Goal: Task Accomplishment & Management: Use online tool/utility

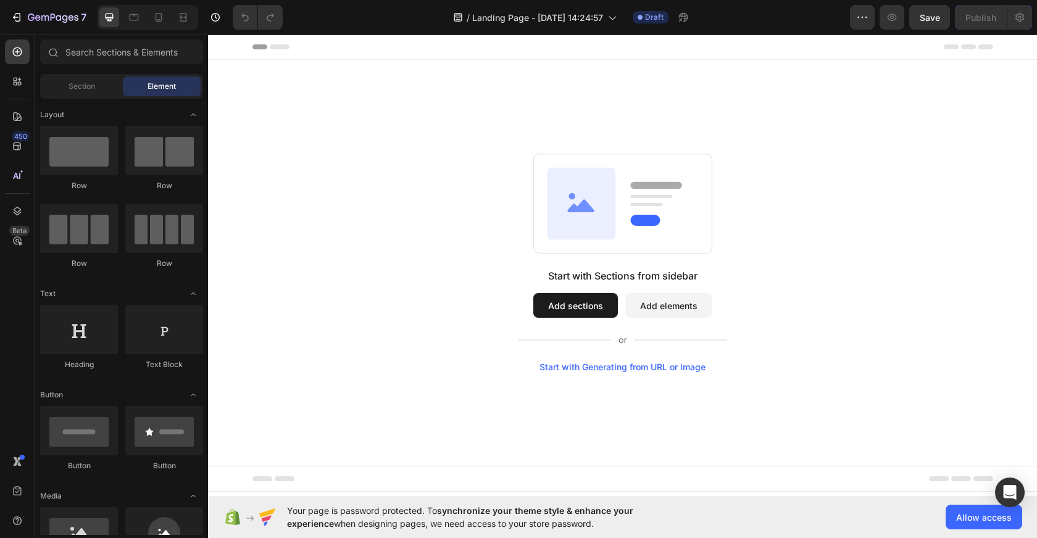
click at [571, 314] on button "Add sections" at bounding box center [575, 305] width 85 height 25
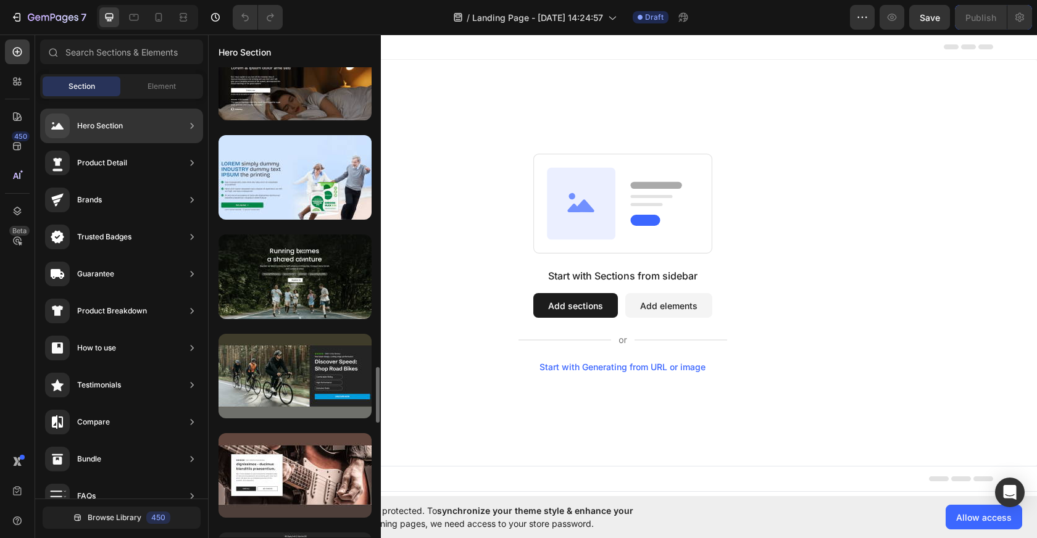
scroll to position [2521, 0]
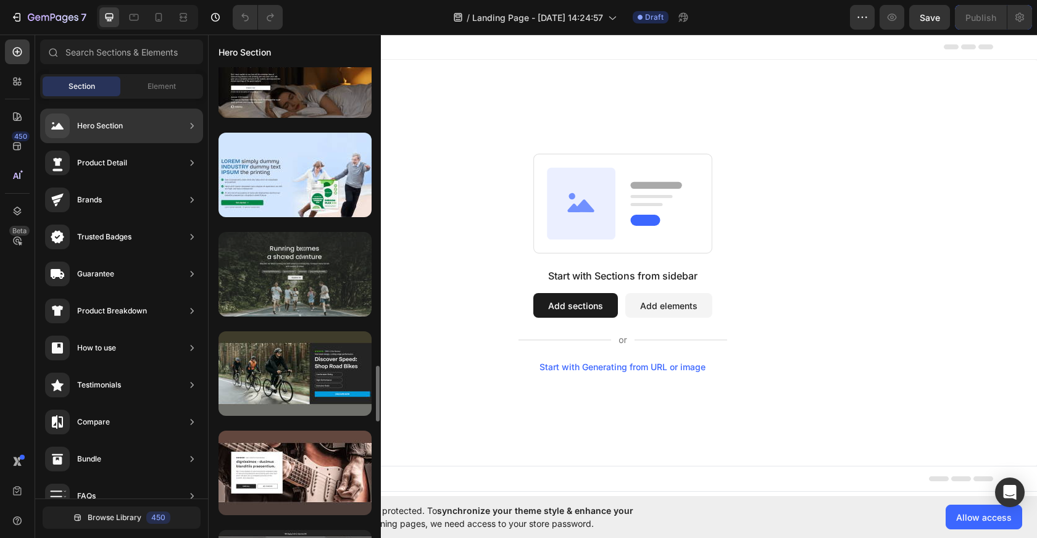
click at [331, 279] on div at bounding box center [294, 274] width 153 height 85
click at [307, 289] on div at bounding box center [294, 274] width 153 height 85
click at [286, 259] on div at bounding box center [294, 274] width 153 height 85
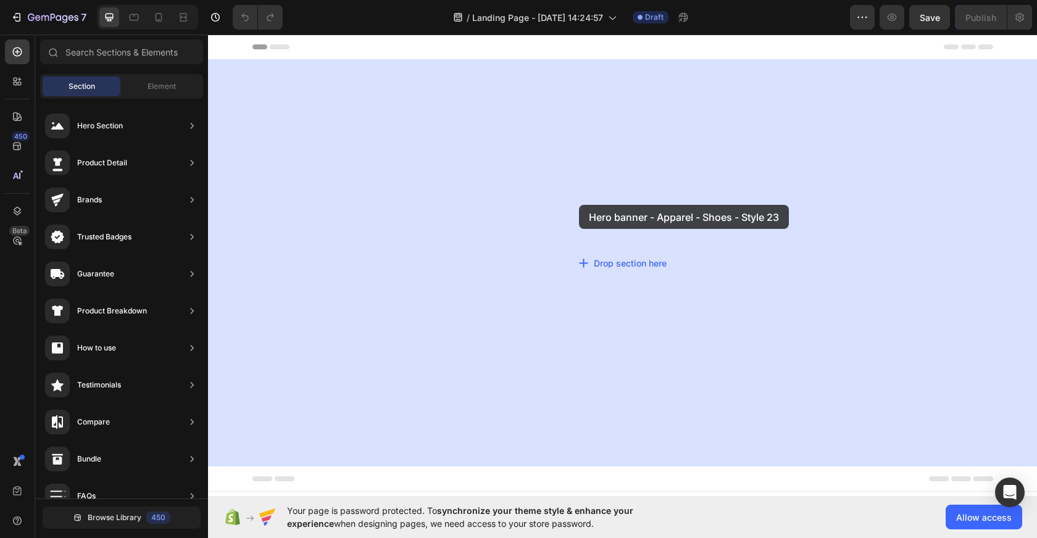
drag, startPoint x: 494, startPoint y: 294, endPoint x: 568, endPoint y: 204, distance: 115.7
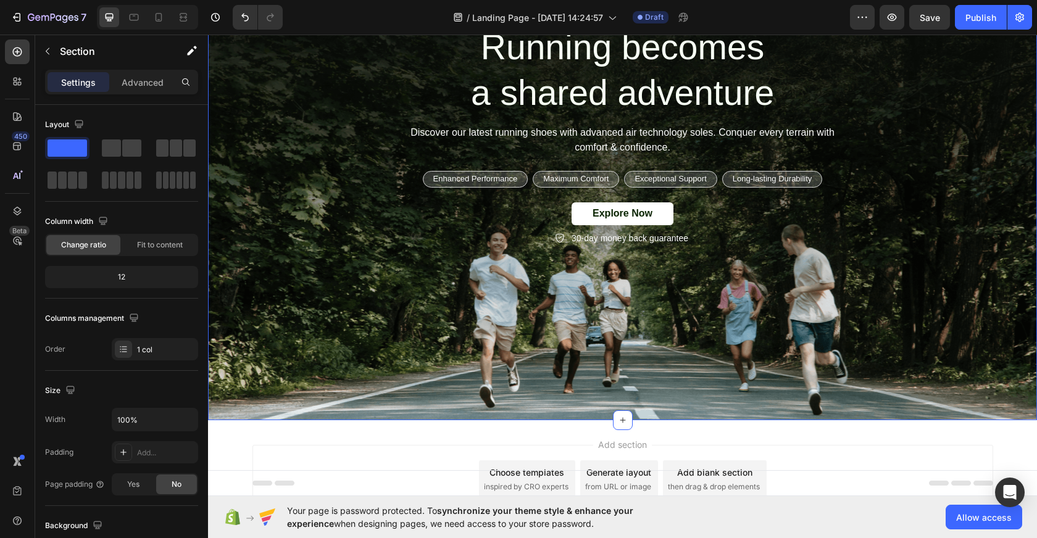
scroll to position [76, 0]
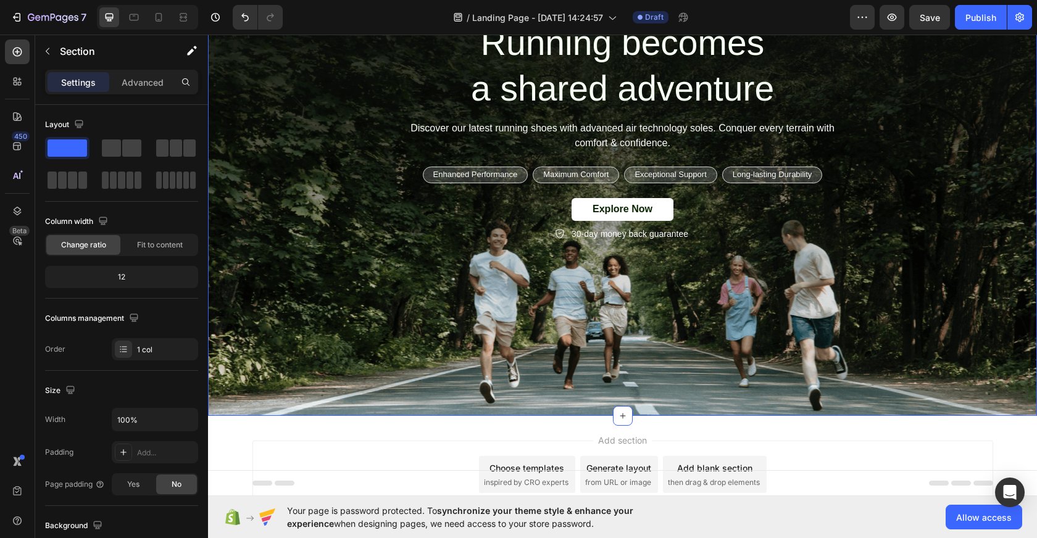
click at [600, 324] on div "Background Image" at bounding box center [622, 200] width 829 height 432
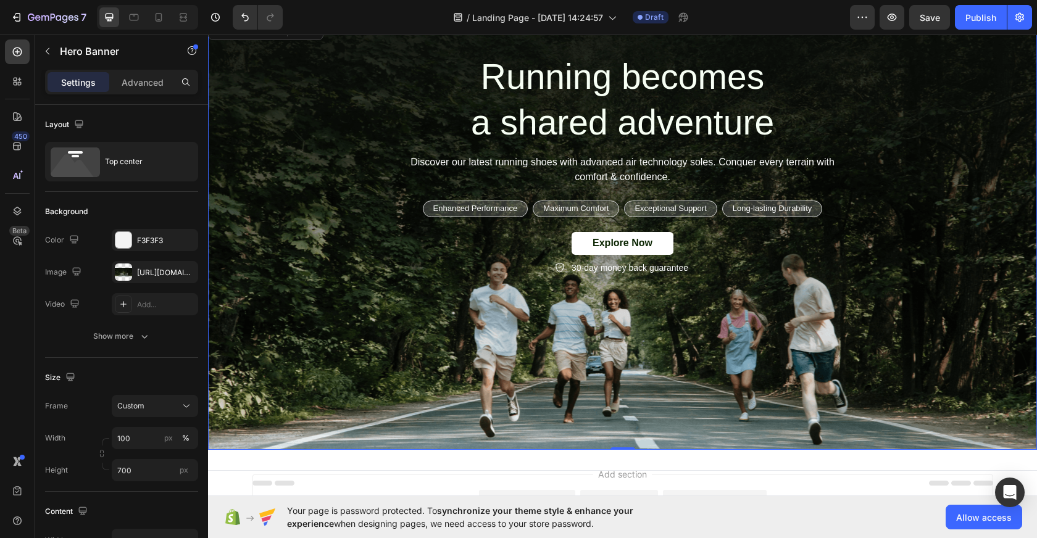
scroll to position [0, 0]
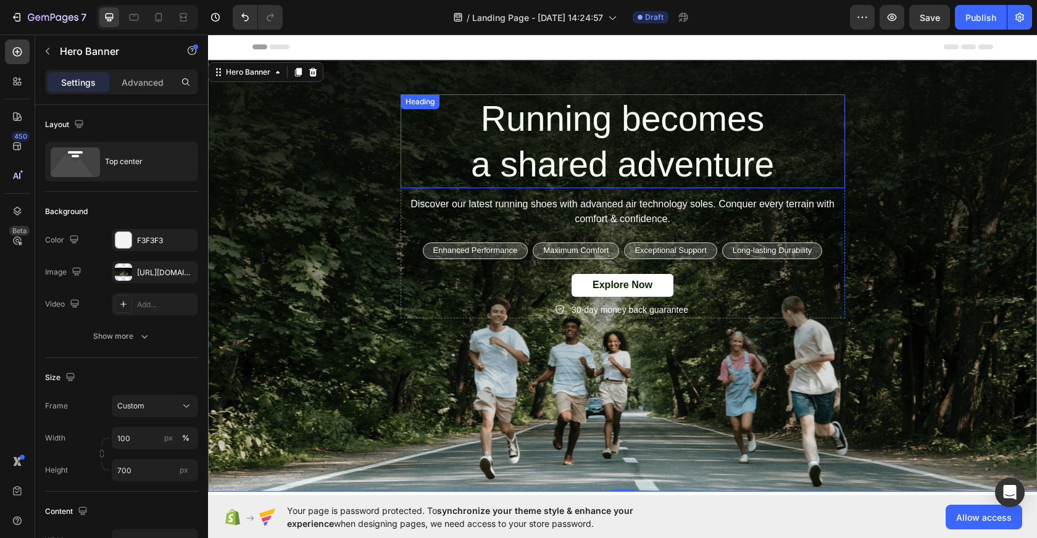
click at [621, 136] on h2 "Running becomes a shared adventure" at bounding box center [622, 141] width 444 height 94
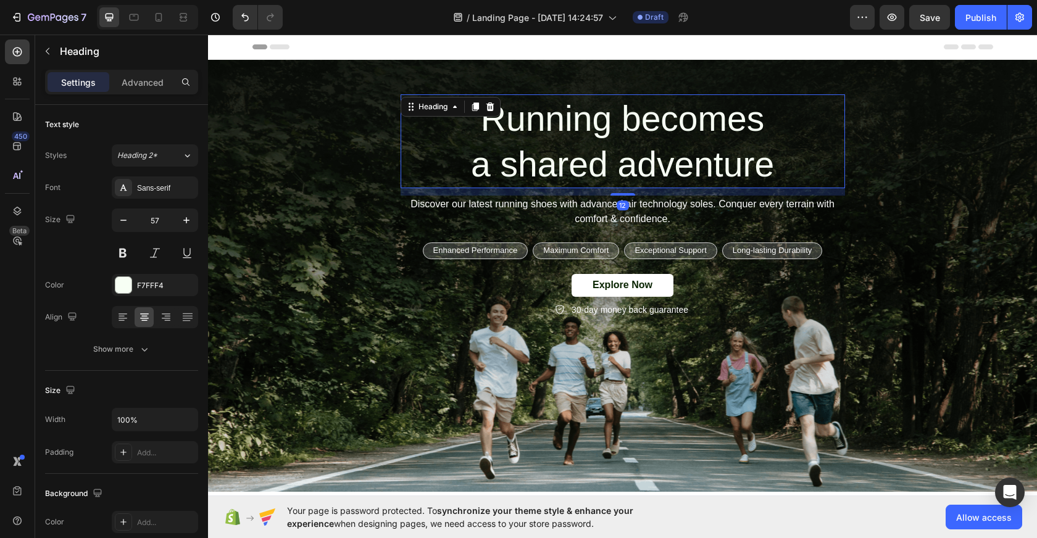
click at [625, 118] on h2 "Running becomes a shared adventure" at bounding box center [622, 141] width 444 height 94
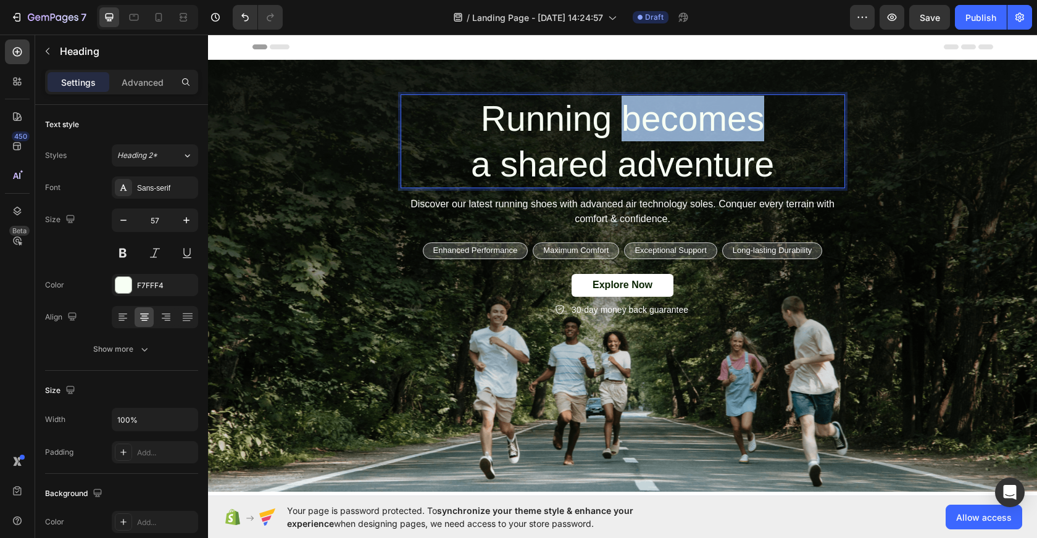
click at [625, 118] on p "Running becomes a shared adventure" at bounding box center [623, 141] width 442 height 91
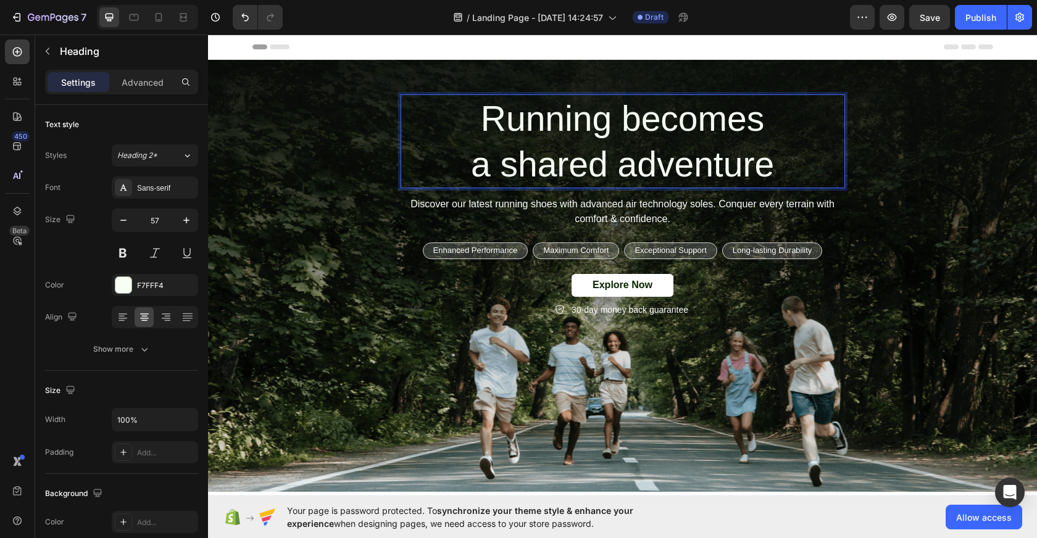
click at [719, 165] on p "Running becomes a shared adventure" at bounding box center [623, 141] width 442 height 91
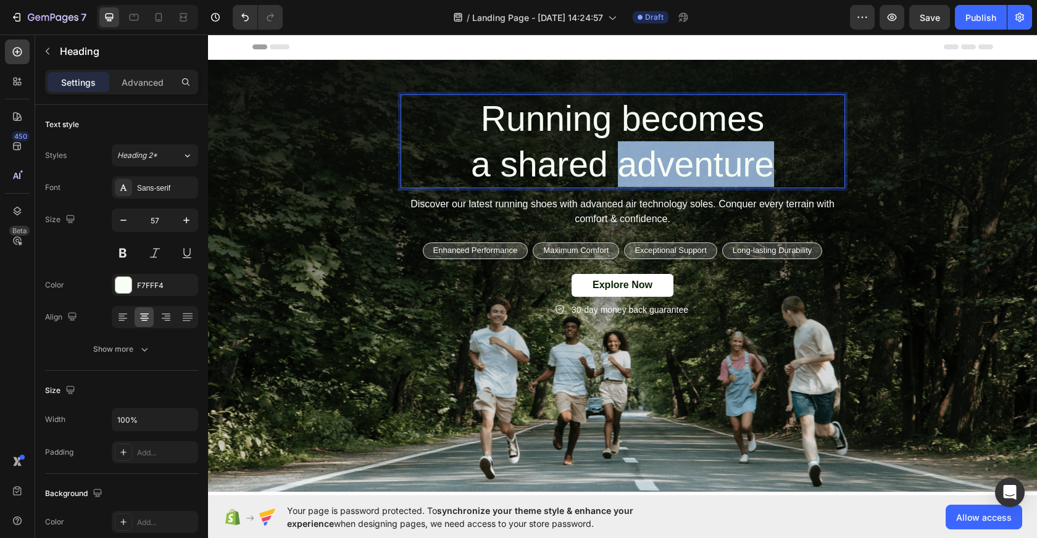
click at [719, 165] on p "Running becomes a shared adventure" at bounding box center [623, 141] width 442 height 91
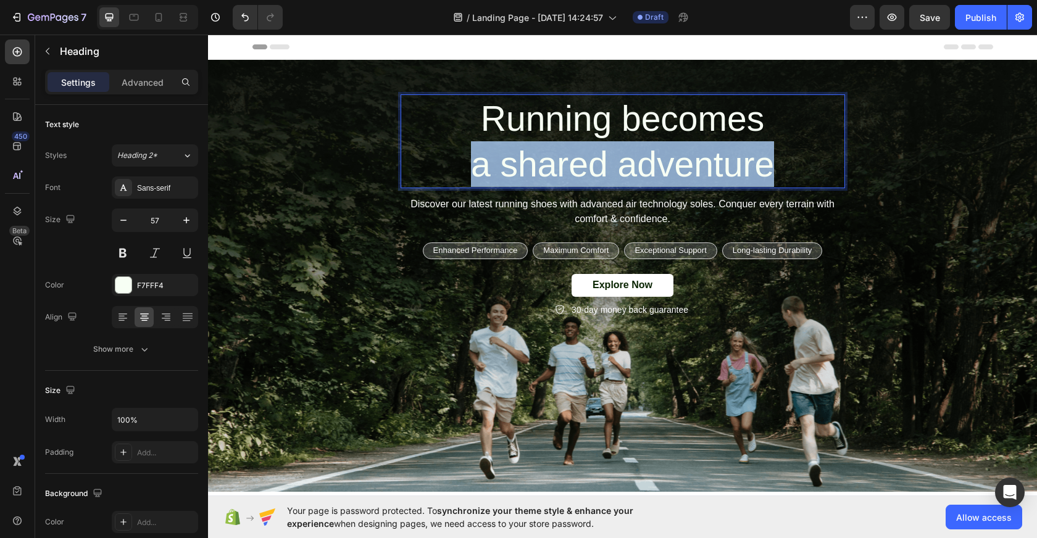
click at [719, 165] on p "Running becomes a shared adventure" at bounding box center [623, 141] width 442 height 91
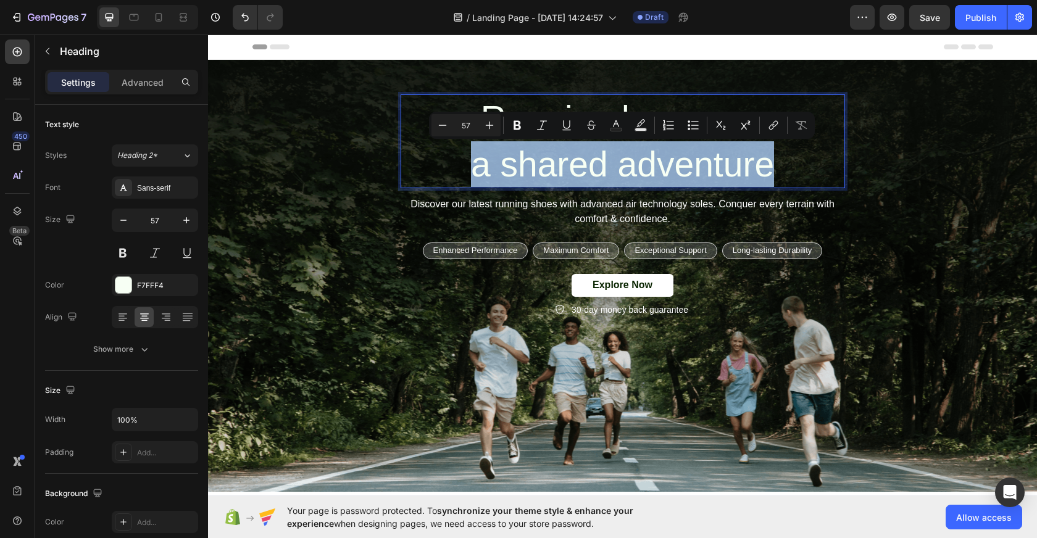
click at [719, 165] on p "Running becomes a shared adventure" at bounding box center [623, 141] width 442 height 91
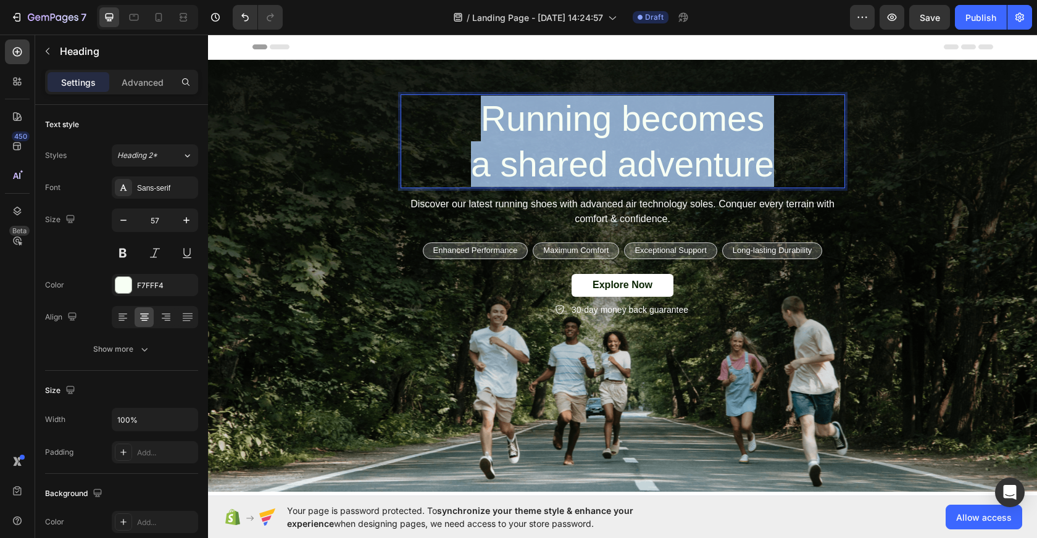
drag, startPoint x: 771, startPoint y: 172, endPoint x: 478, endPoint y: 110, distance: 300.0
click at [478, 110] on p "Running becomes a shared adventure" at bounding box center [623, 141] width 442 height 91
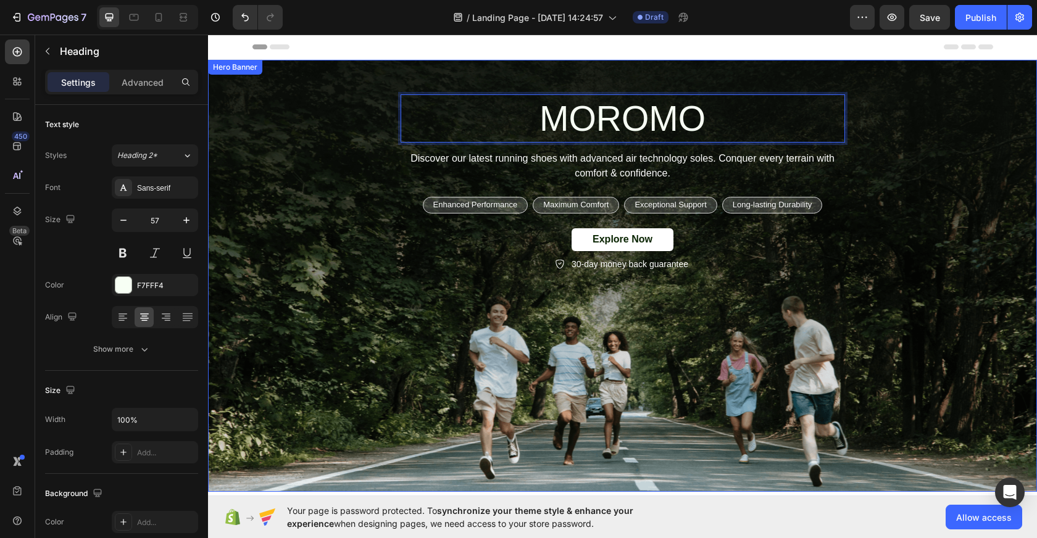
click at [938, 135] on div "MOROMO Heading 12 Discover our latest running shoes with advanced air technolog…" at bounding box center [622, 183] width 740 height 178
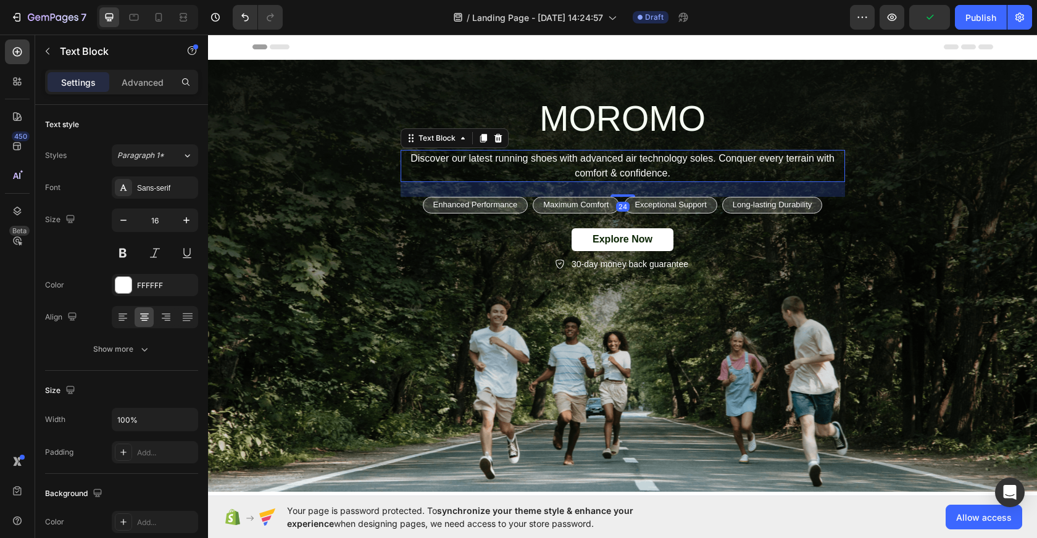
click at [621, 163] on p "Discover our latest running shoes with advanced air technology soles. Conquer e…" at bounding box center [623, 166] width 442 height 30
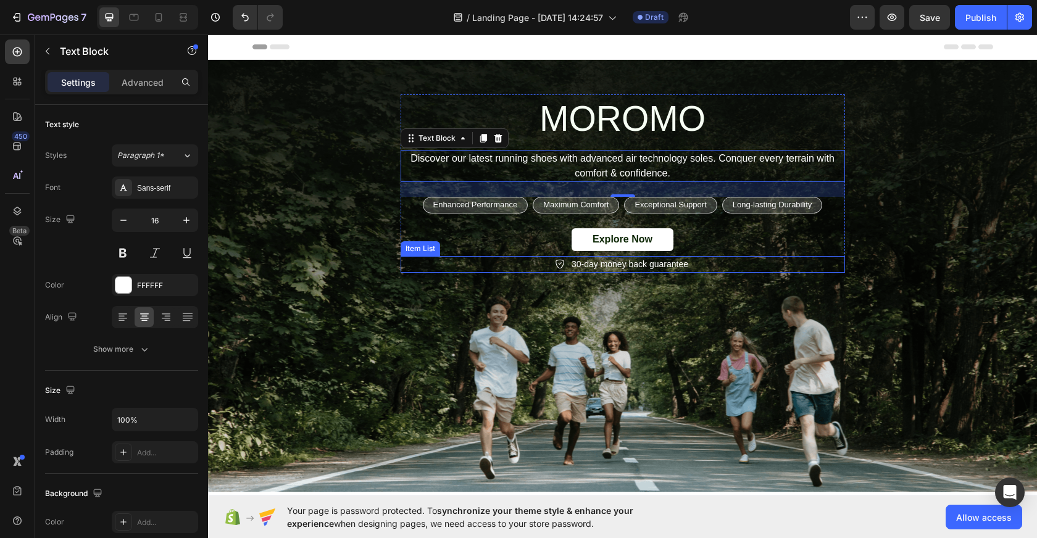
click at [634, 261] on p "30-day money back guarantee" at bounding box center [629, 264] width 117 height 13
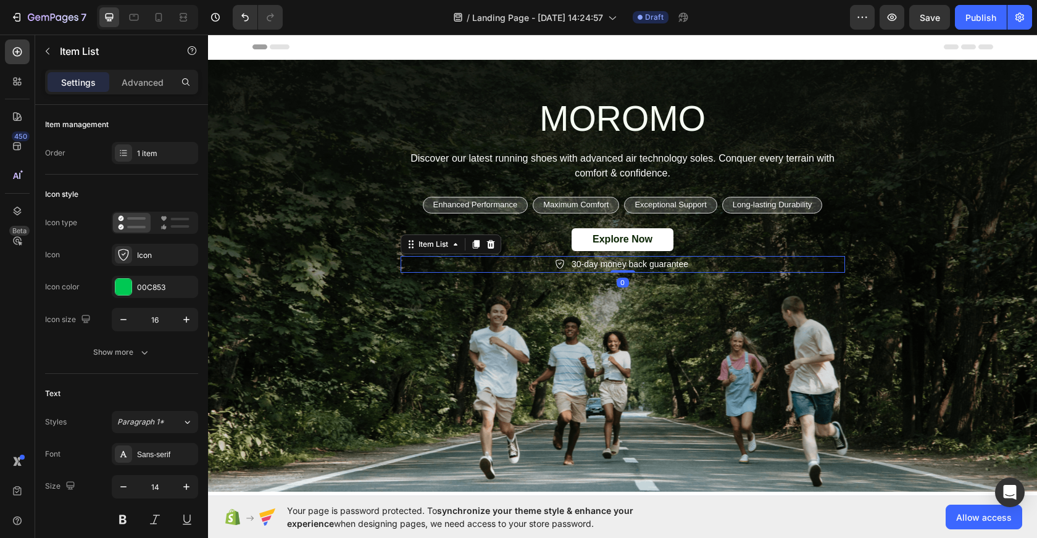
click at [629, 267] on p "30-day money back guarantee" at bounding box center [629, 264] width 117 height 13
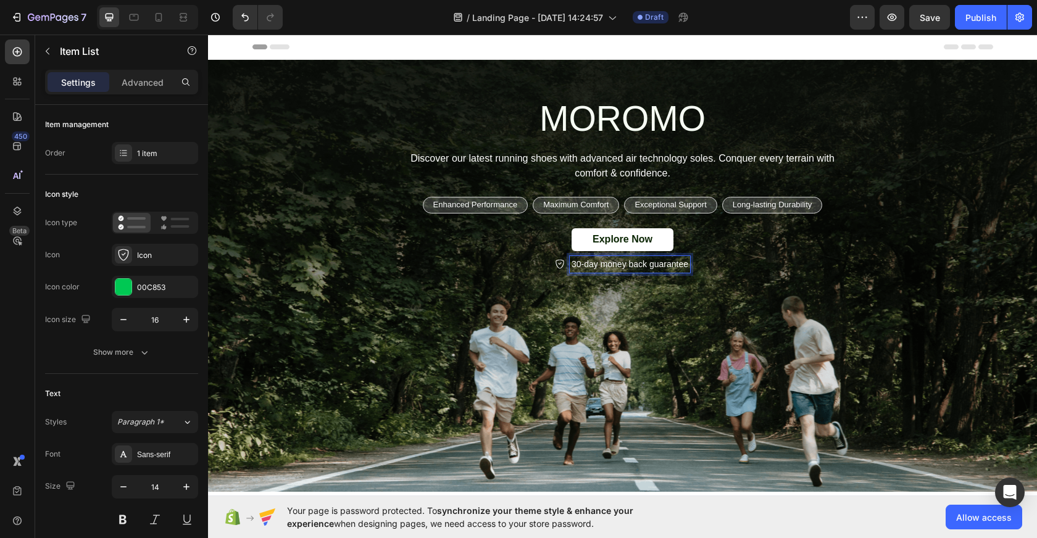
click at [629, 267] on p "30-day money back guarantee" at bounding box center [629, 264] width 117 height 13
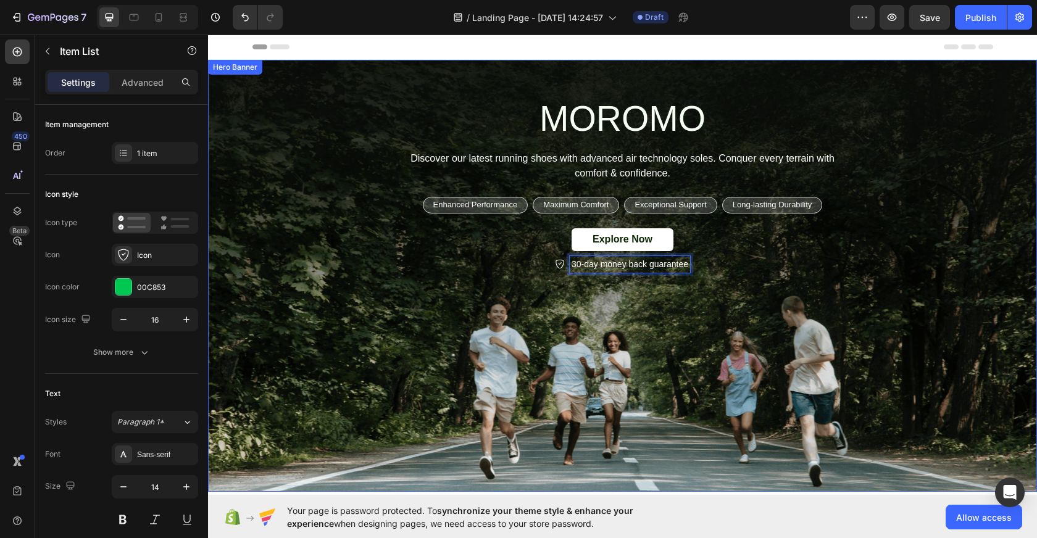
click at [529, 283] on div "MOROMO Heading Discover our latest running shoes with advanced air technology s…" at bounding box center [622, 176] width 759 height 233
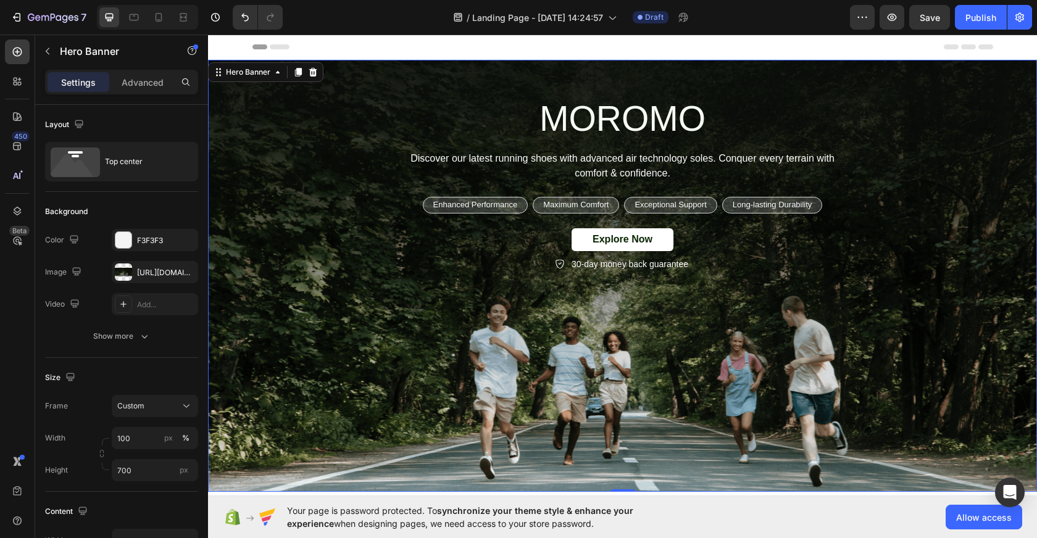
click at [624, 273] on div "MOROMO Heading Discover our latest running shoes with advanced air technology s…" at bounding box center [622, 176] width 759 height 233
click at [624, 268] on p "30-day money back guarantee" at bounding box center [629, 264] width 117 height 13
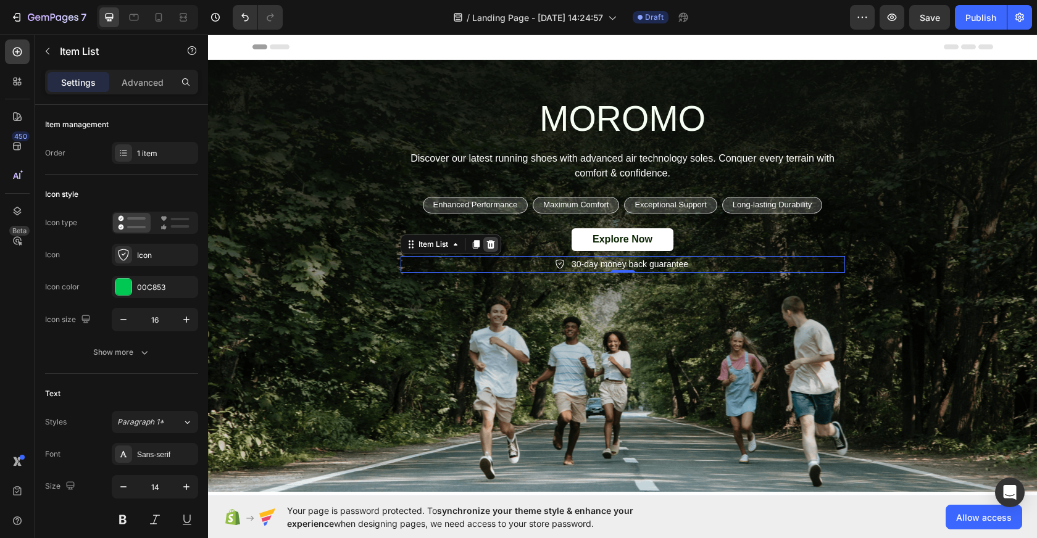
click at [493, 243] on icon at bounding box center [490, 244] width 8 height 9
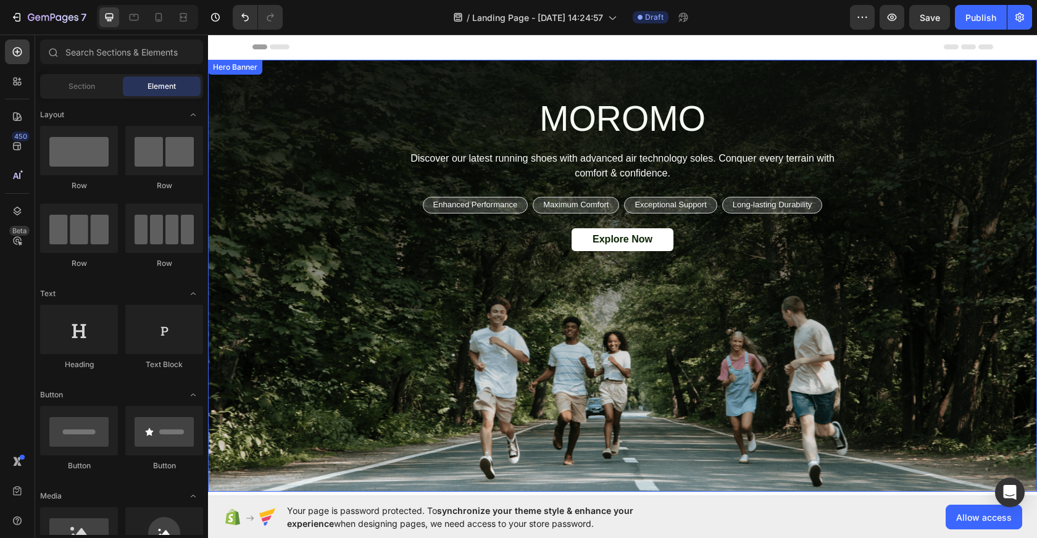
click at [888, 379] on div "Background Image" at bounding box center [622, 276] width 829 height 432
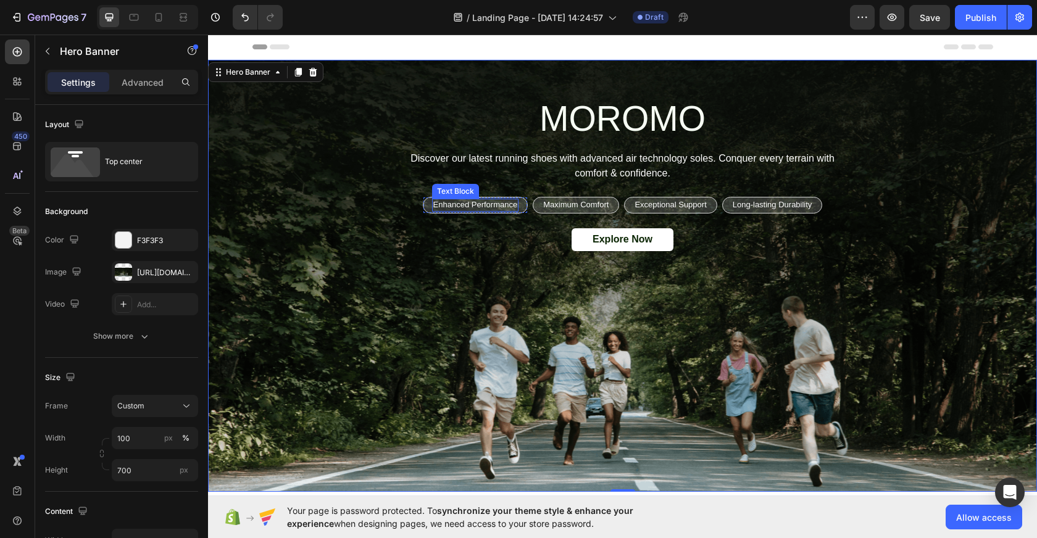
click at [476, 204] on p "Enhanced Performance" at bounding box center [475, 205] width 85 height 10
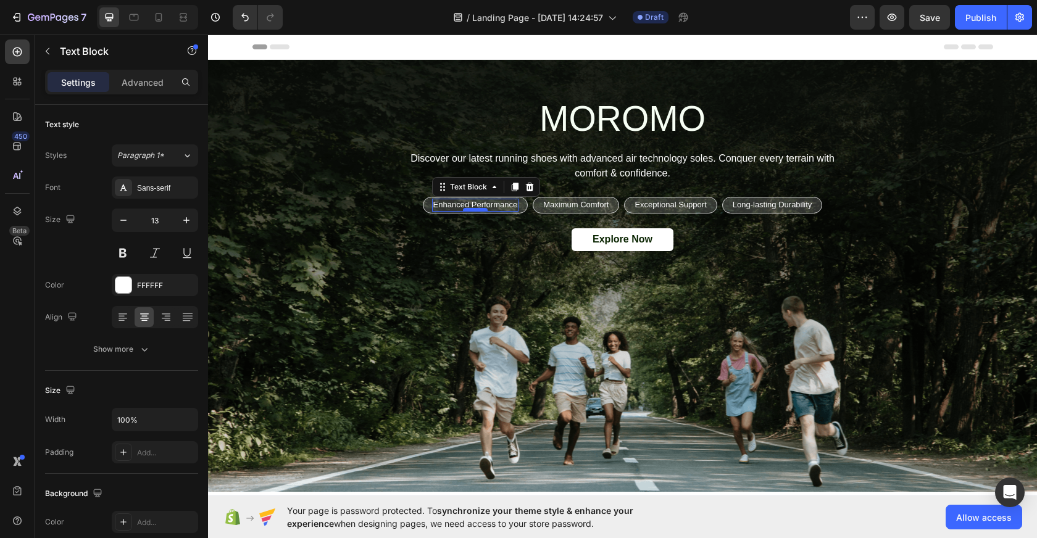
click at [463, 209] on div at bounding box center [475, 210] width 25 height 4
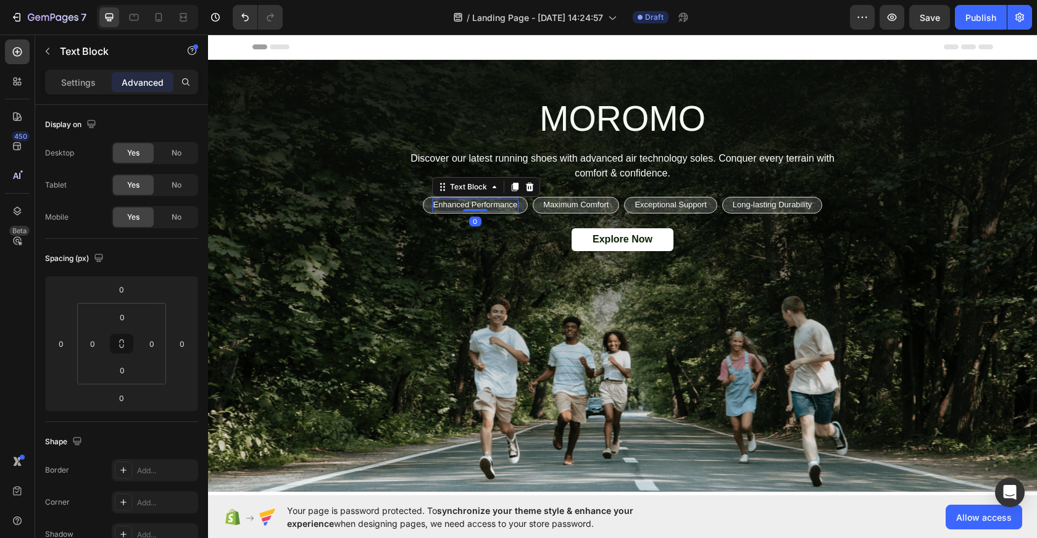
click at [450, 204] on p "Enhanced Performance" at bounding box center [475, 205] width 85 height 10
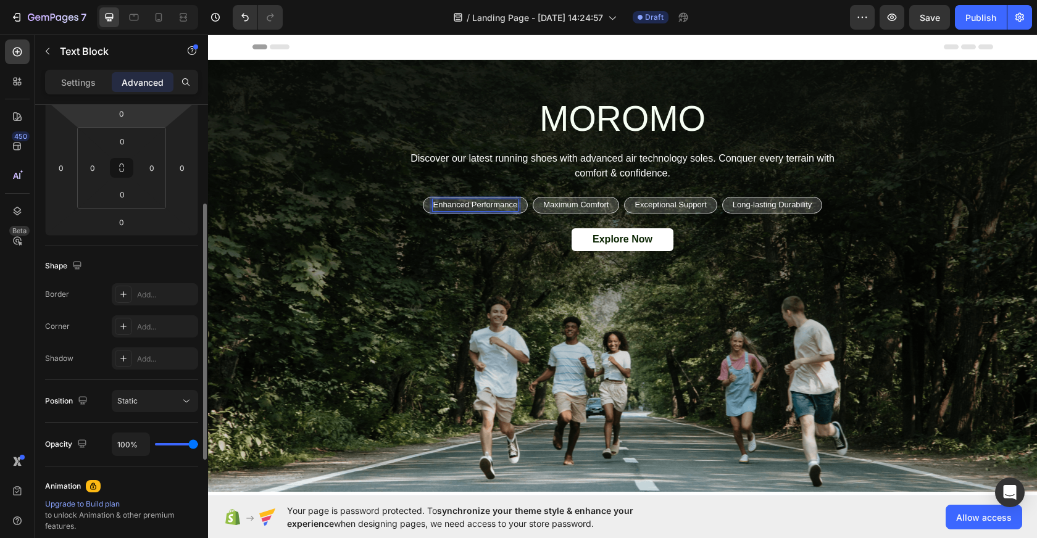
scroll to position [179, 0]
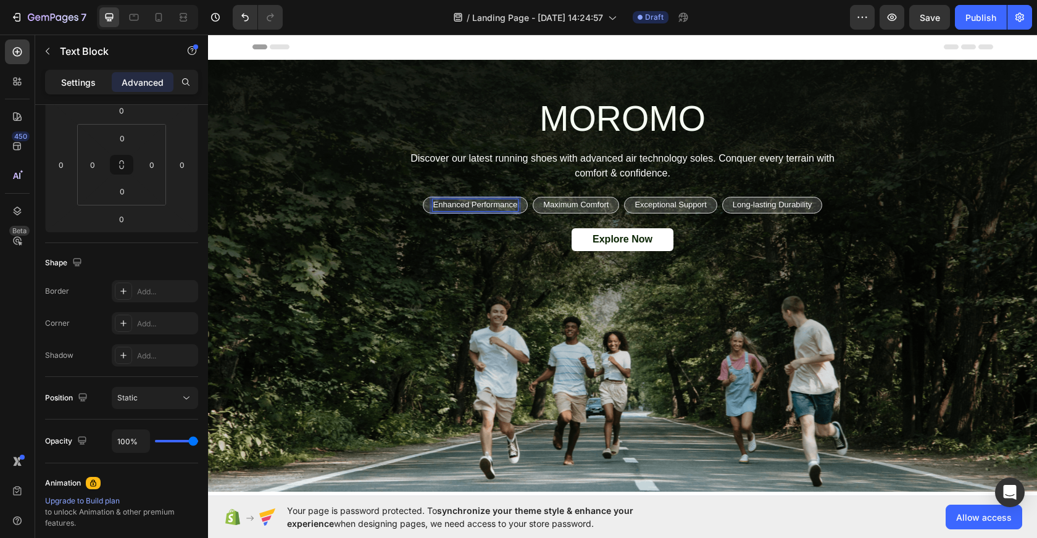
click at [86, 86] on p "Settings" at bounding box center [78, 82] width 35 height 13
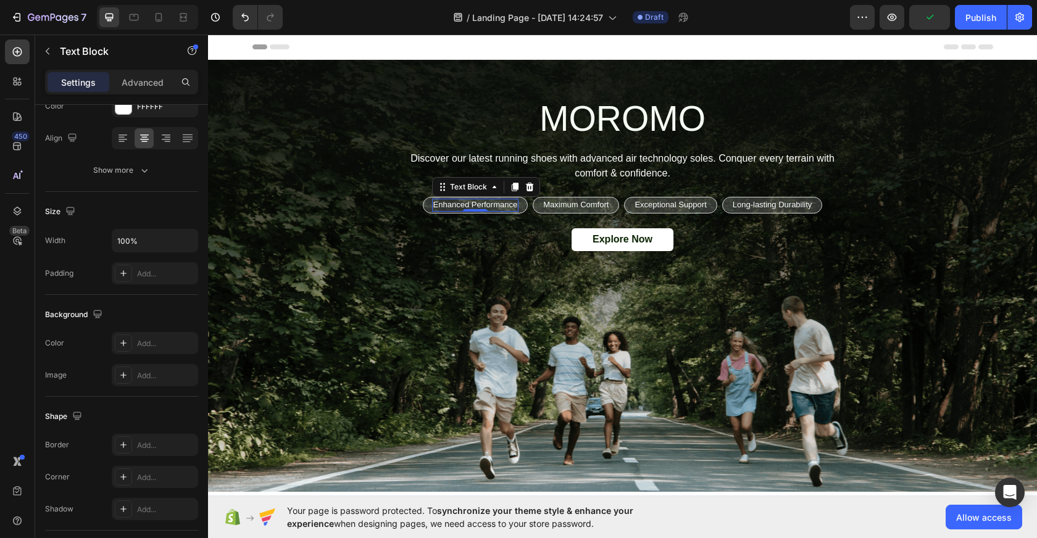
click at [488, 209] on p "Enhanced Performance" at bounding box center [475, 205] width 85 height 10
click at [508, 201] on p "Enhanced Performance" at bounding box center [475, 205] width 85 height 10
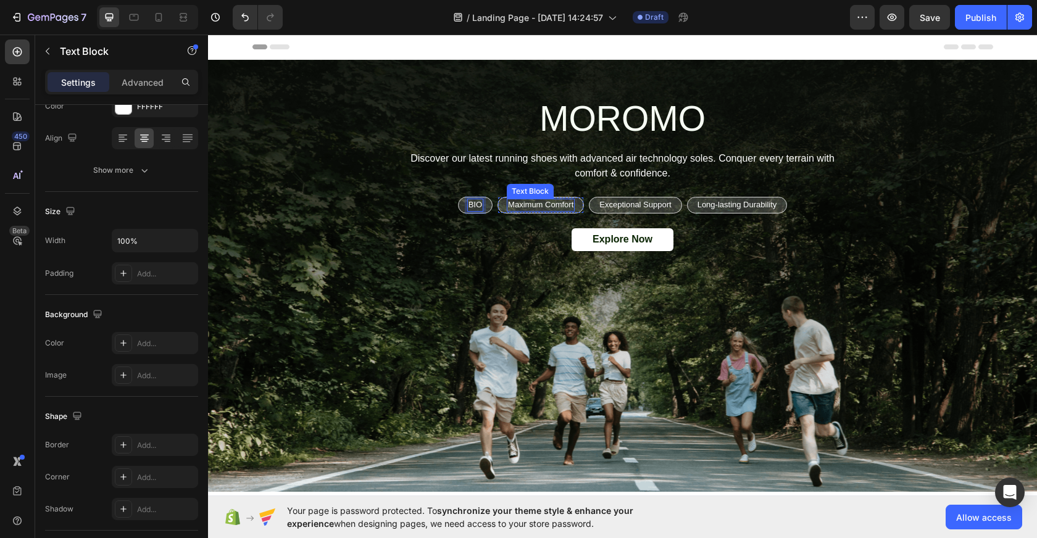
click at [540, 206] on p "Maximum Comfort" at bounding box center [540, 205] width 65 height 10
click at [621, 205] on p "Exceptional Support" at bounding box center [615, 205] width 72 height 10
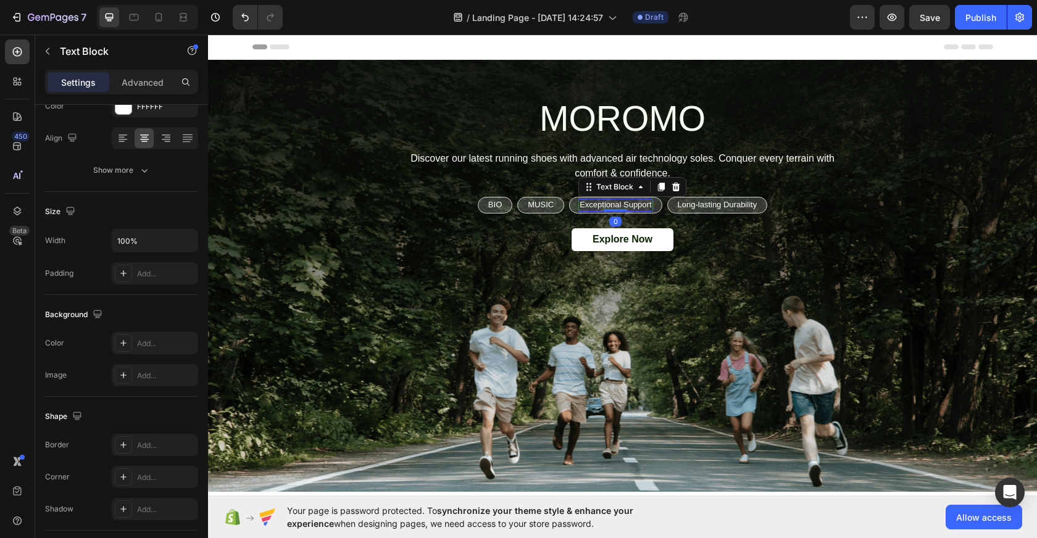
click at [621, 205] on p "Exceptional Support" at bounding box center [615, 205] width 72 height 10
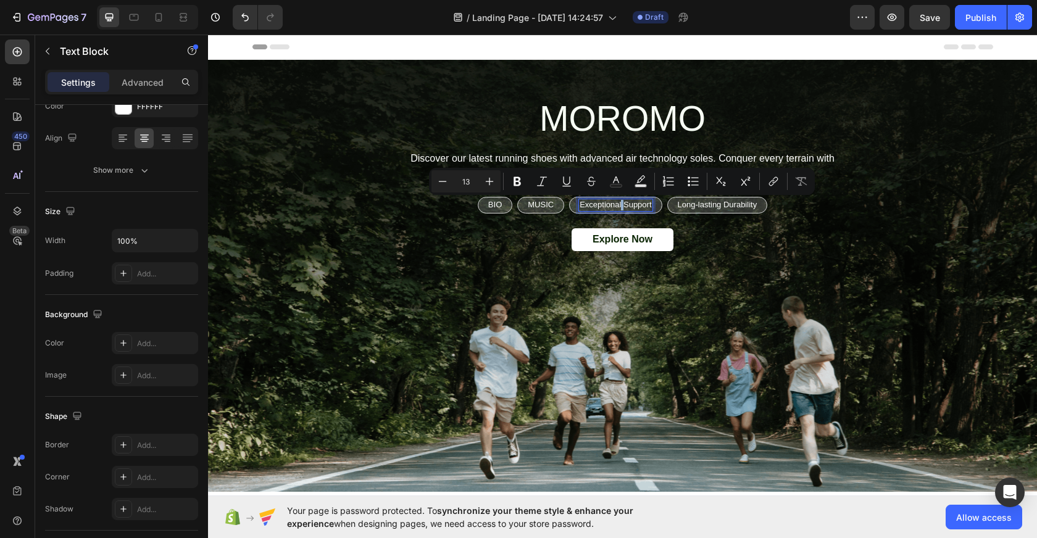
click at [621, 205] on p "Exceptional Support" at bounding box center [615, 205] width 72 height 10
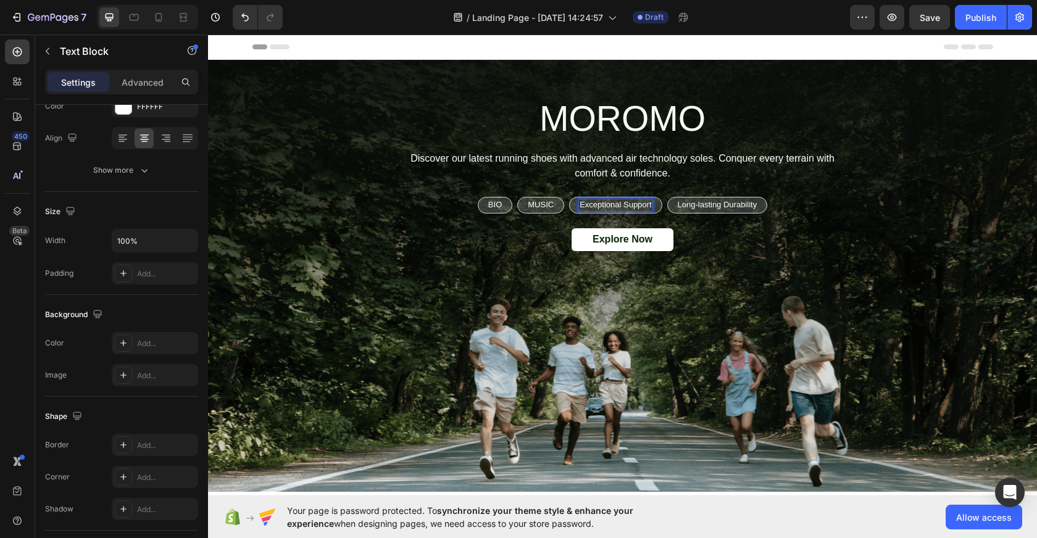
click at [621, 205] on p "Exceptional Support" at bounding box center [615, 205] width 72 height 10
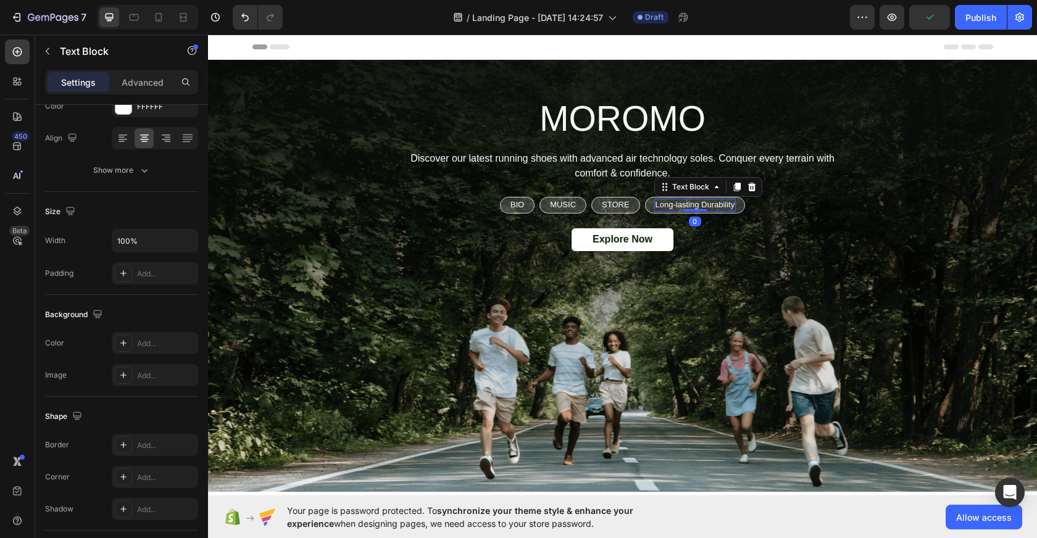
click at [703, 205] on p "Long-lasting Durability" at bounding box center [695, 205] width 80 height 10
click at [755, 186] on icon at bounding box center [752, 187] width 10 height 10
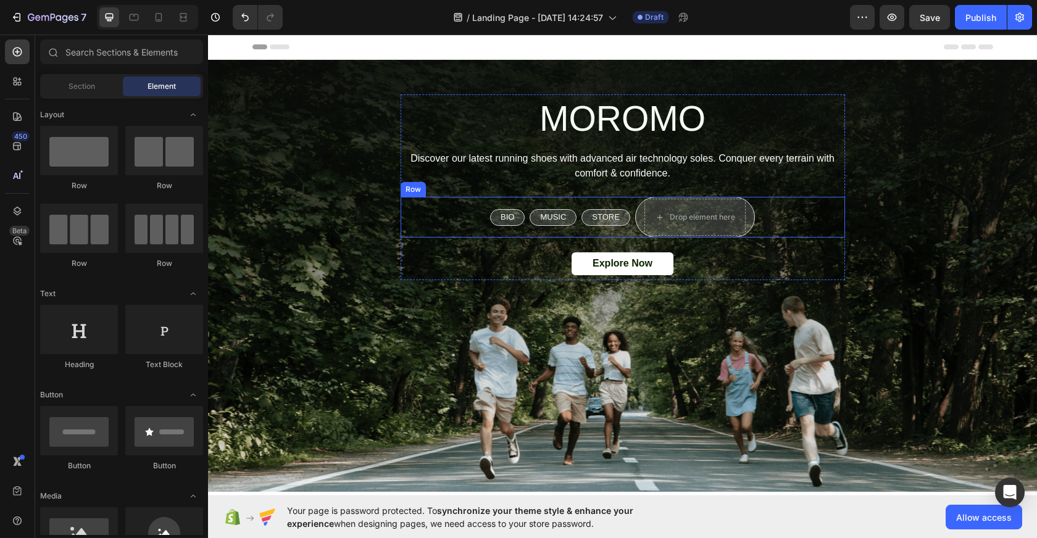
click at [749, 225] on div "Drop element here Row" at bounding box center [695, 217] width 120 height 41
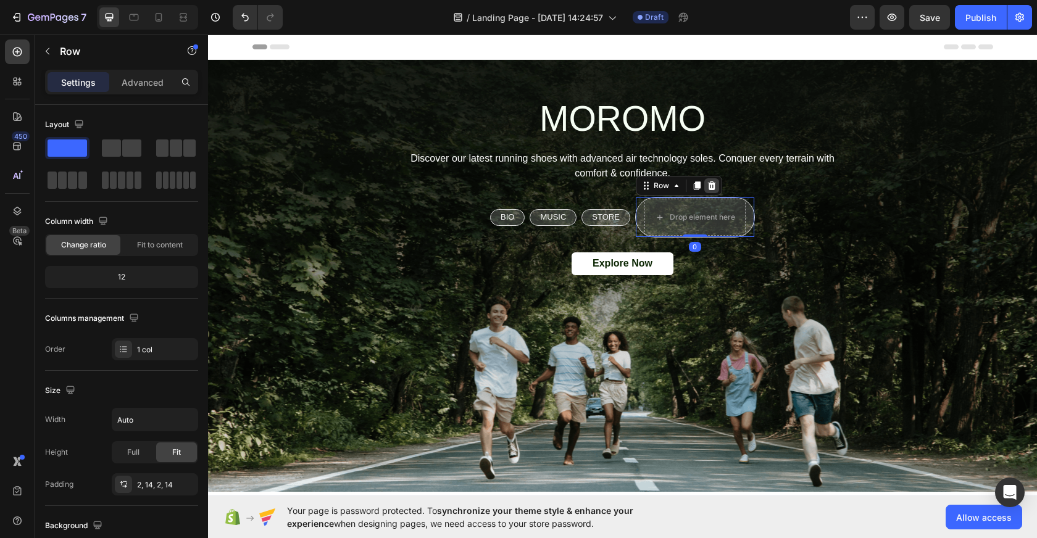
click at [714, 186] on icon at bounding box center [711, 185] width 8 height 9
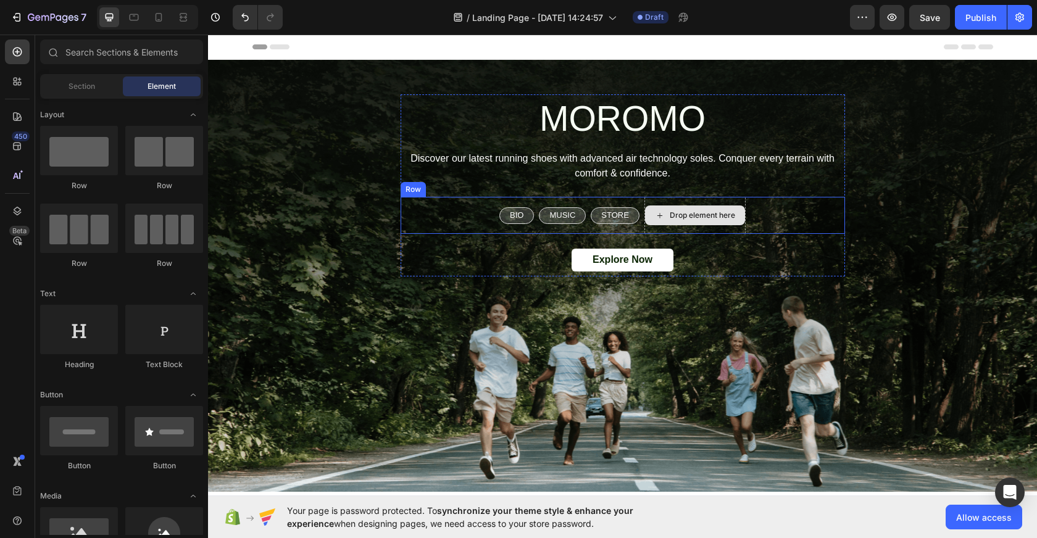
click at [743, 218] on div "Drop element here" at bounding box center [695, 215] width 100 height 20
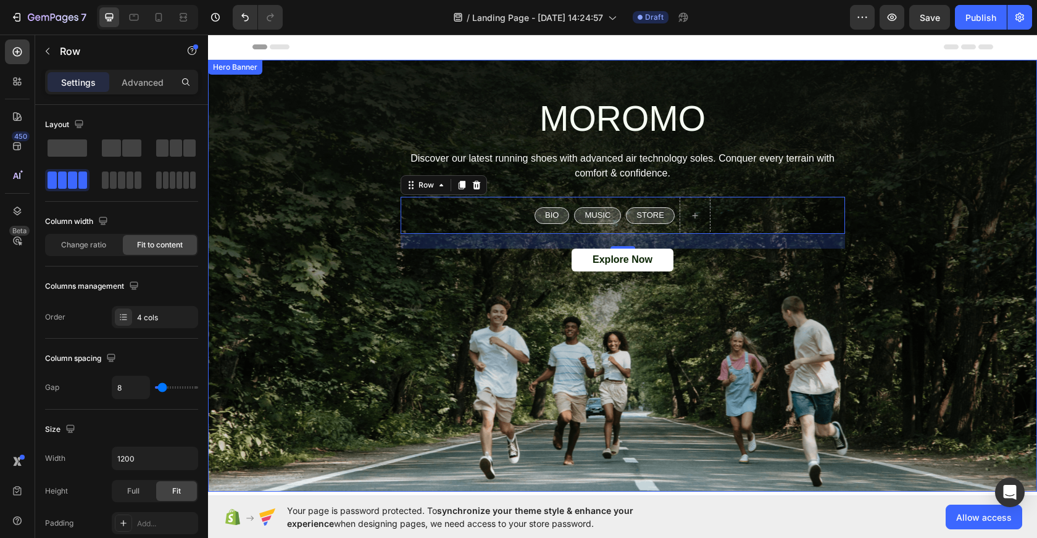
click at [426, 355] on div "Background Image" at bounding box center [622, 276] width 829 height 432
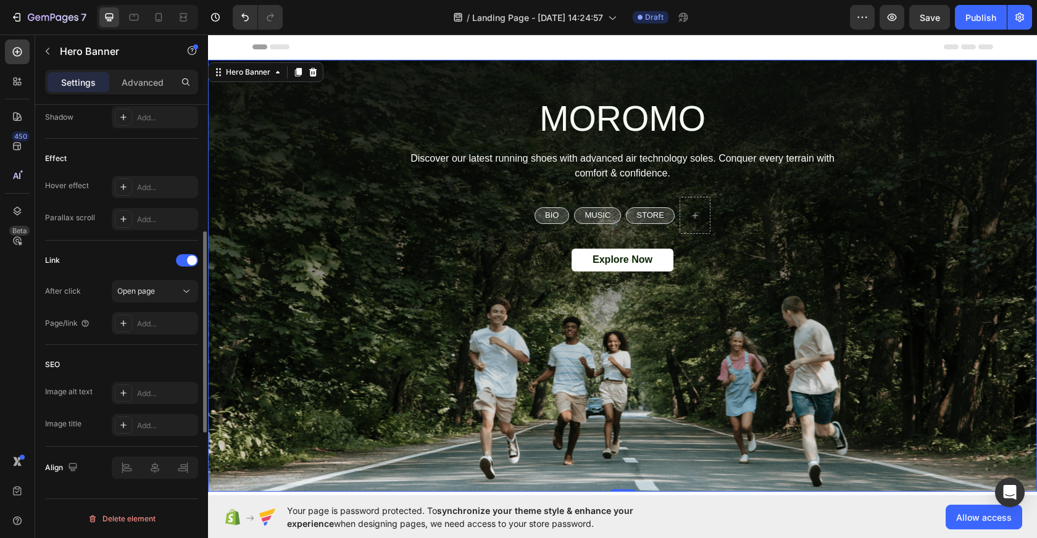
scroll to position [0, 0]
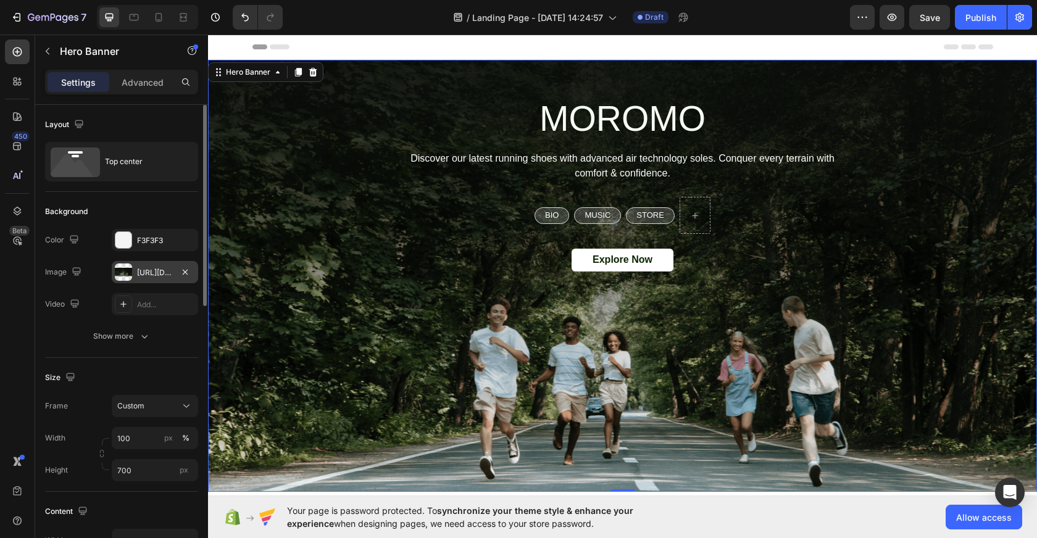
click at [152, 273] on div "[URL][DOMAIN_NAME]" at bounding box center [155, 272] width 36 height 11
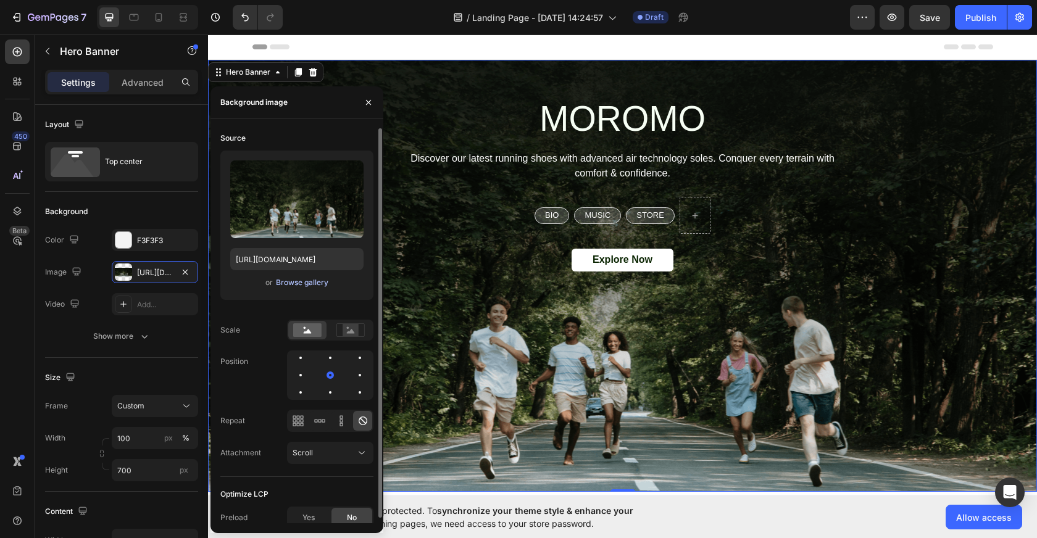
click at [307, 282] on div "Browse gallery" at bounding box center [302, 282] width 52 height 11
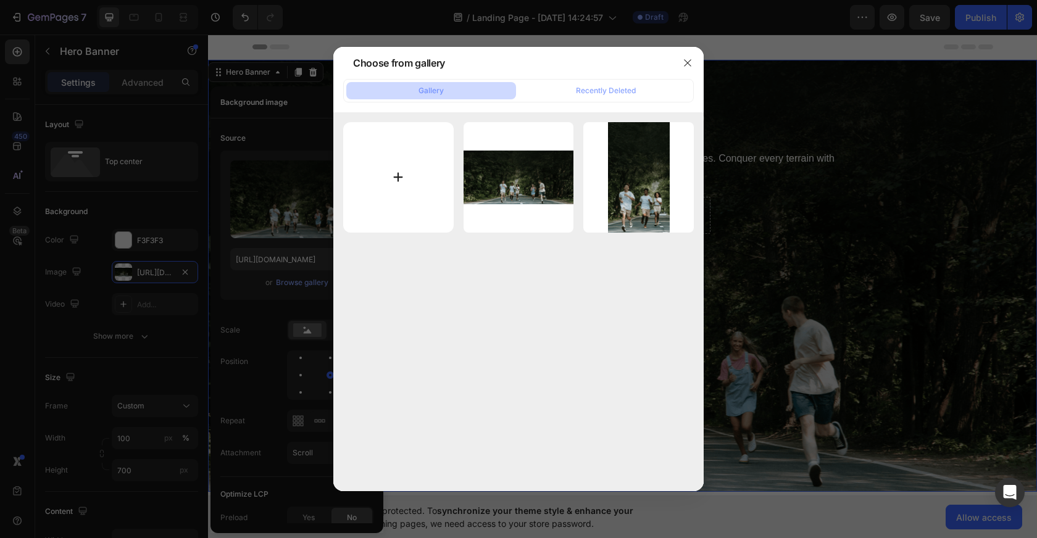
click at [387, 183] on input "file" at bounding box center [398, 177] width 110 height 110
type input "C:\fakepath\chatgpt butterfly.png"
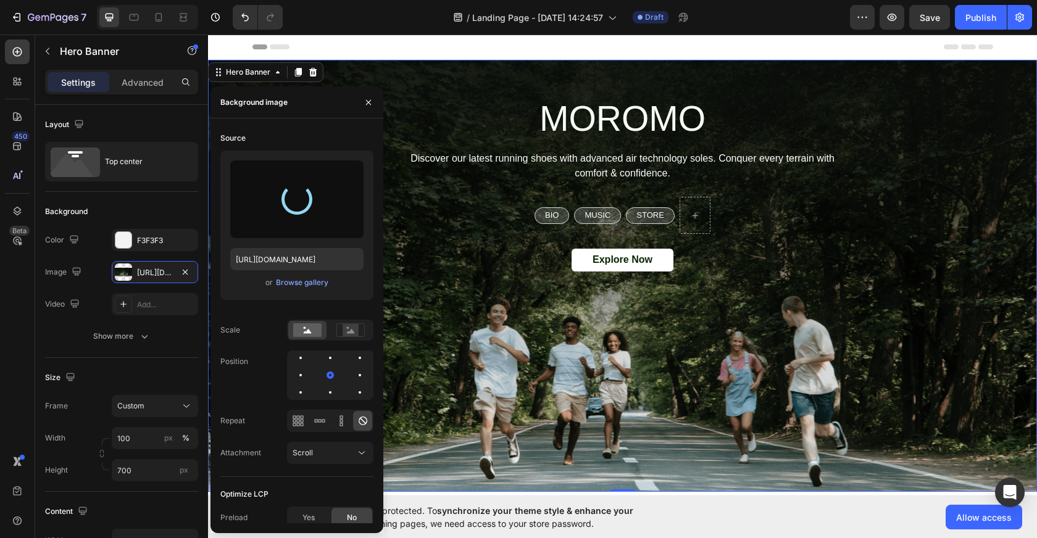
type input "[URL][DOMAIN_NAME]"
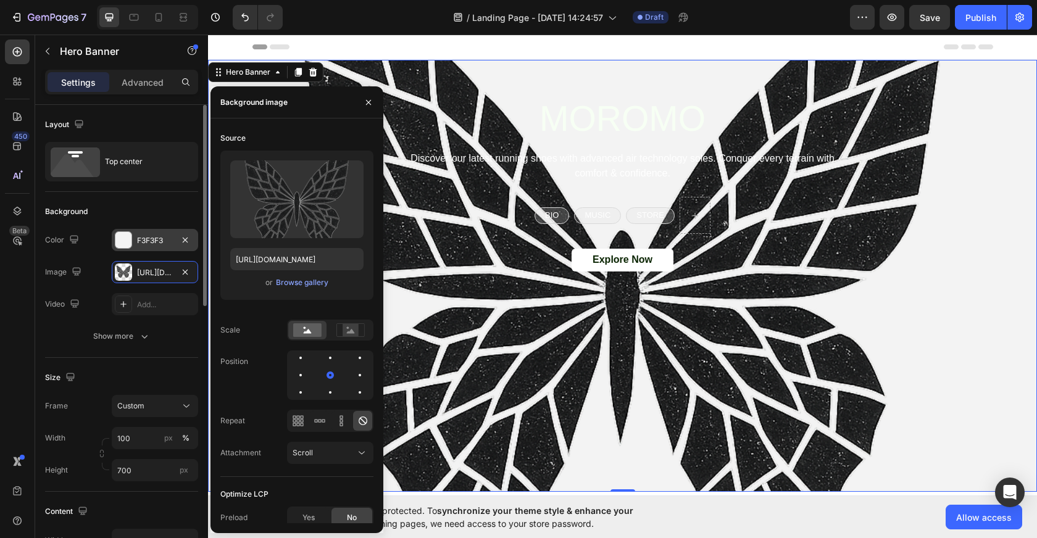
click at [127, 241] on div at bounding box center [123, 240] width 16 height 16
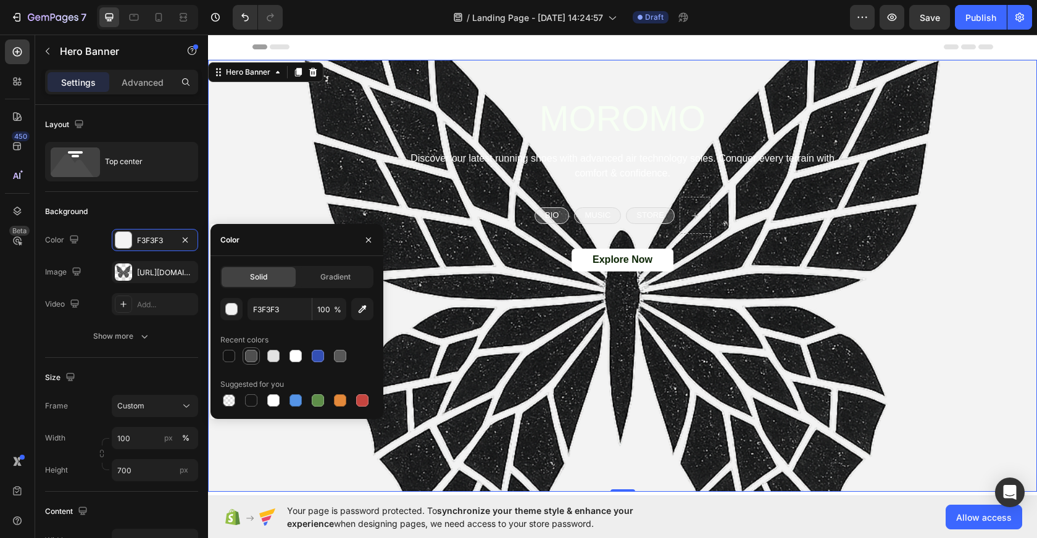
click at [245, 356] on div at bounding box center [251, 356] width 12 height 12
type input "4F4F4F"
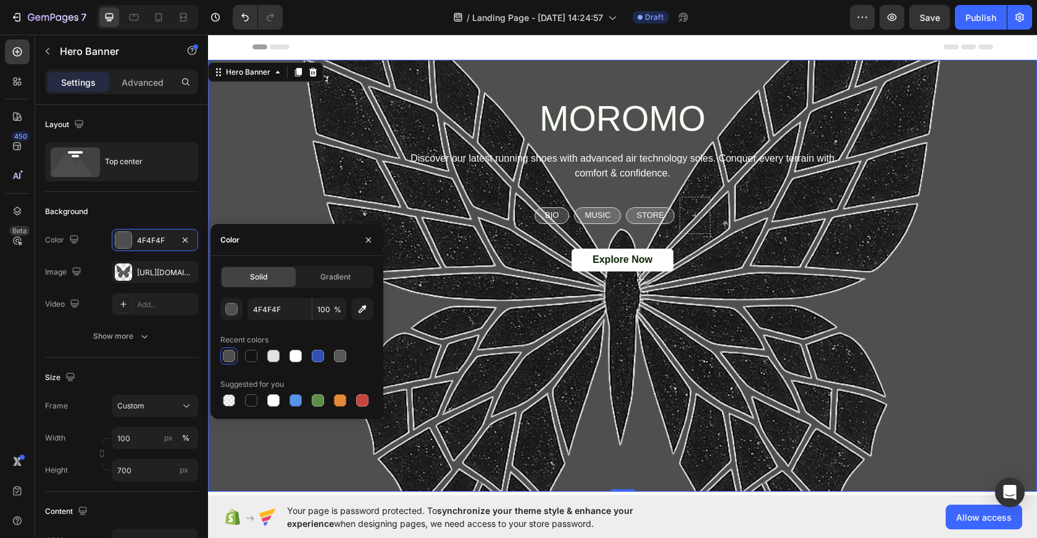
click at [534, 299] on div "Background Image" at bounding box center [622, 276] width 829 height 432
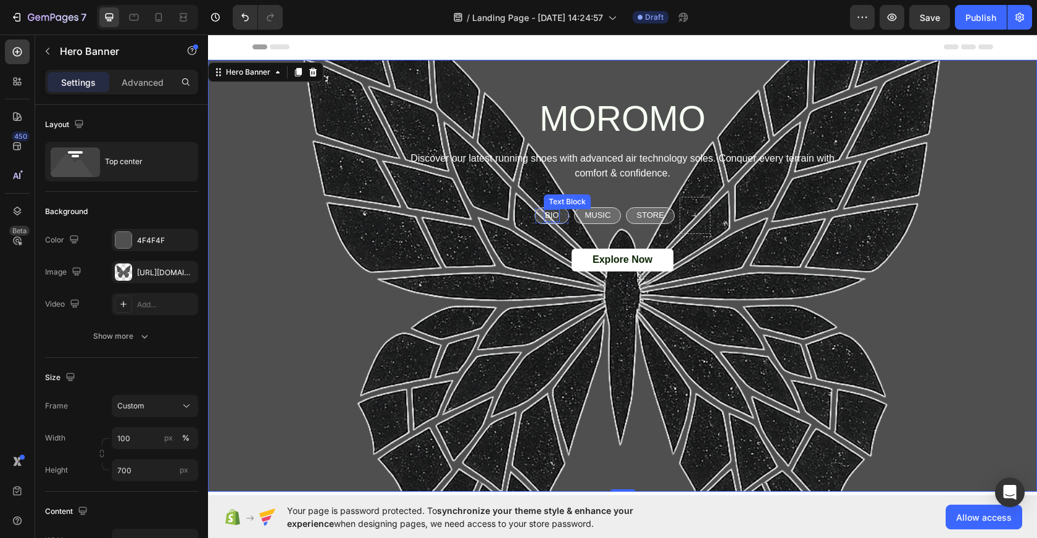
click at [548, 213] on p "BIO" at bounding box center [552, 215] width 14 height 10
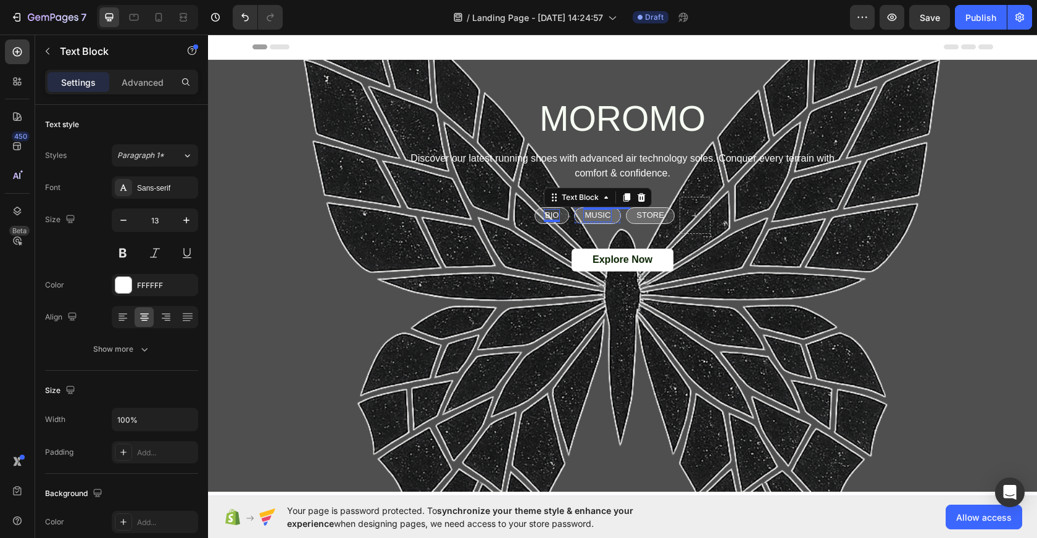
click at [590, 217] on p "MUSIC" at bounding box center [597, 215] width 26 height 10
click at [542, 213] on div "BIO Text Block Row" at bounding box center [551, 215] width 35 height 17
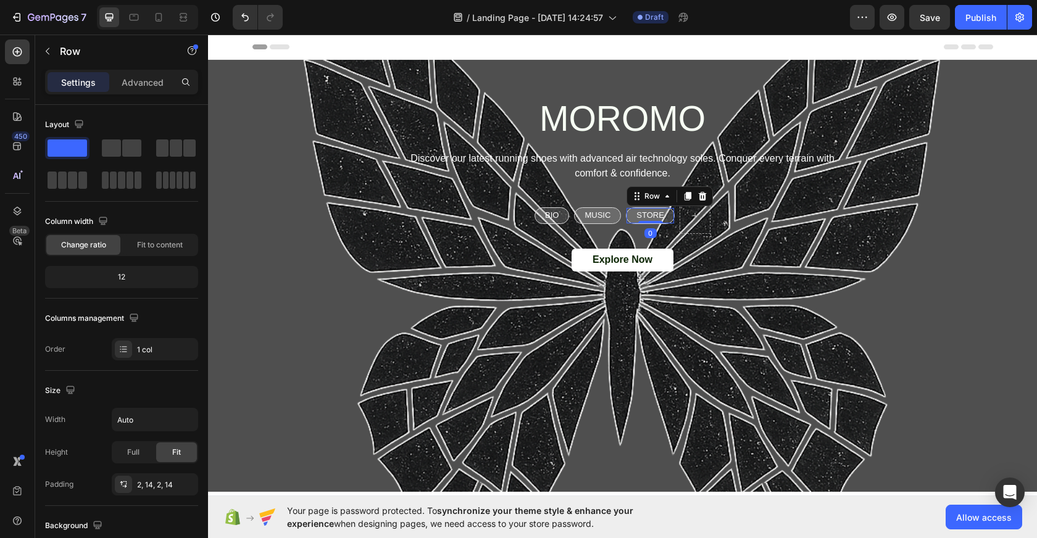
click at [657, 222] on div "STORE Text Block Row 0" at bounding box center [650, 215] width 49 height 17
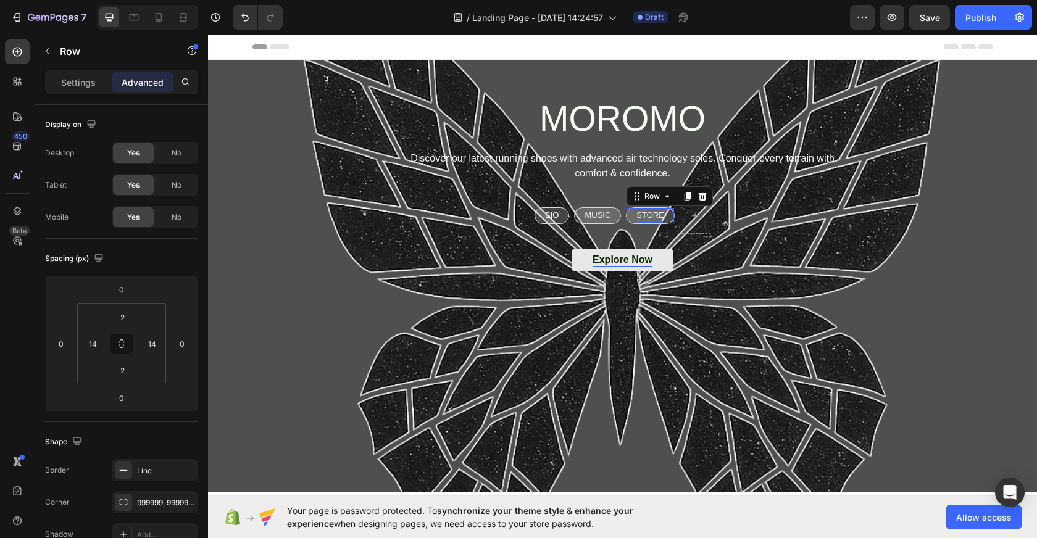
click at [638, 263] on div "Explore Now" at bounding box center [622, 260] width 60 height 13
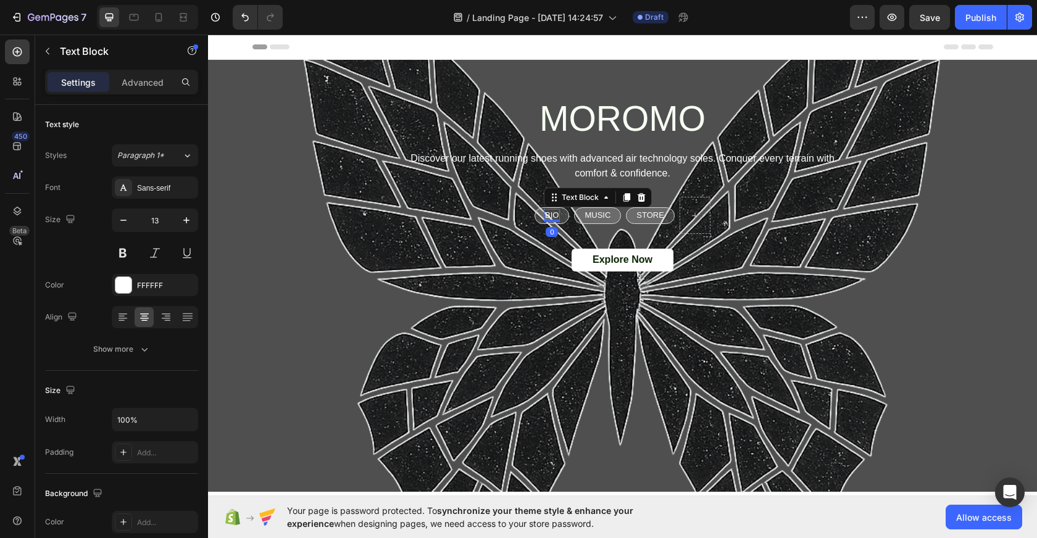
click at [554, 216] on p "BIO" at bounding box center [552, 215] width 14 height 10
click at [45, 49] on icon "button" at bounding box center [48, 51] width 10 height 10
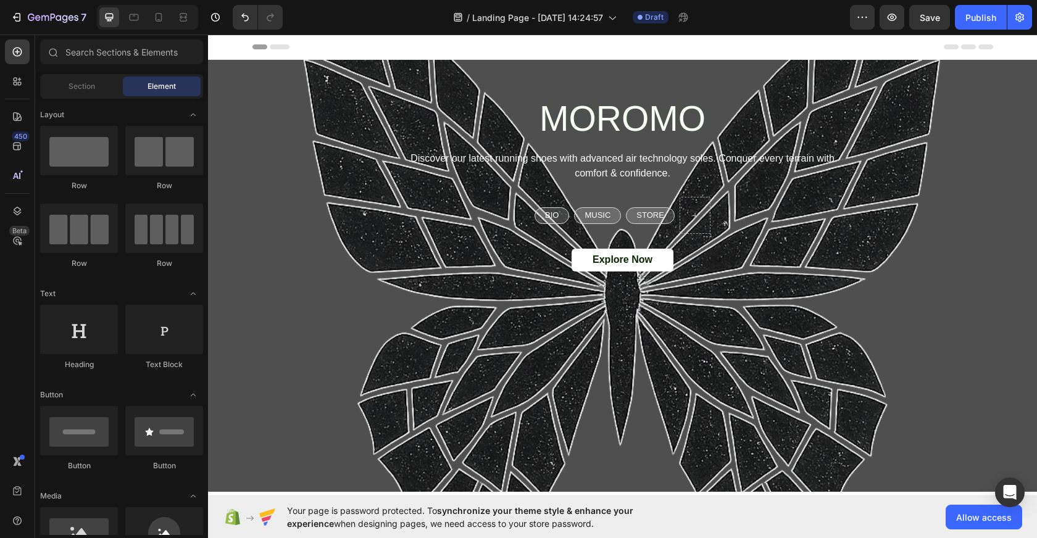
click at [462, 245] on div "MOROMO Heading Discover our latest running shoes with advanced air technology s…" at bounding box center [622, 185] width 444 height 182
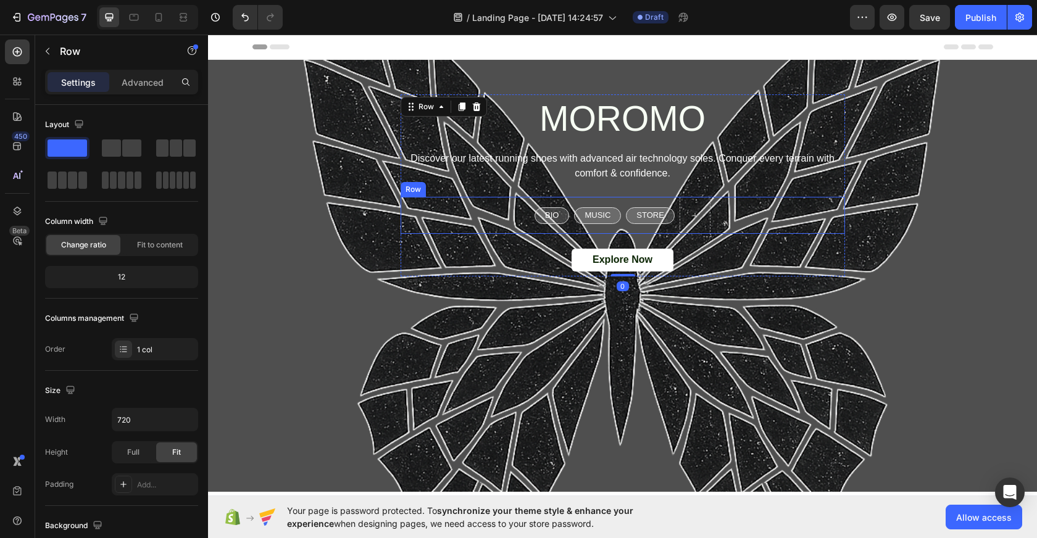
click at [549, 214] on p "BIO" at bounding box center [552, 215] width 14 height 10
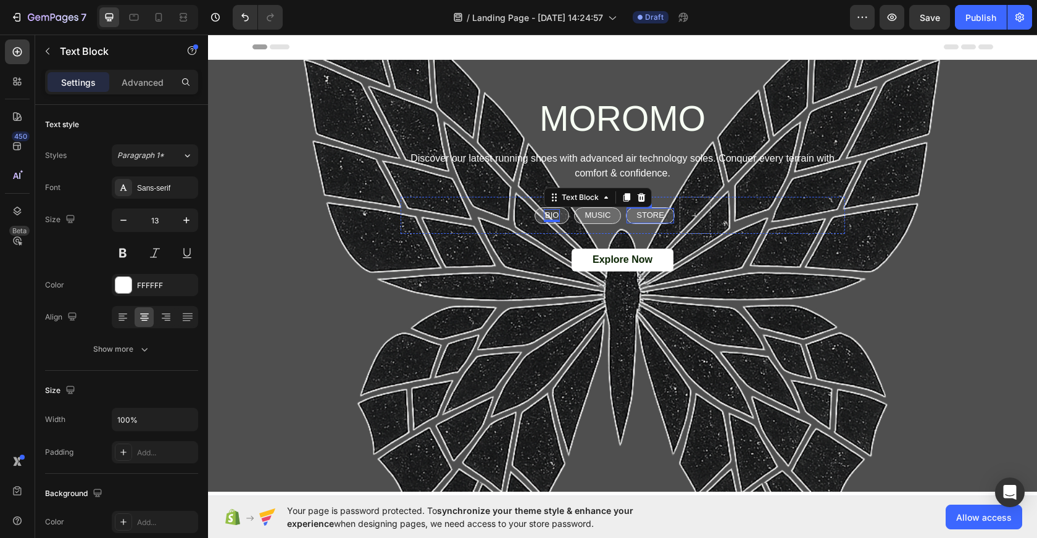
click at [666, 217] on div "STORE Text Block Row" at bounding box center [650, 215] width 49 height 17
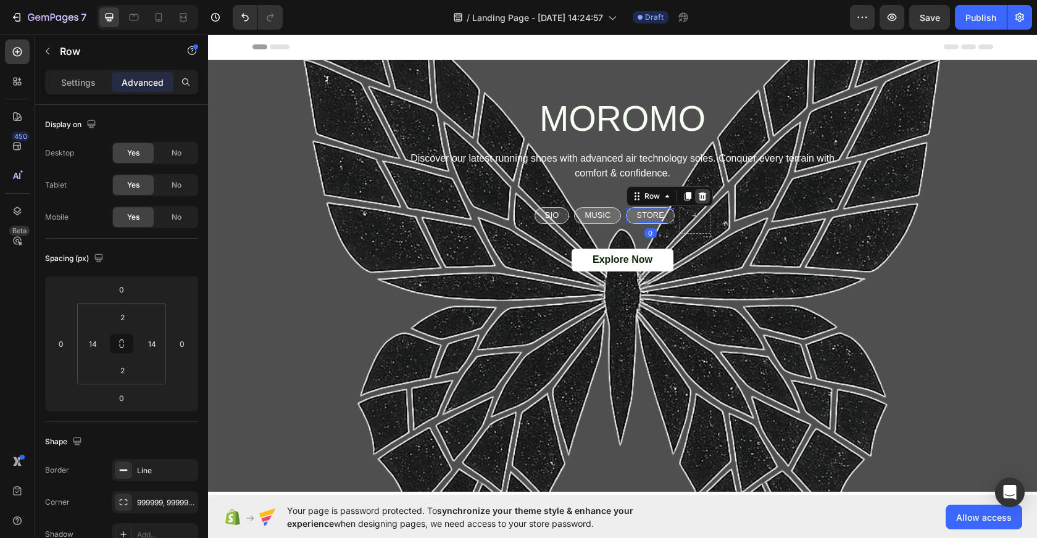
click at [700, 197] on icon at bounding box center [702, 196] width 10 height 10
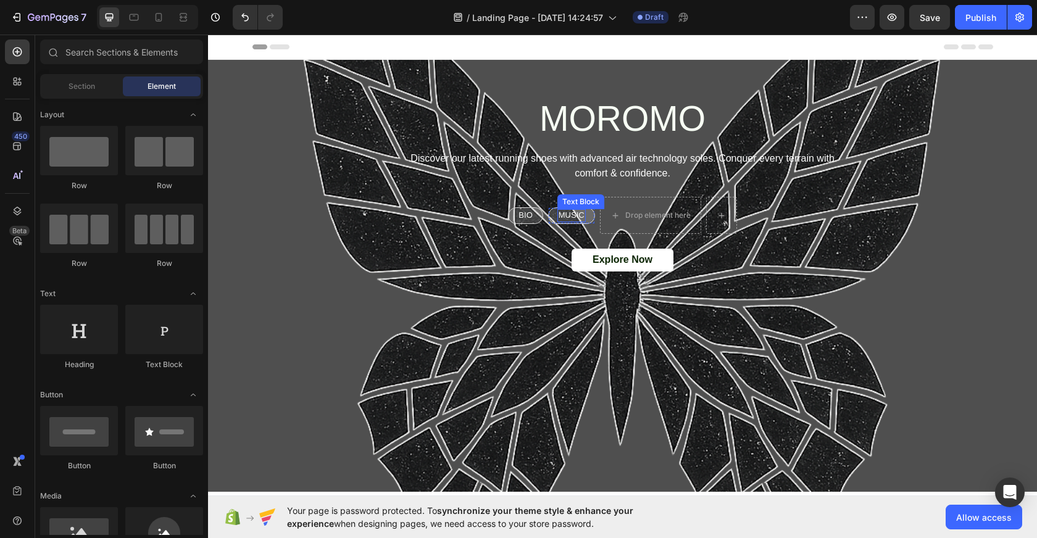
click at [568, 215] on p "MUSIC" at bounding box center [571, 215] width 26 height 10
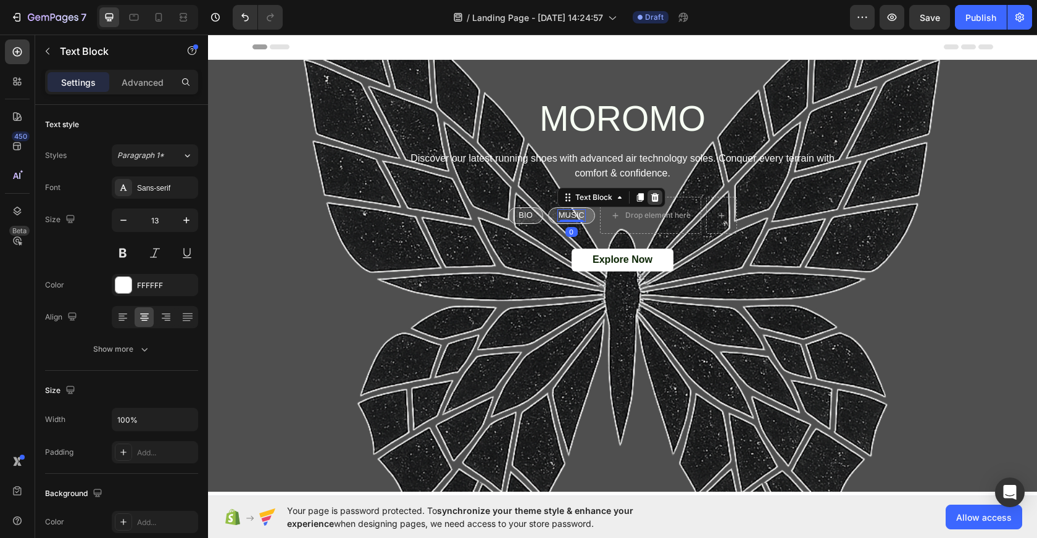
click at [653, 197] on icon at bounding box center [655, 198] width 10 height 10
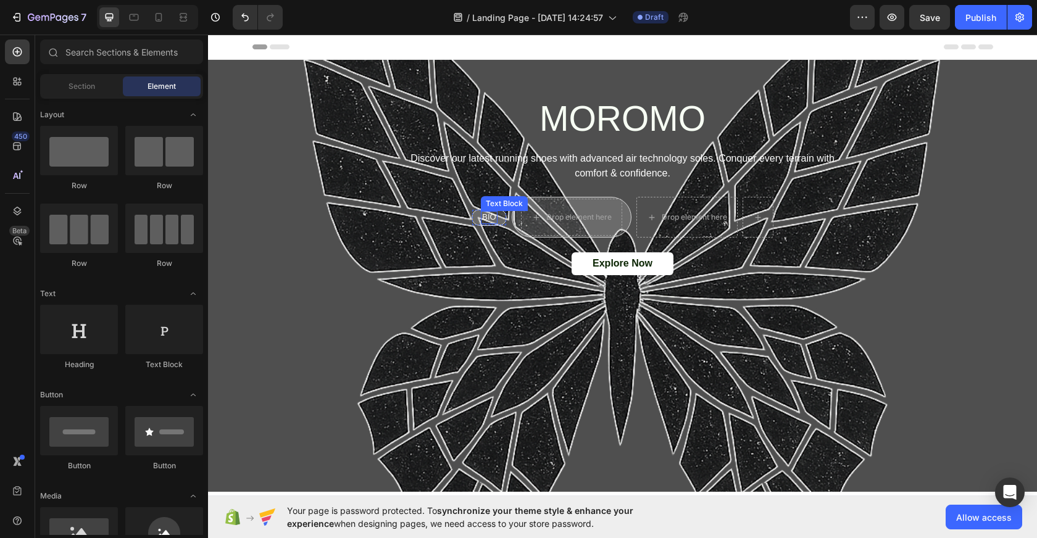
click at [486, 212] on p "BIO" at bounding box center [489, 217] width 14 height 10
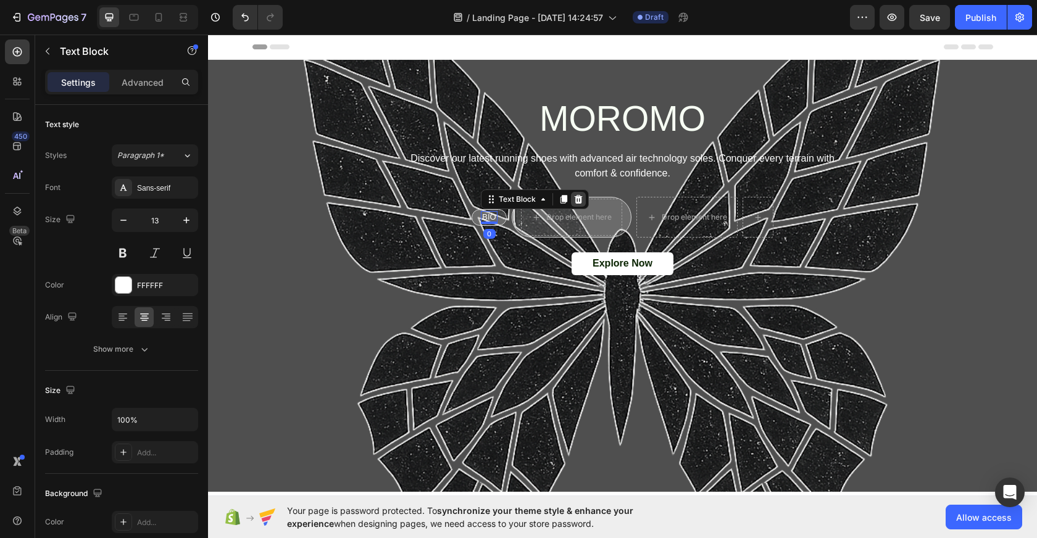
click at [578, 199] on icon at bounding box center [578, 199] width 8 height 9
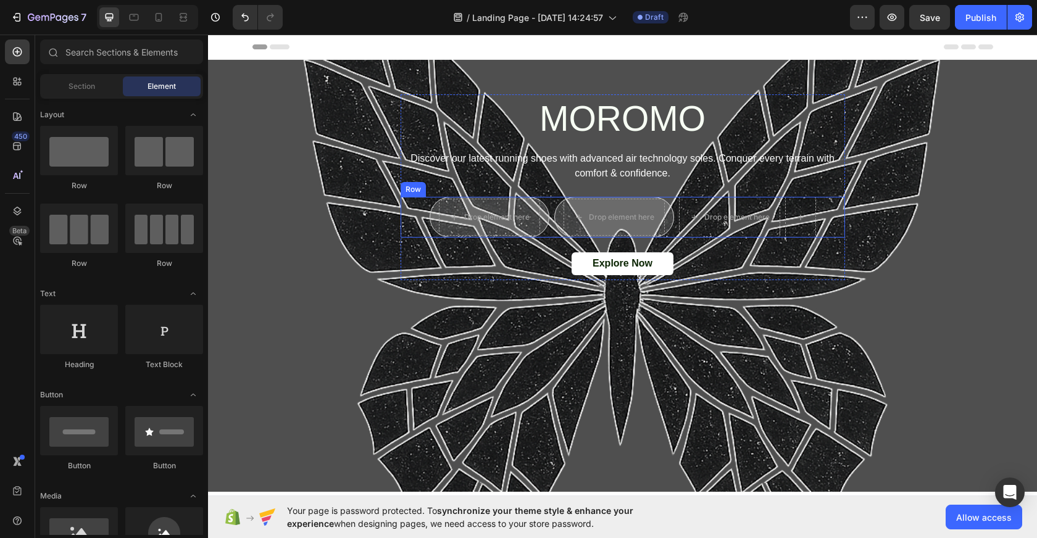
click at [670, 236] on div "Drop element here Row" at bounding box center [614, 217] width 120 height 41
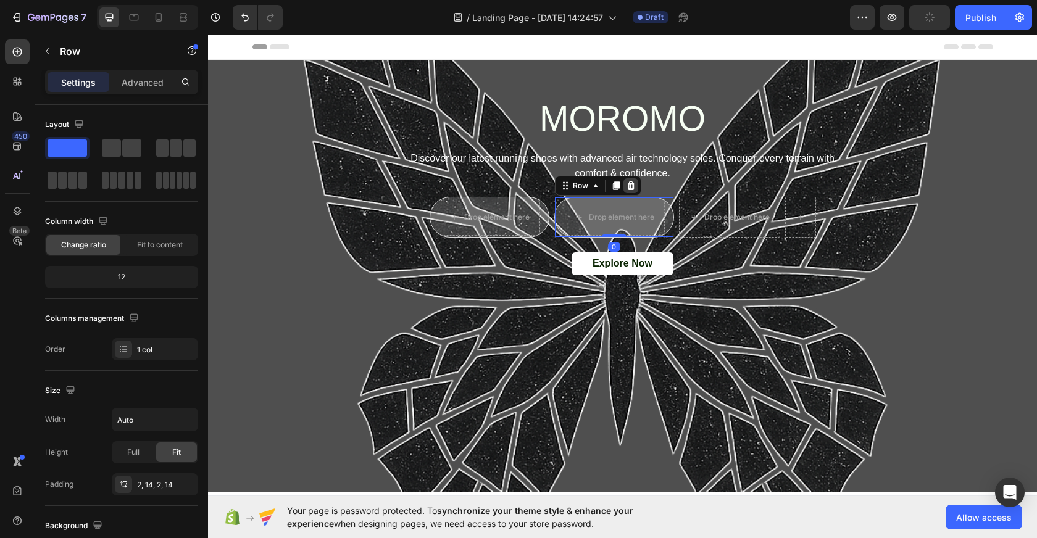
click at [631, 180] on div at bounding box center [630, 185] width 15 height 15
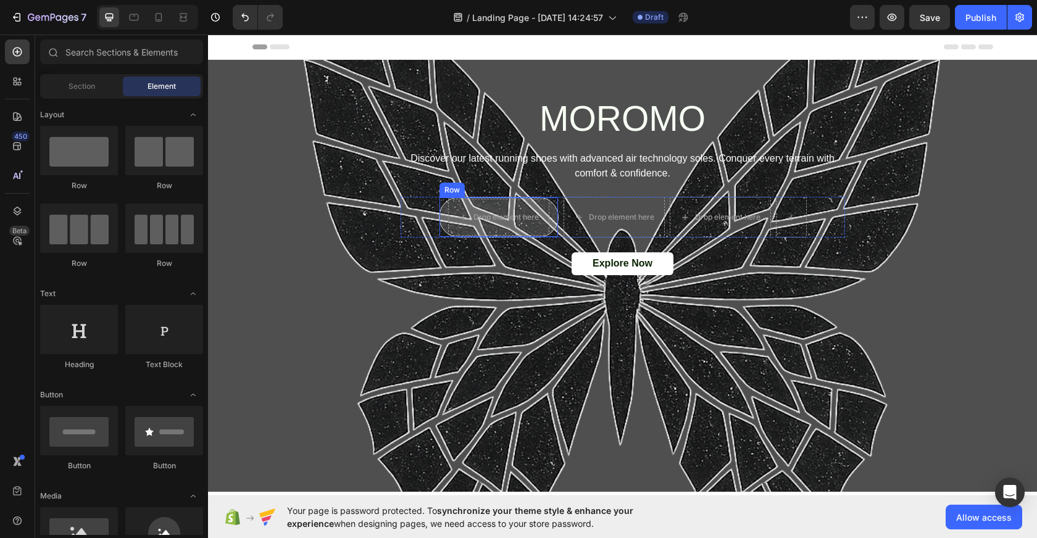
click at [554, 204] on div "Drop element here Row" at bounding box center [499, 217] width 120 height 41
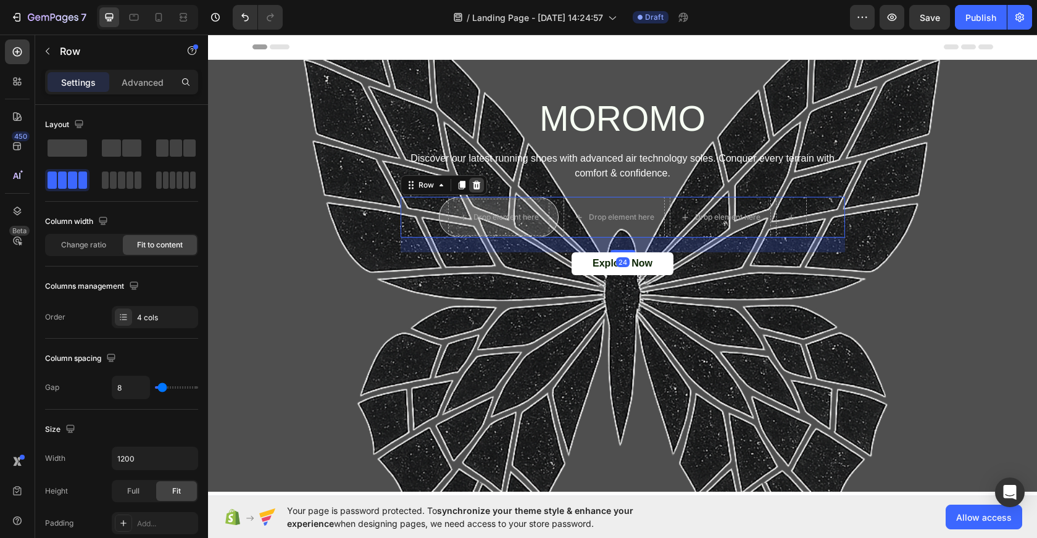
click at [478, 187] on icon at bounding box center [476, 185] width 8 height 9
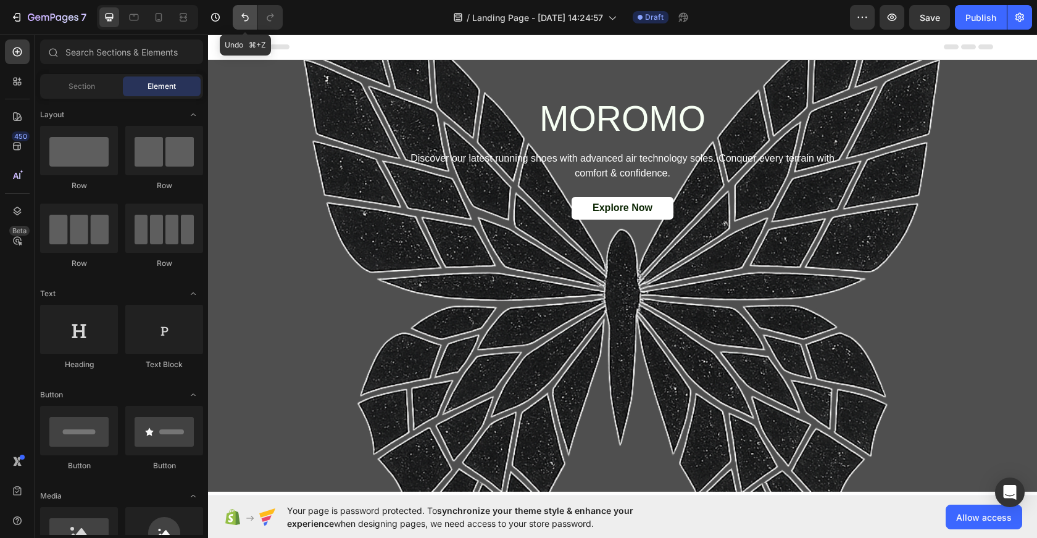
click at [244, 15] on icon "Undo/Redo" at bounding box center [244, 18] width 7 height 8
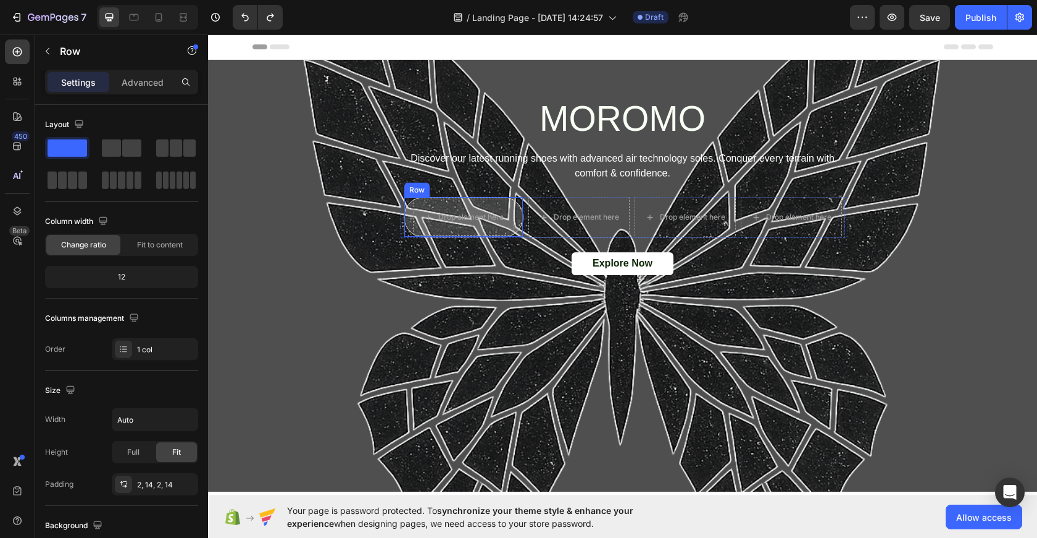
click at [515, 230] on div "Drop element here Row" at bounding box center [464, 217] width 120 height 41
click at [476, 180] on div at bounding box center [480, 185] width 15 height 15
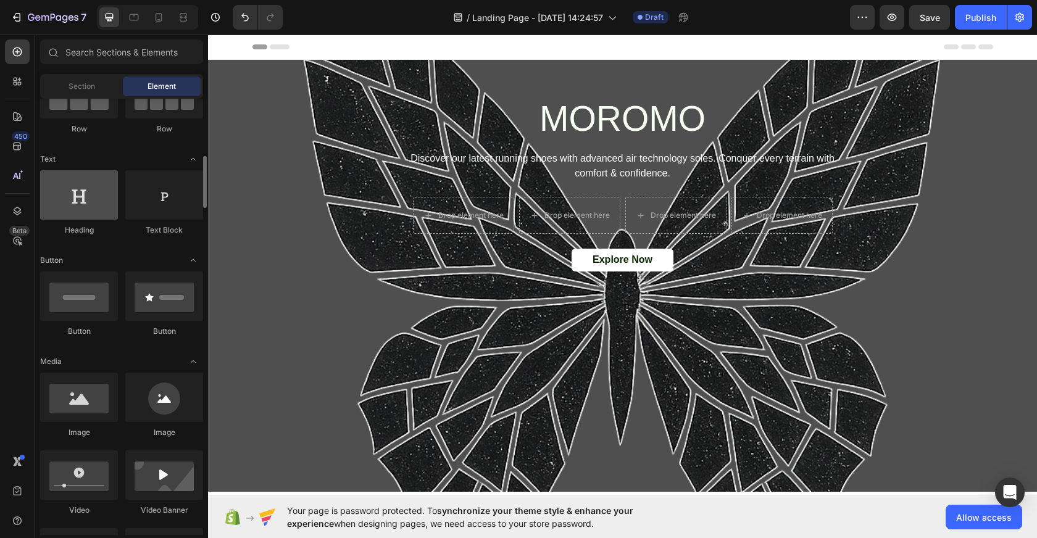
scroll to position [184, 0]
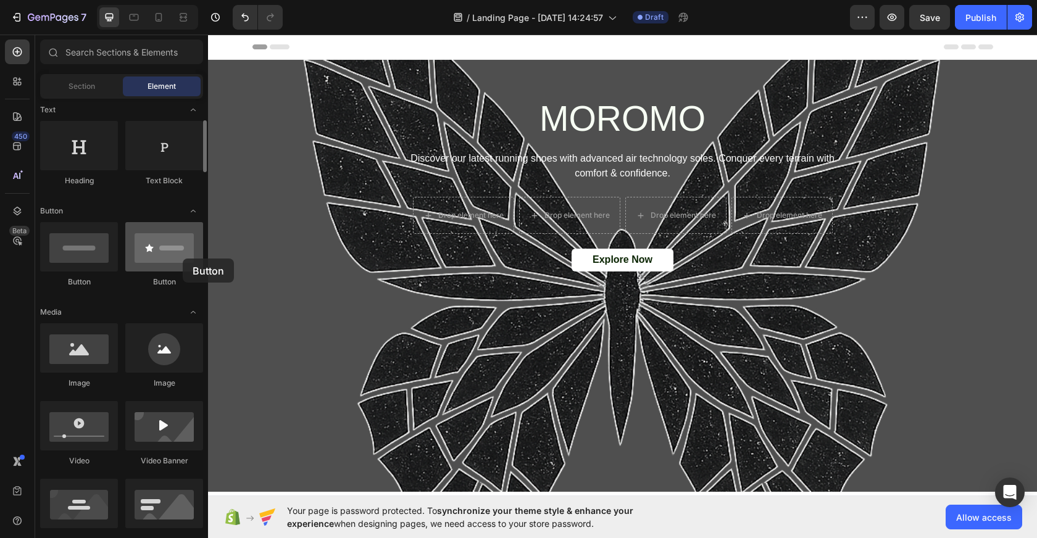
click at [183, 259] on div at bounding box center [164, 246] width 78 height 49
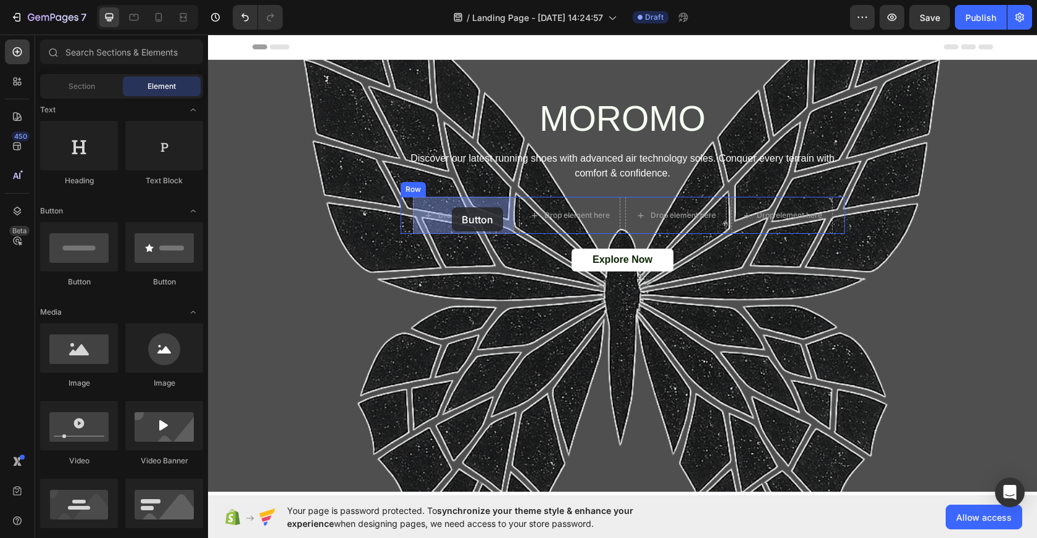
drag, startPoint x: 276, startPoint y: 287, endPoint x: 452, endPoint y: 207, distance: 192.5
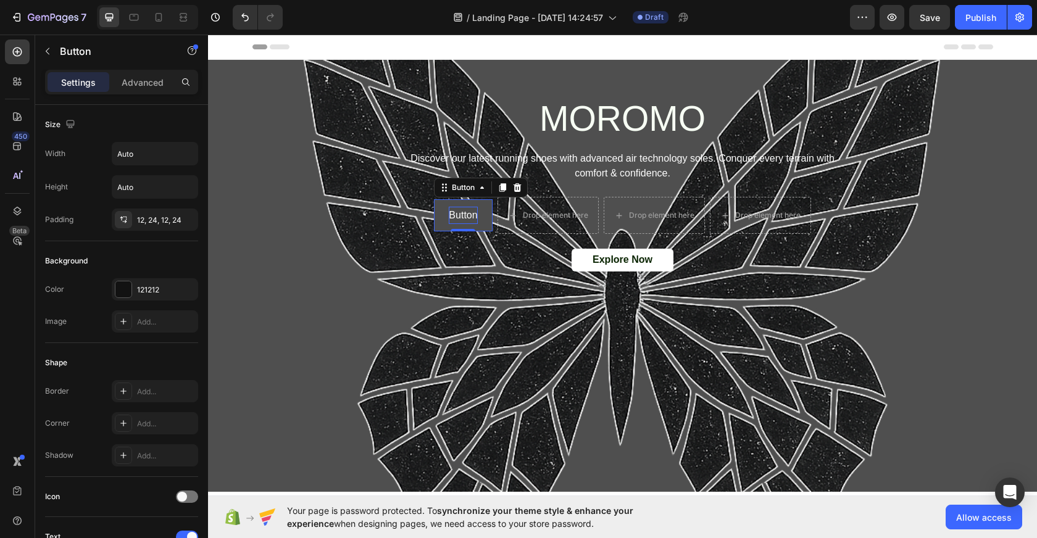
click at [471, 216] on p "Button" at bounding box center [463, 216] width 28 height 18
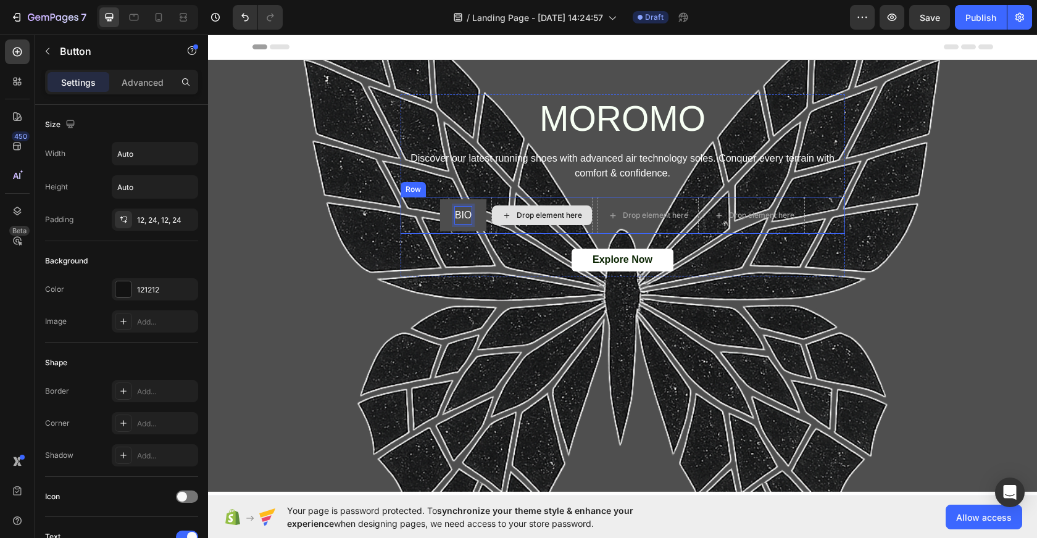
click at [559, 217] on div "Drop element here" at bounding box center [548, 215] width 65 height 10
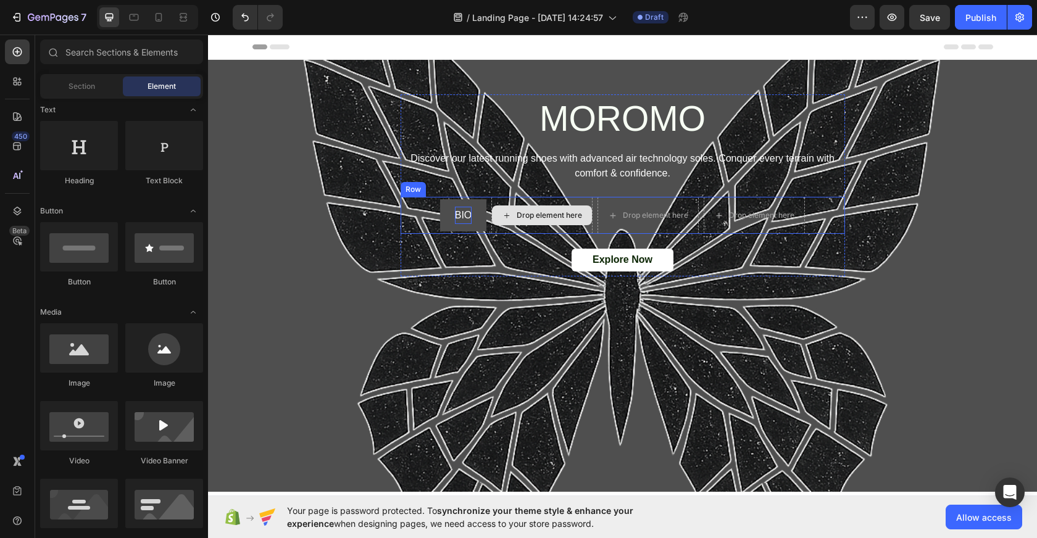
click at [559, 217] on div "Drop element here" at bounding box center [548, 215] width 65 height 10
click at [505, 217] on icon at bounding box center [507, 215] width 10 height 10
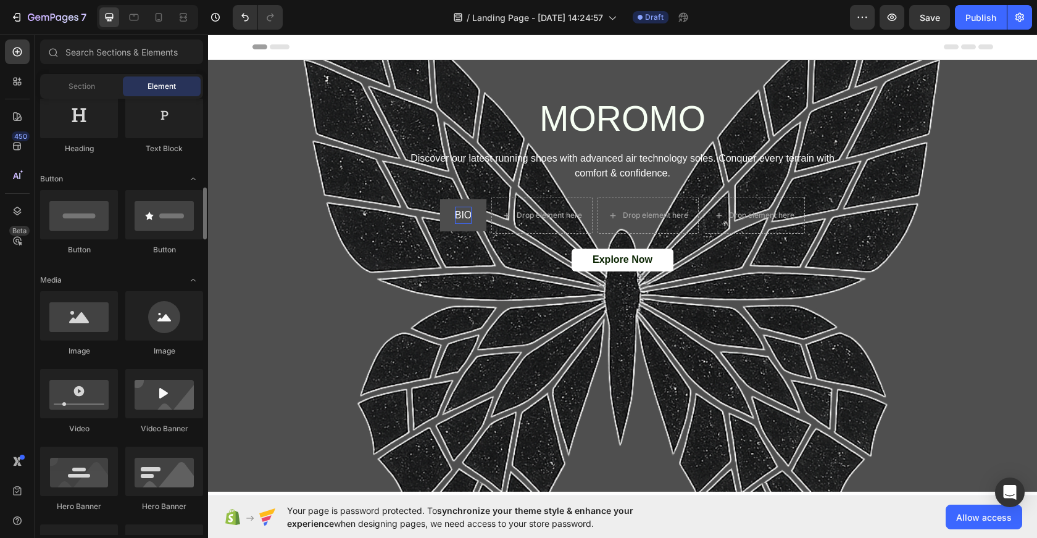
scroll to position [191, 0]
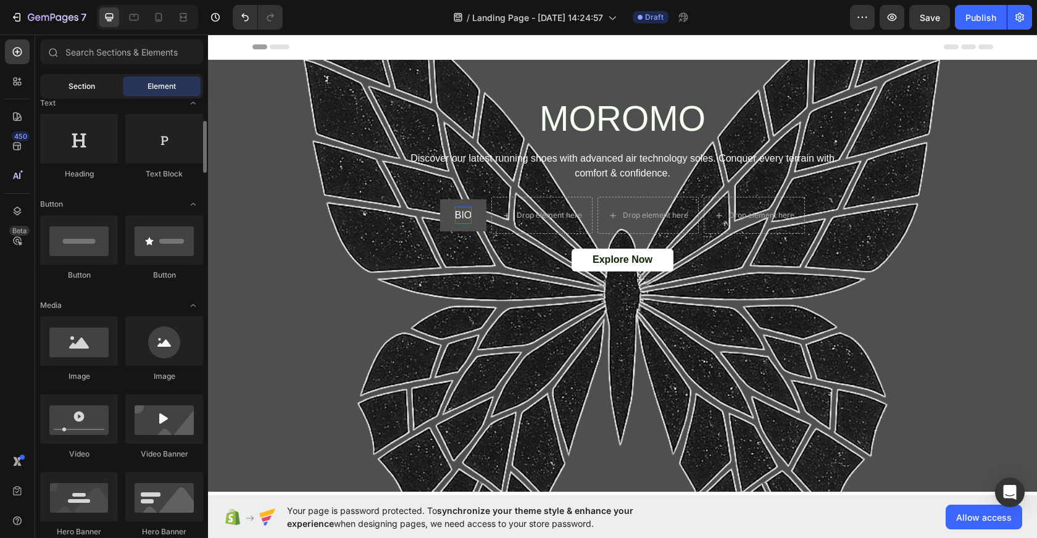
click at [87, 88] on span "Section" at bounding box center [81, 86] width 27 height 11
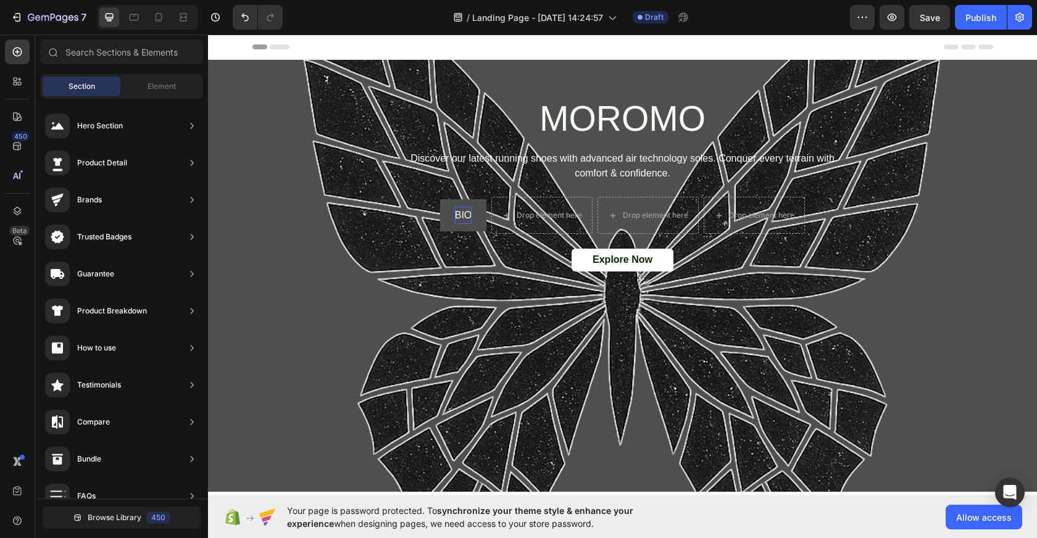
scroll to position [19, 0]
click at [152, 89] on span "Element" at bounding box center [161, 86] width 28 height 11
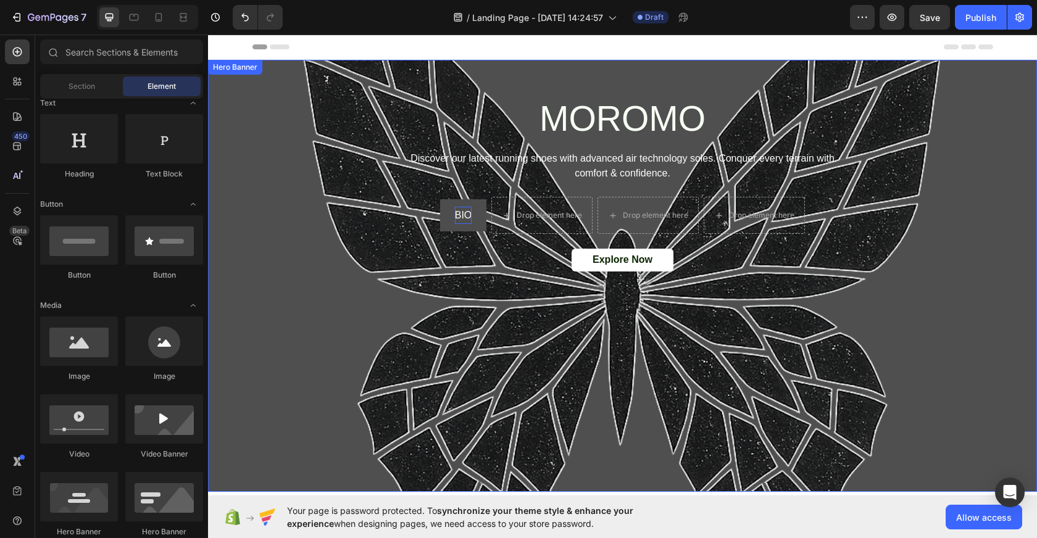
click at [494, 326] on div "Background Image" at bounding box center [622, 276] width 829 height 432
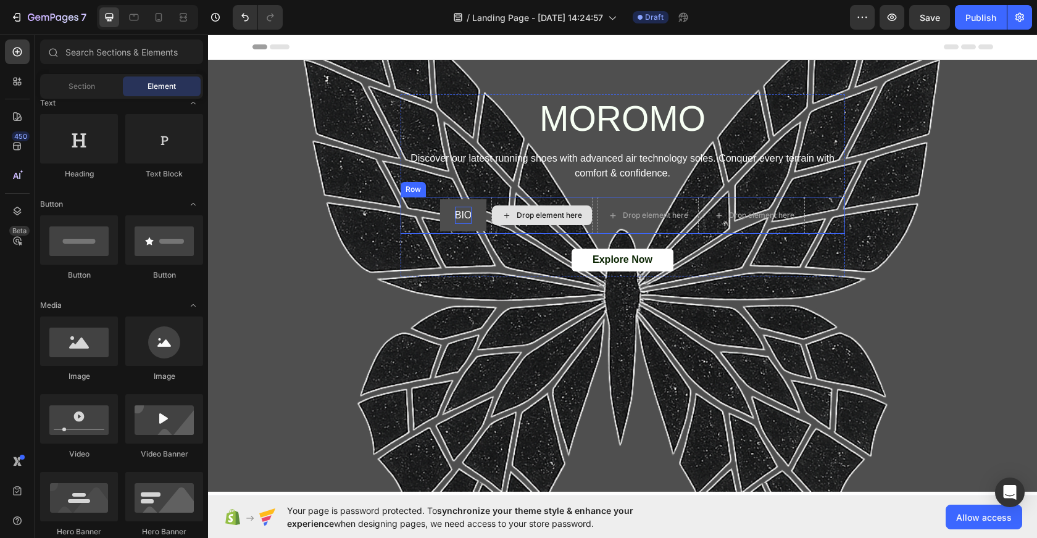
click at [571, 222] on div "Drop element here" at bounding box center [542, 215] width 100 height 20
drag, startPoint x: 304, startPoint y: 287, endPoint x: 549, endPoint y: 217, distance: 255.4
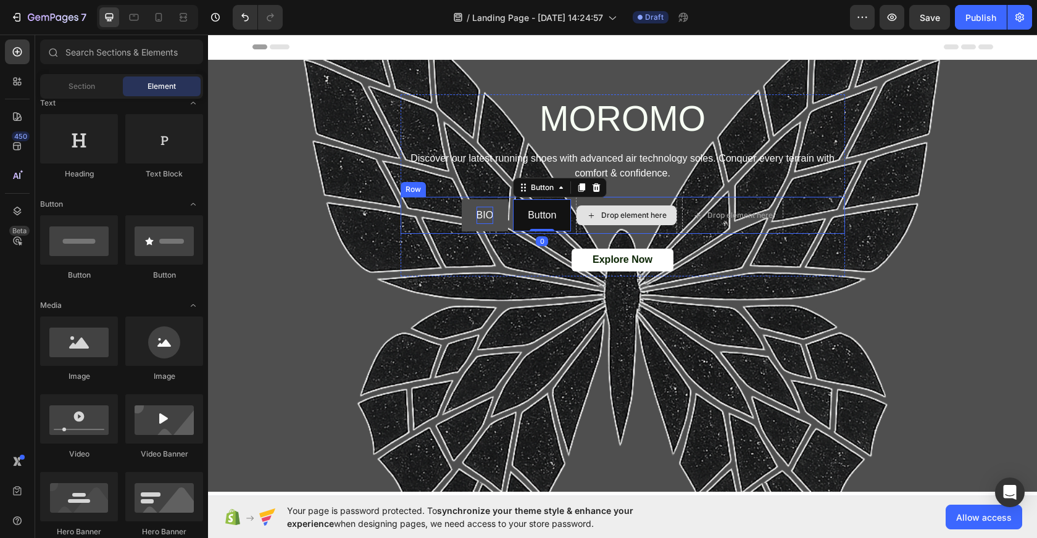
click at [635, 217] on div "Drop element here" at bounding box center [633, 215] width 65 height 10
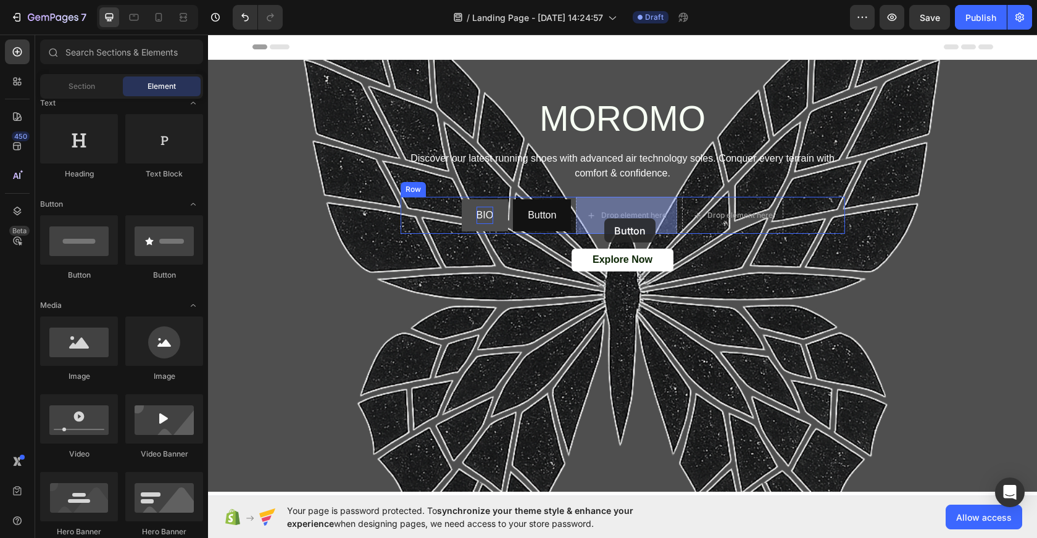
drag, startPoint x: 294, startPoint y: 277, endPoint x: 604, endPoint y: 218, distance: 315.8
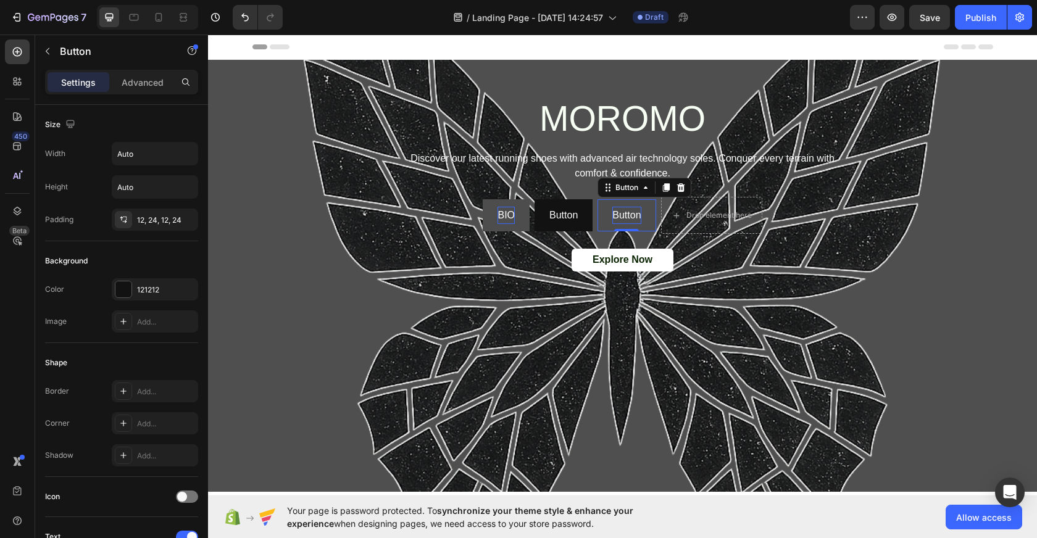
click at [627, 218] on p "Button" at bounding box center [626, 216] width 28 height 18
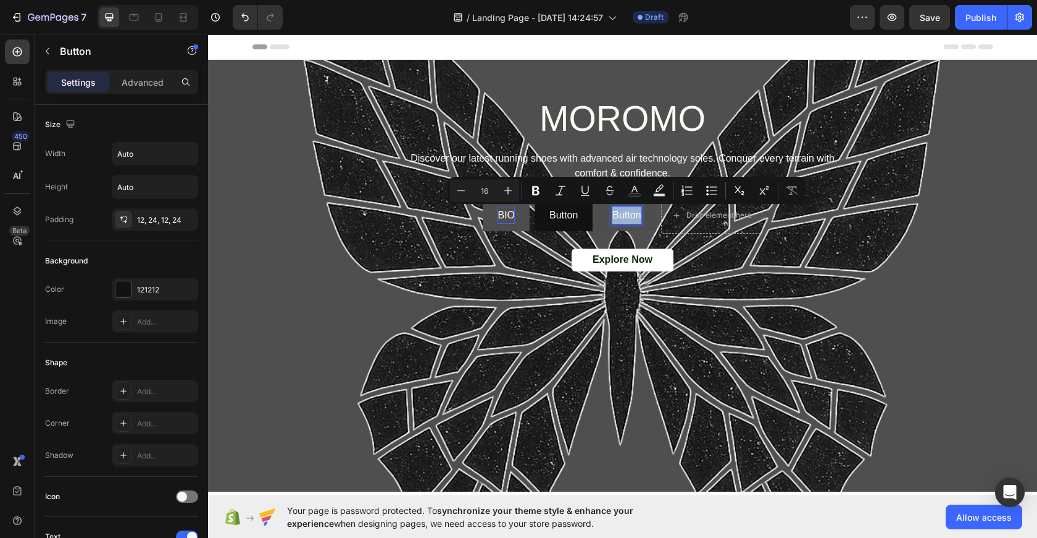
click at [626, 212] on p "Button" at bounding box center [626, 216] width 28 height 18
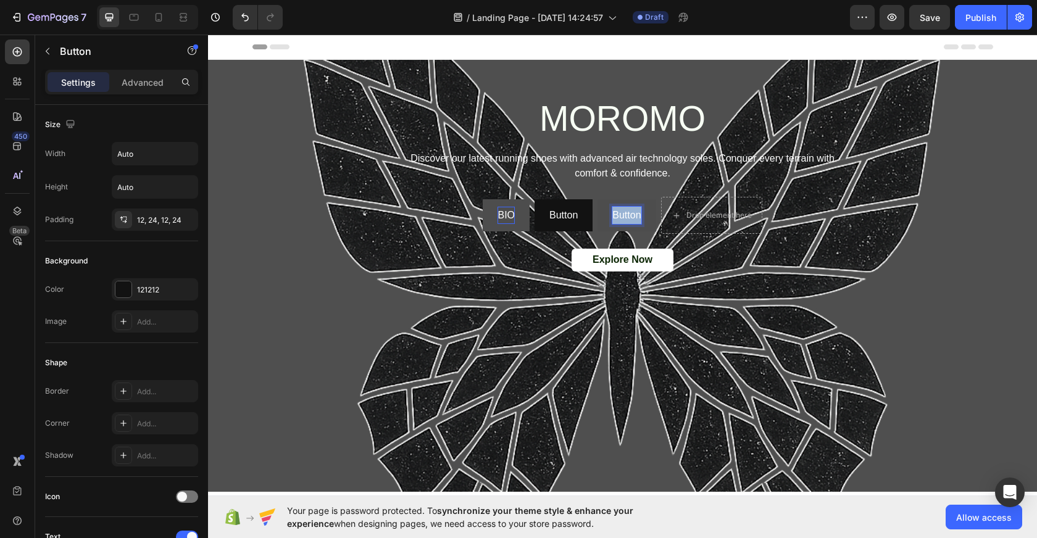
click at [626, 212] on p "Button" at bounding box center [626, 216] width 28 height 18
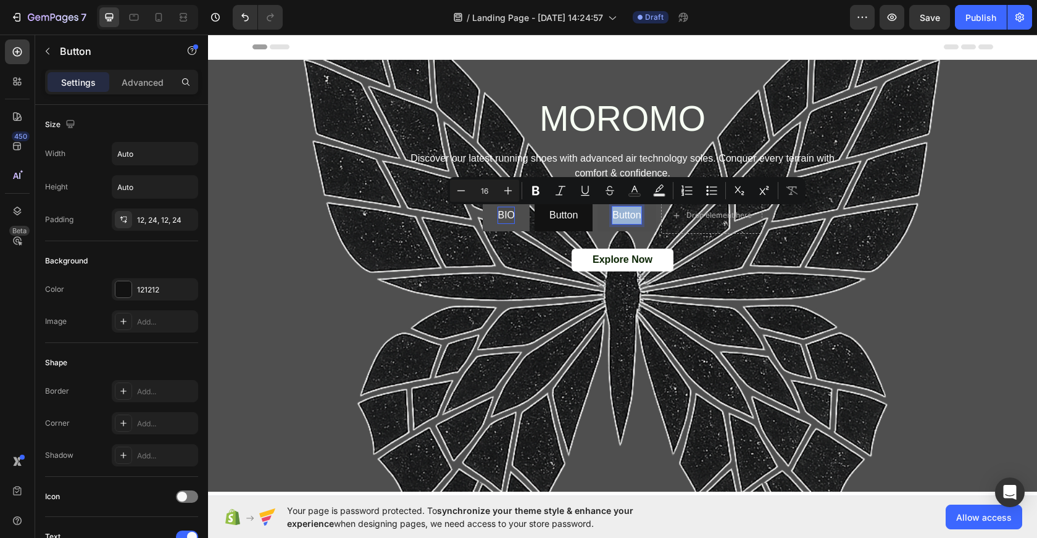
click at [628, 217] on p "Button" at bounding box center [626, 216] width 28 height 18
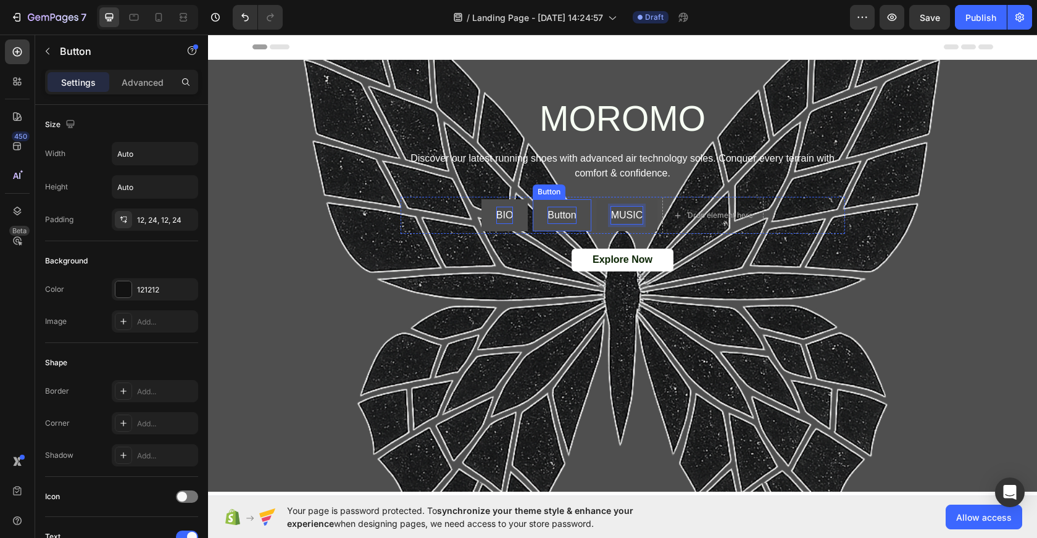
click at [566, 217] on p "Button" at bounding box center [561, 216] width 28 height 18
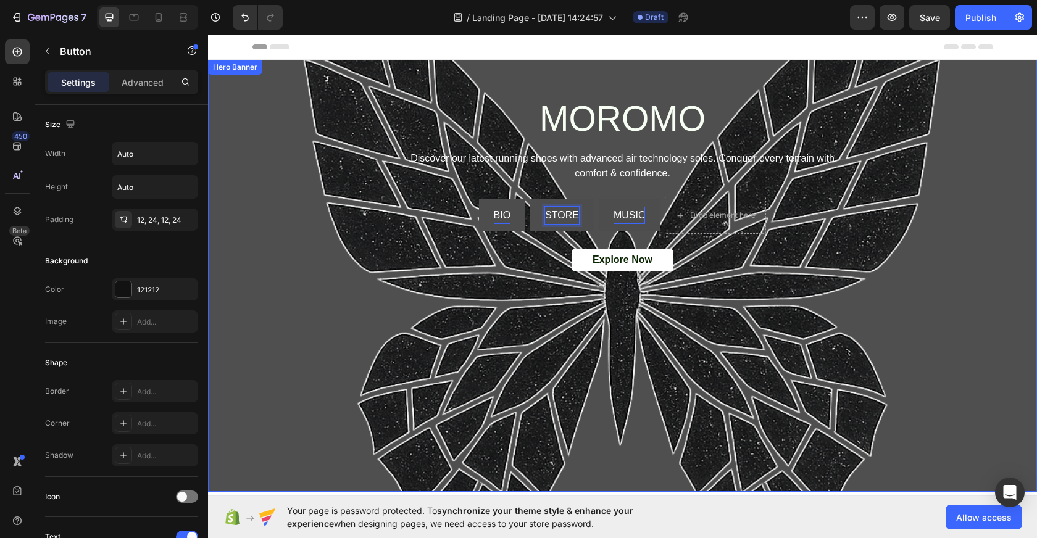
click at [438, 287] on div "MOROMO Heading Discover our latest running shoes with advanced air technology s…" at bounding box center [622, 178] width 759 height 236
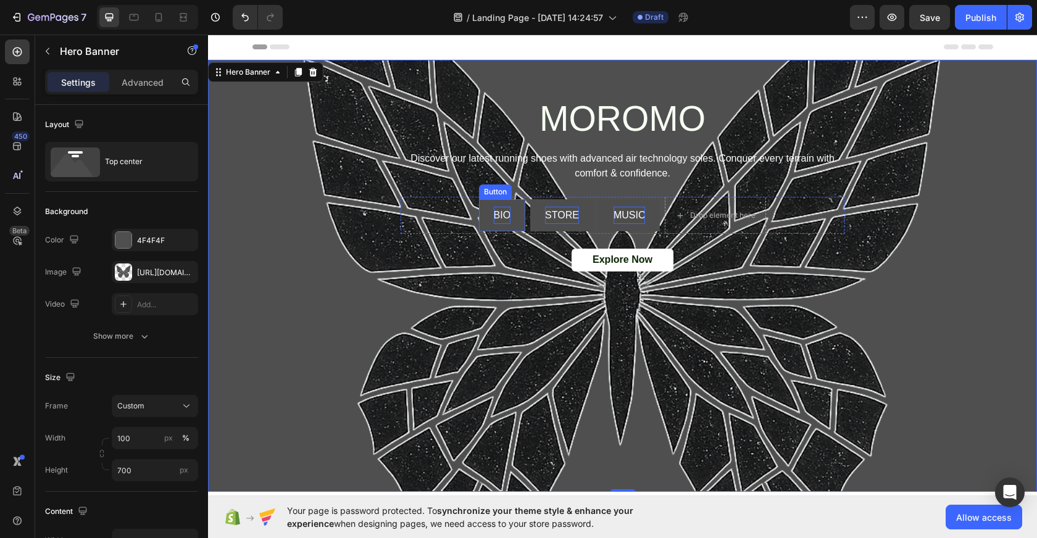
click at [510, 216] on button "BIO" at bounding box center [502, 215] width 47 height 33
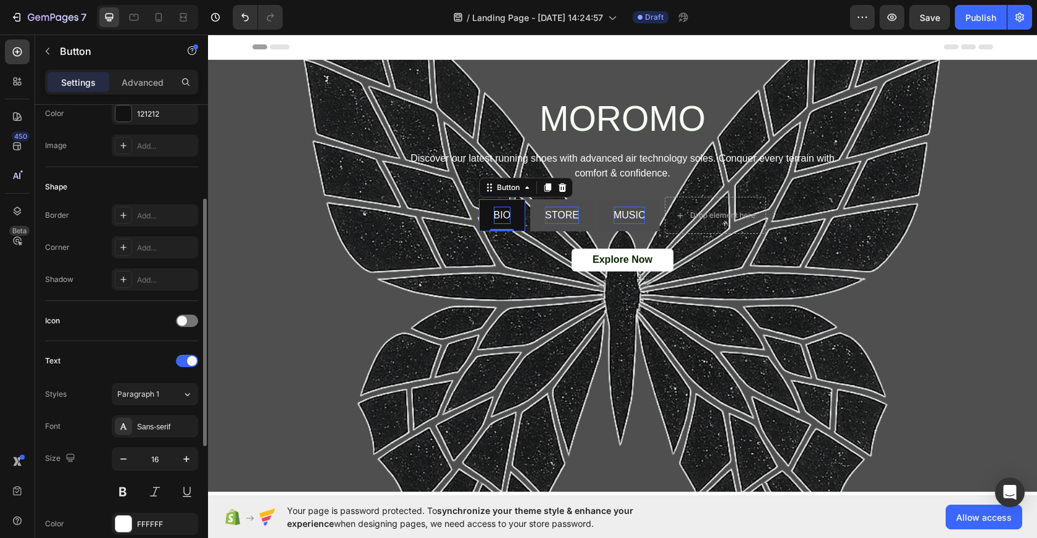
scroll to position [178, 0]
click at [128, 248] on div at bounding box center [123, 245] width 17 height 17
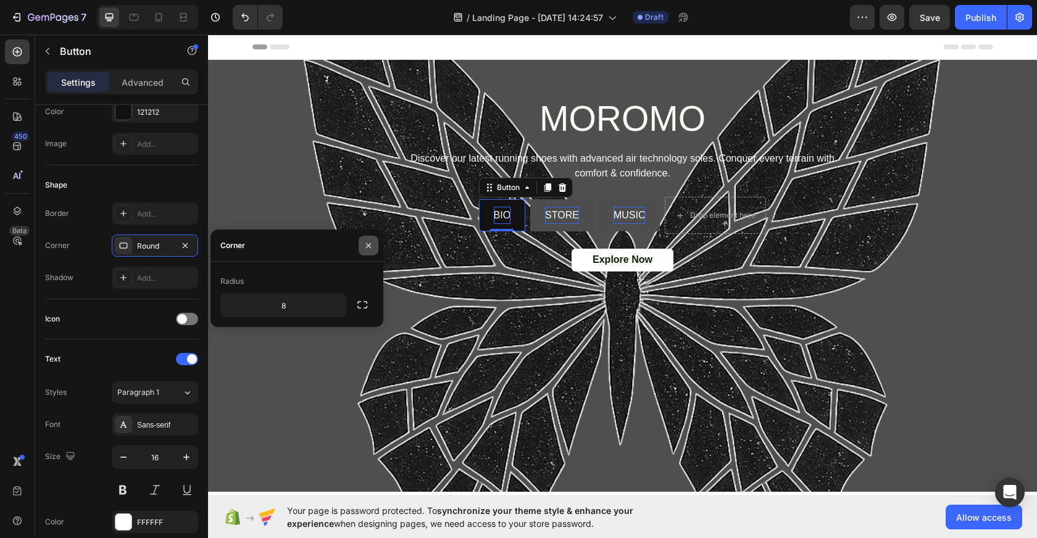
click at [368, 245] on icon "button" at bounding box center [368, 244] width 5 height 5
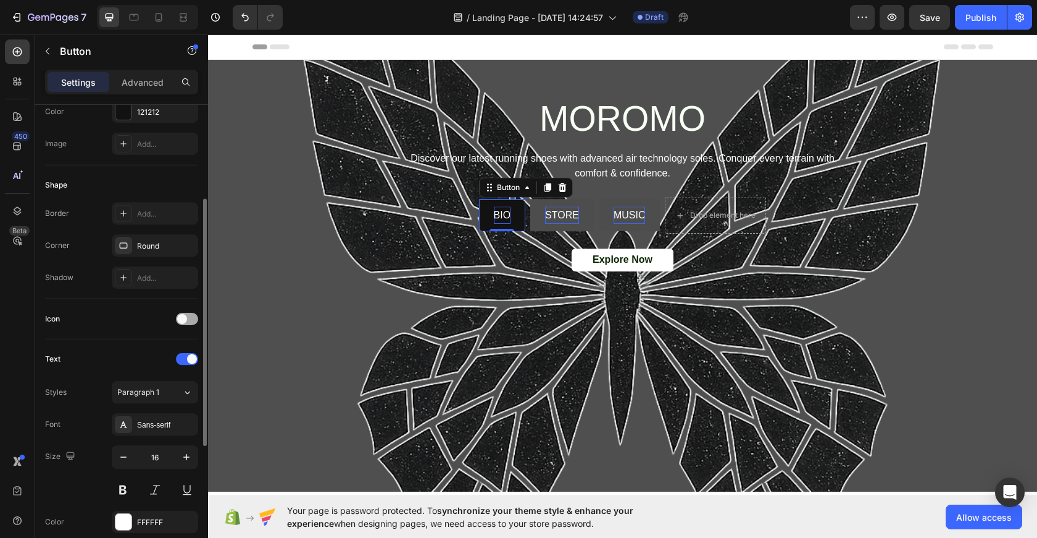
click at [186, 319] on span at bounding box center [182, 319] width 10 height 10
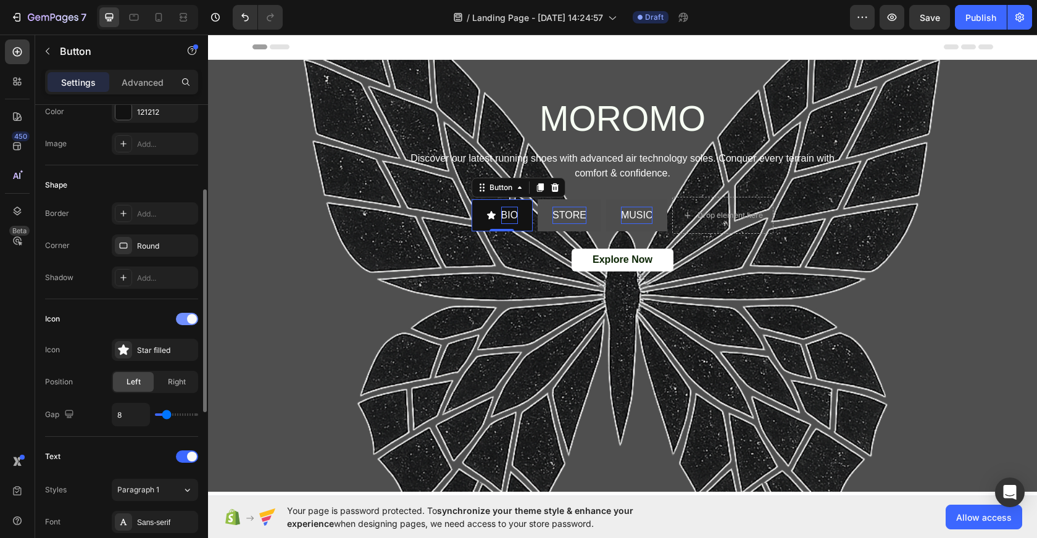
click at [186, 319] on div at bounding box center [187, 319] width 22 height 12
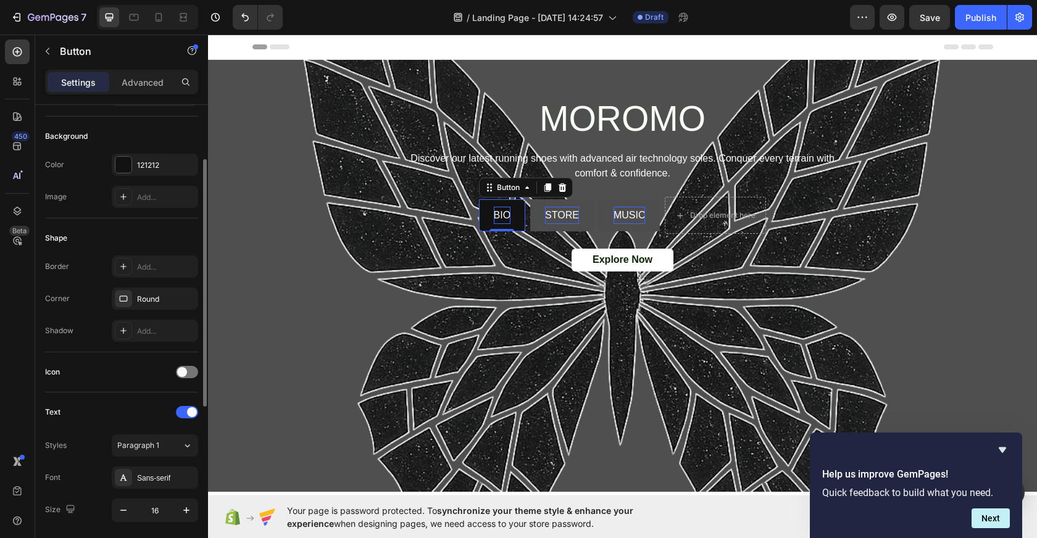
scroll to position [117, 0]
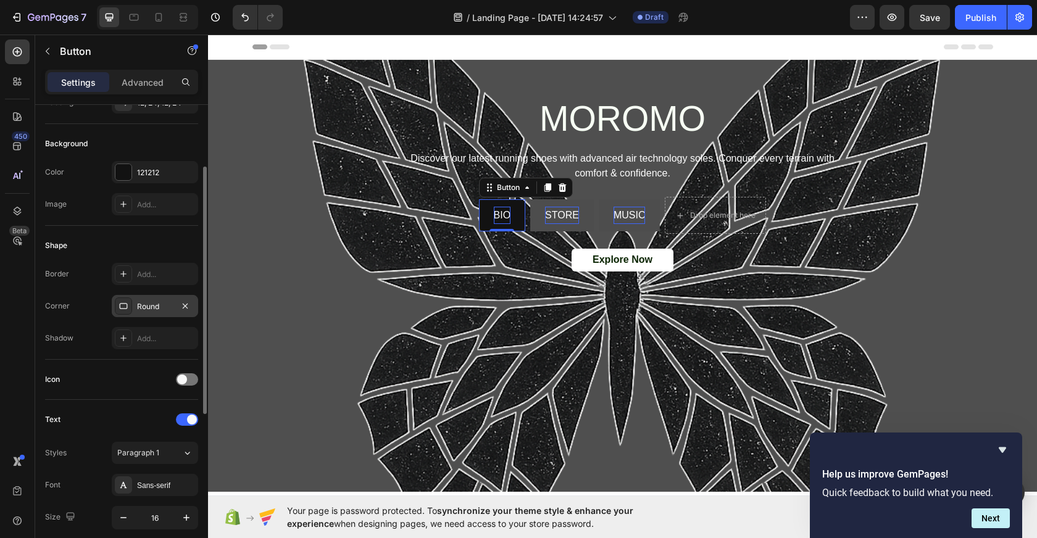
click at [166, 307] on div "Round" at bounding box center [155, 306] width 36 height 11
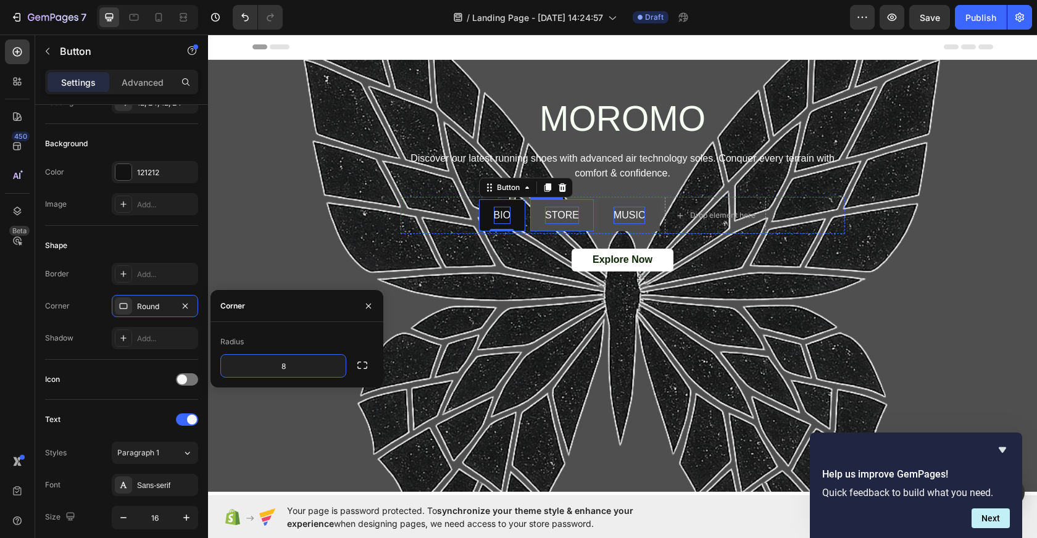
click at [569, 222] on p "STORE" at bounding box center [562, 216] width 34 height 18
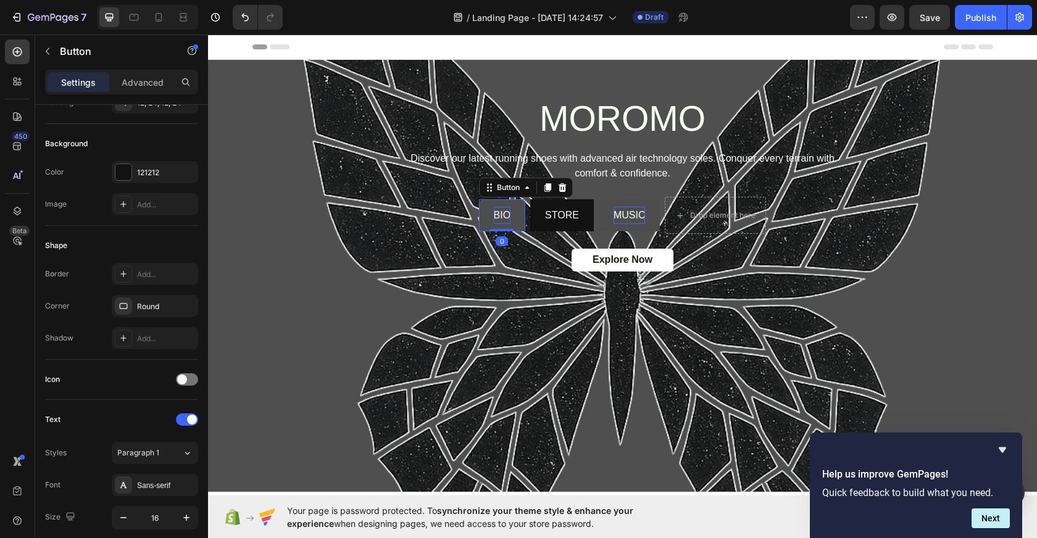
click at [515, 226] on button "BIO" at bounding box center [502, 215] width 47 height 33
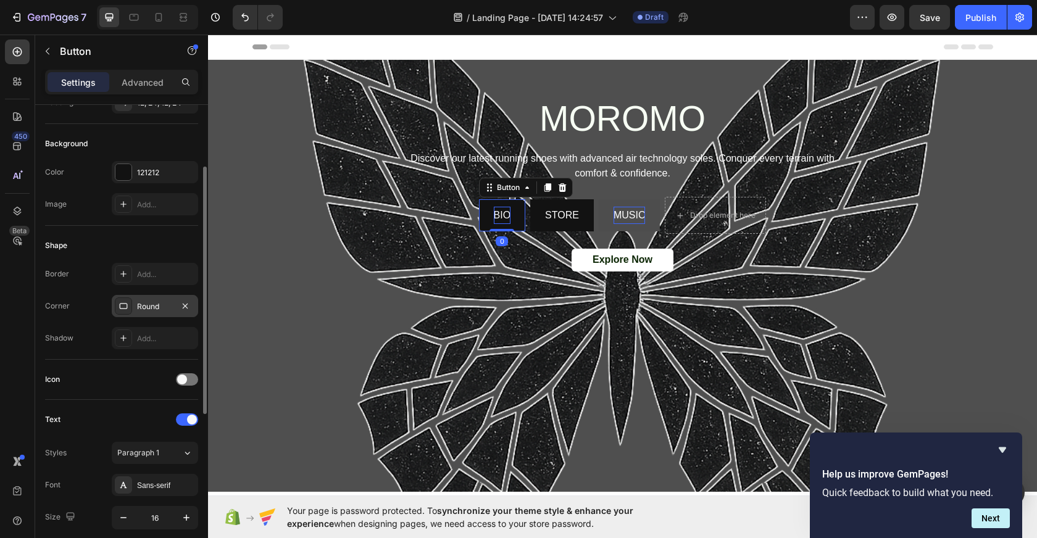
click at [168, 305] on div "Round" at bounding box center [155, 306] width 36 height 11
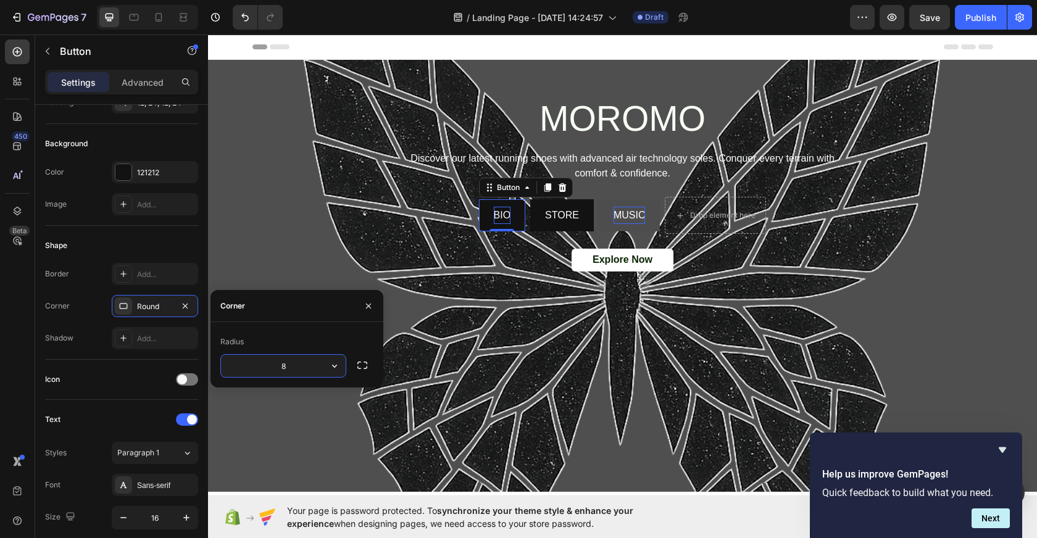
click at [318, 365] on input "8" at bounding box center [283, 366] width 125 height 22
type input "0"
type input "20"
click at [580, 226] on button "STORE" at bounding box center [562, 215] width 64 height 33
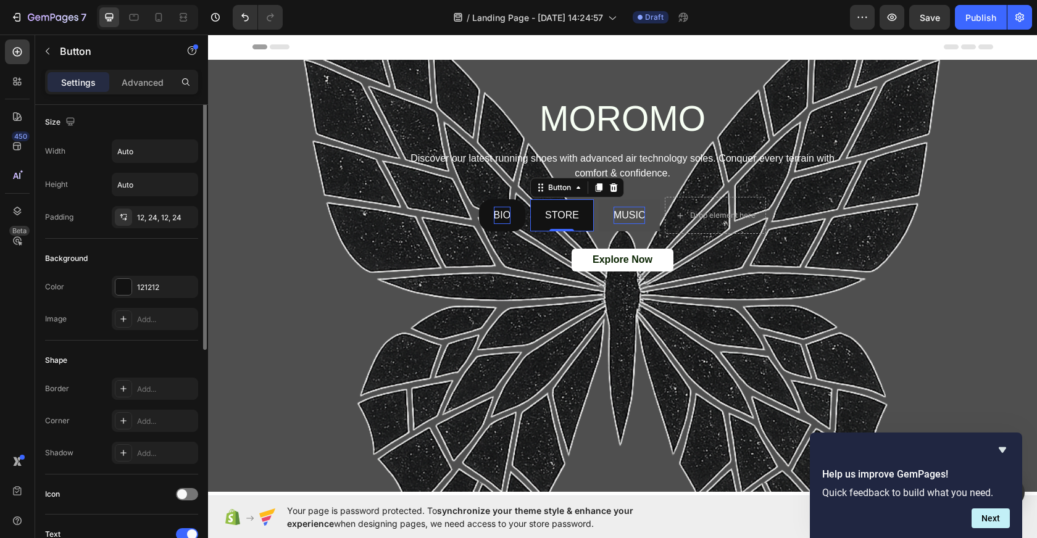
scroll to position [0, 0]
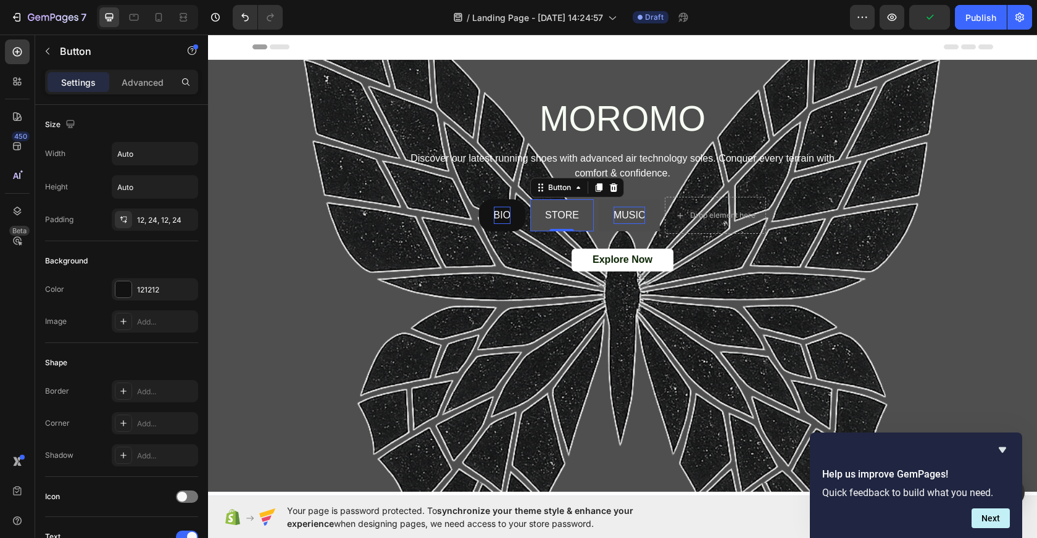
click at [584, 222] on button "STORE" at bounding box center [562, 215] width 64 height 33
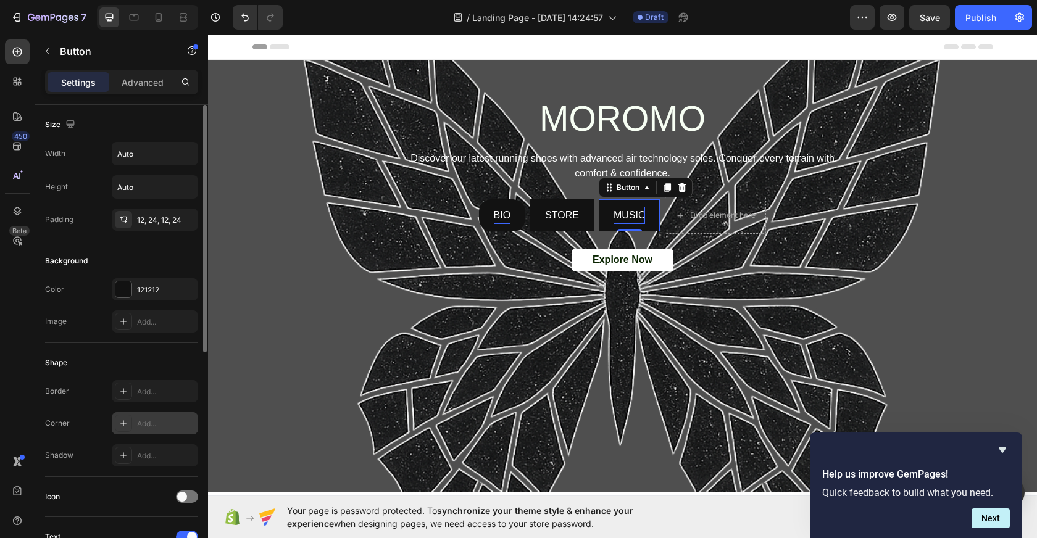
scroll to position [2, 0]
click at [159, 420] on div "Add..." at bounding box center [166, 421] width 58 height 11
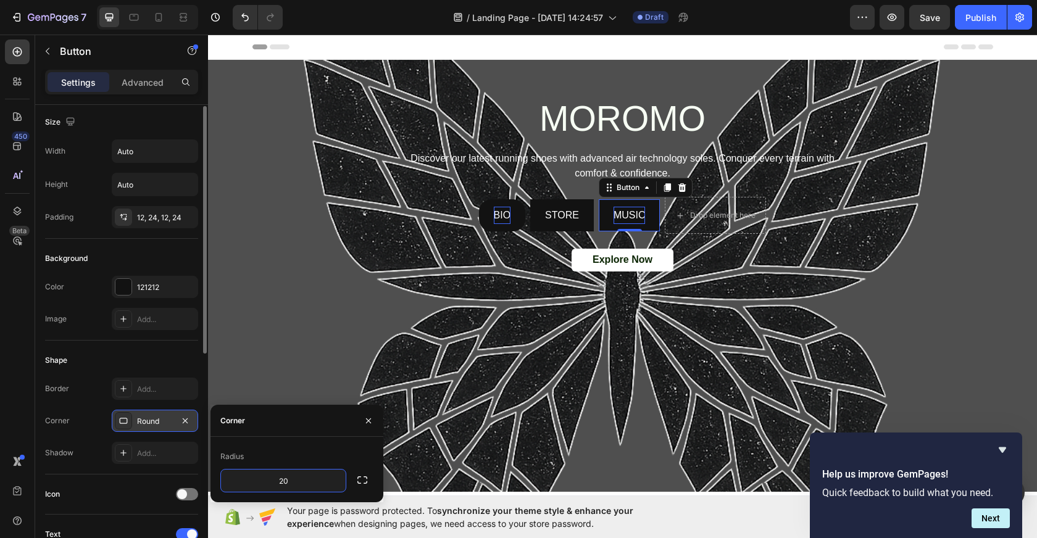
type input "20"
click at [586, 221] on button "STORE" at bounding box center [562, 215] width 64 height 33
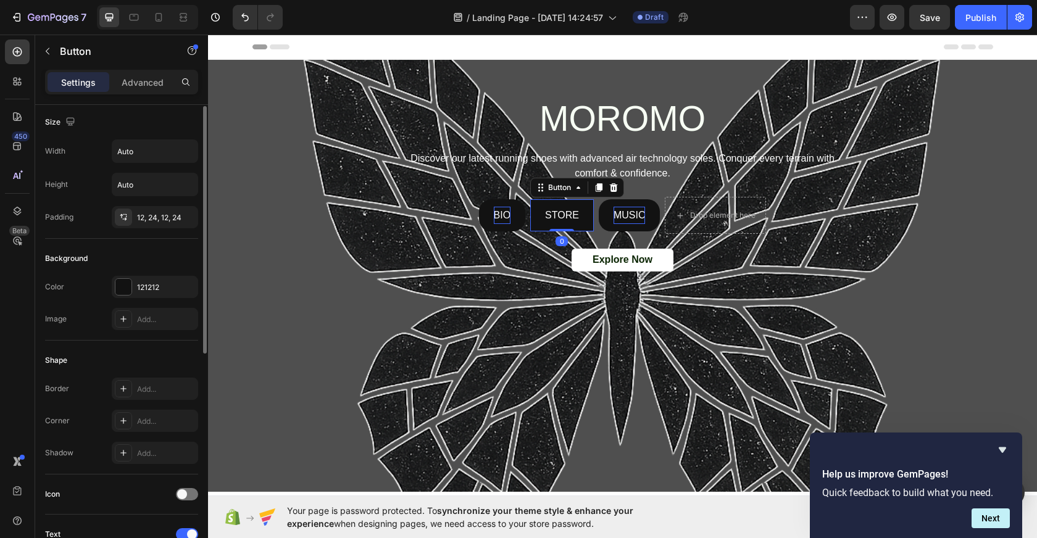
click at [161, 405] on div "Border Add... Corner Add... Shadow Add..." at bounding box center [121, 421] width 153 height 86
click at [158, 418] on div "Add..." at bounding box center [166, 421] width 58 height 11
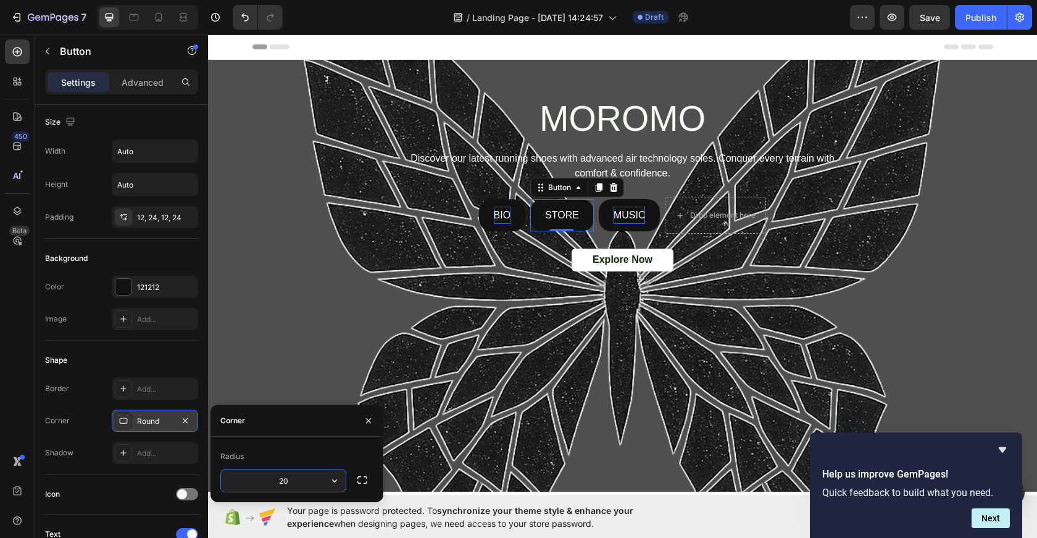
type input "20"
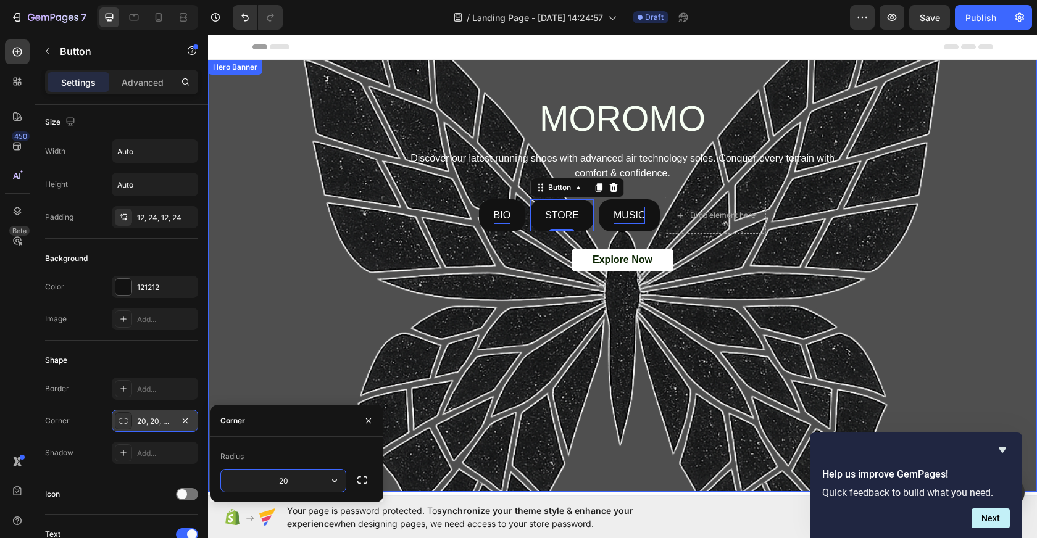
click at [540, 346] on div "Background Image" at bounding box center [622, 276] width 829 height 432
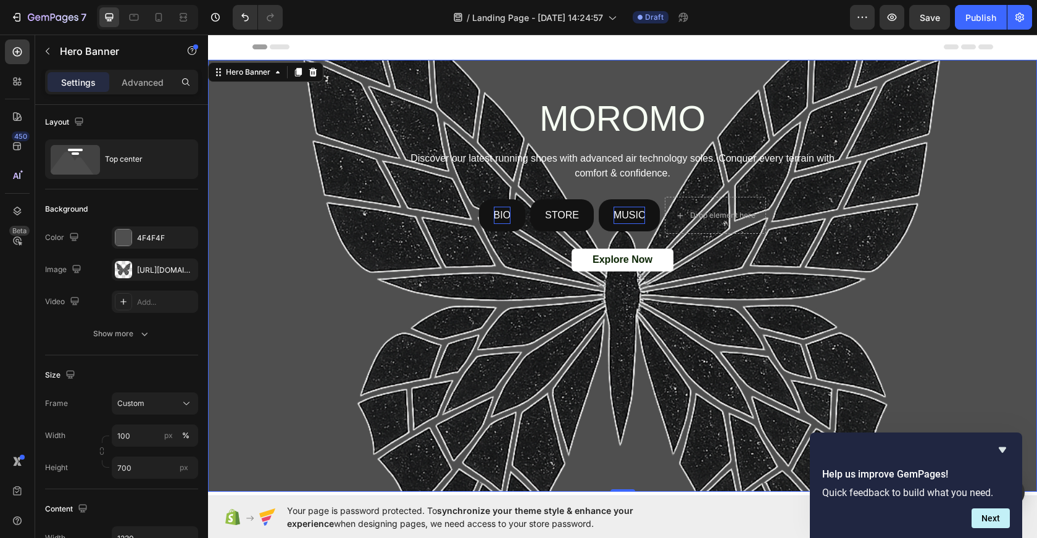
scroll to position [0, 0]
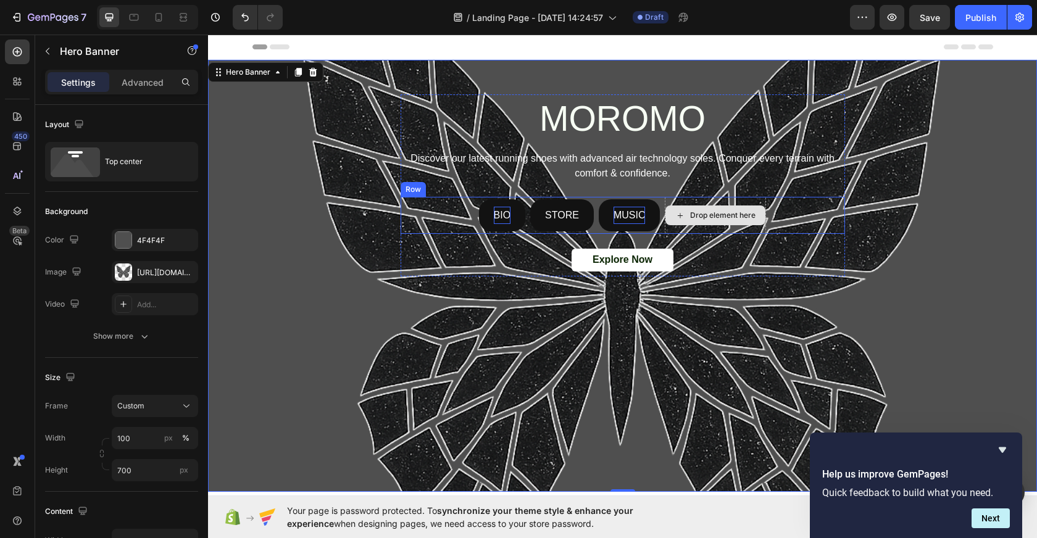
click at [748, 202] on div "Drop element here" at bounding box center [715, 215] width 101 height 37
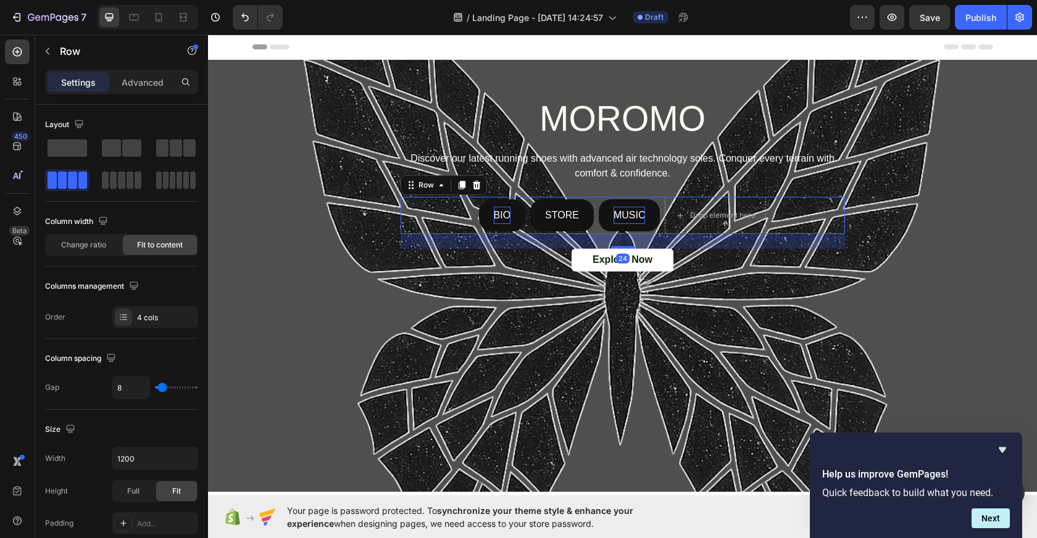
click at [789, 209] on div "BIO Button STORE Button MUSIC Button Drop element here Row 24" at bounding box center [622, 215] width 444 height 37
click at [721, 202] on div "Drop element here" at bounding box center [715, 215] width 101 height 37
click at [717, 213] on div "Drop element here" at bounding box center [722, 215] width 65 height 10
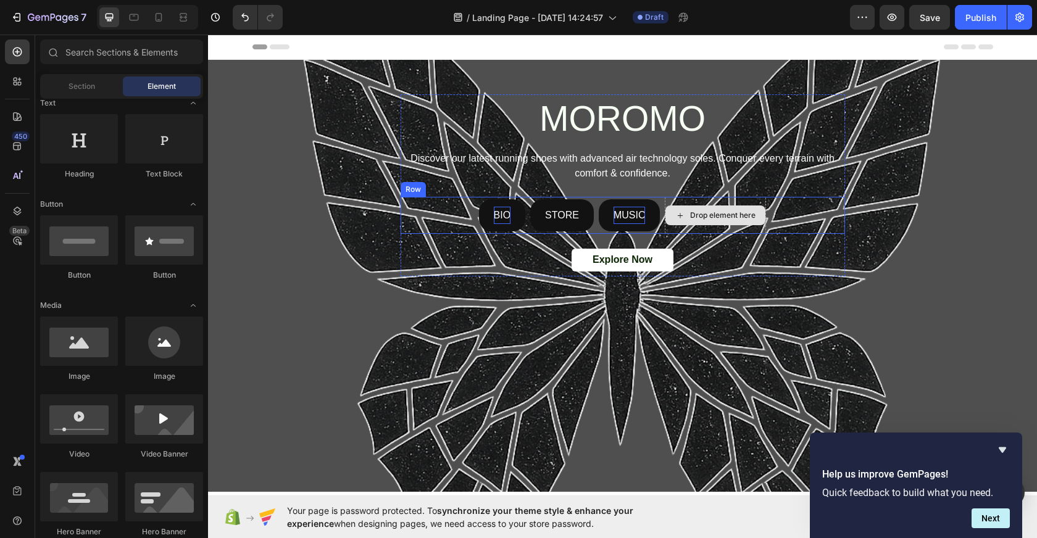
click at [741, 210] on div "Drop element here" at bounding box center [722, 215] width 65 height 10
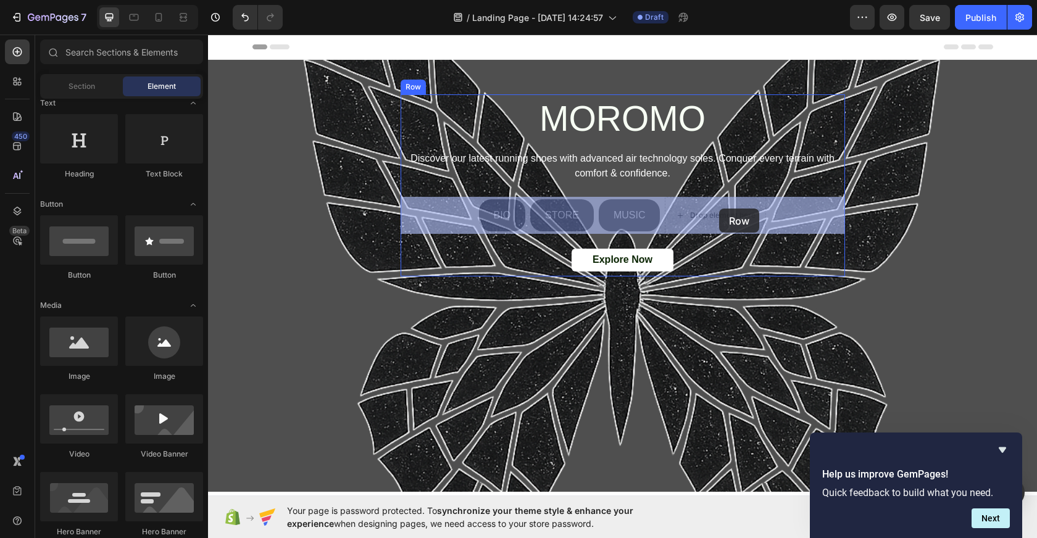
drag, startPoint x: 731, startPoint y: 210, endPoint x: 718, endPoint y: 210, distance: 13.0
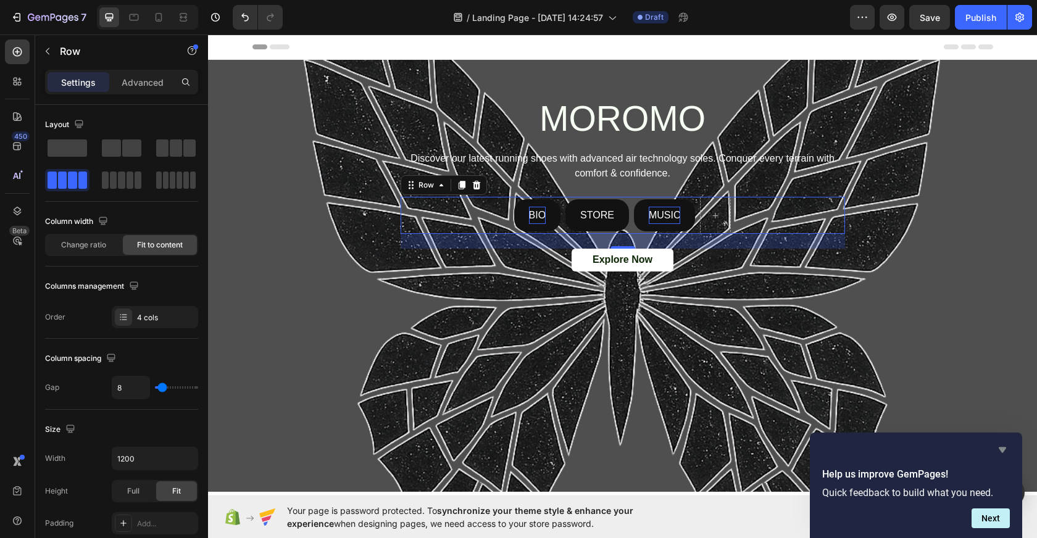
click at [1000, 447] on icon "Hide survey" at bounding box center [1001, 450] width 7 height 6
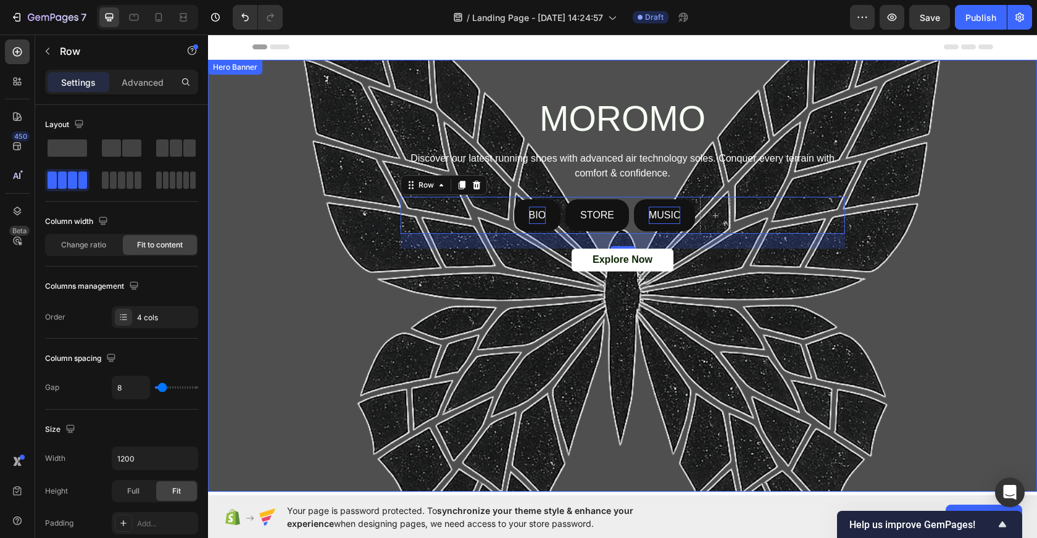
click at [244, 297] on div "Background Image" at bounding box center [622, 276] width 829 height 432
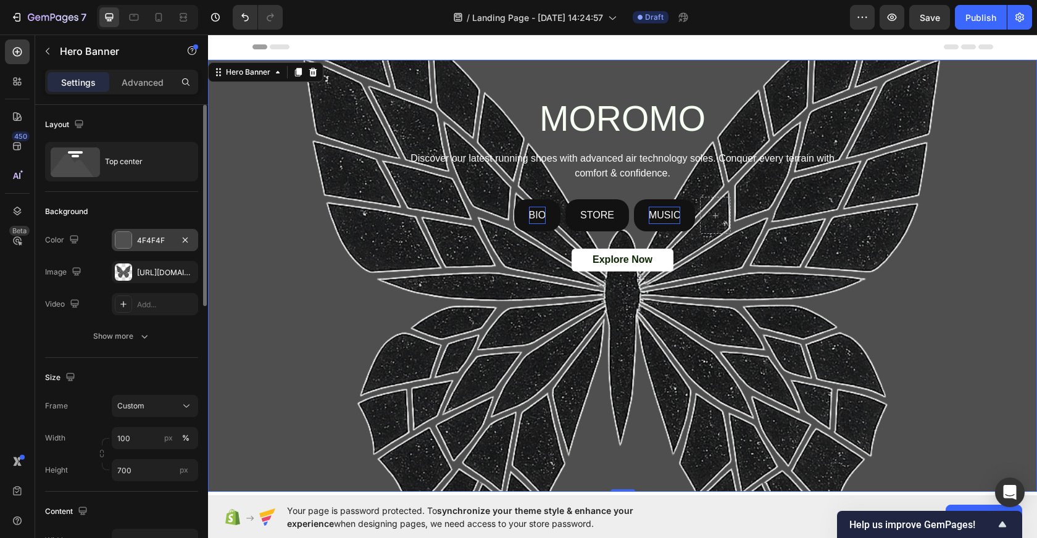
click at [127, 238] on div at bounding box center [123, 240] width 16 height 16
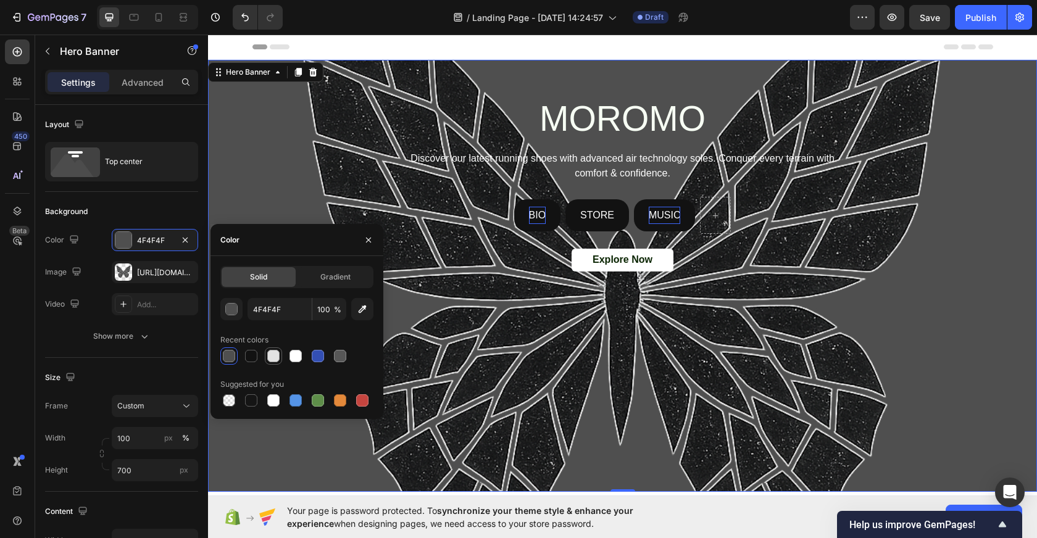
click at [273, 355] on div at bounding box center [273, 356] width 12 height 12
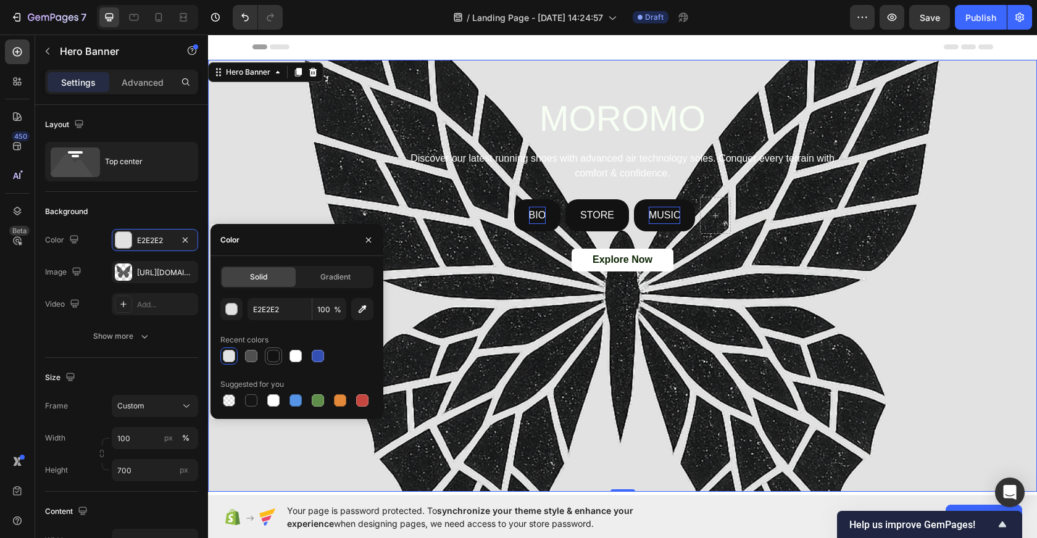
click at [265, 355] on div at bounding box center [273, 355] width 17 height 17
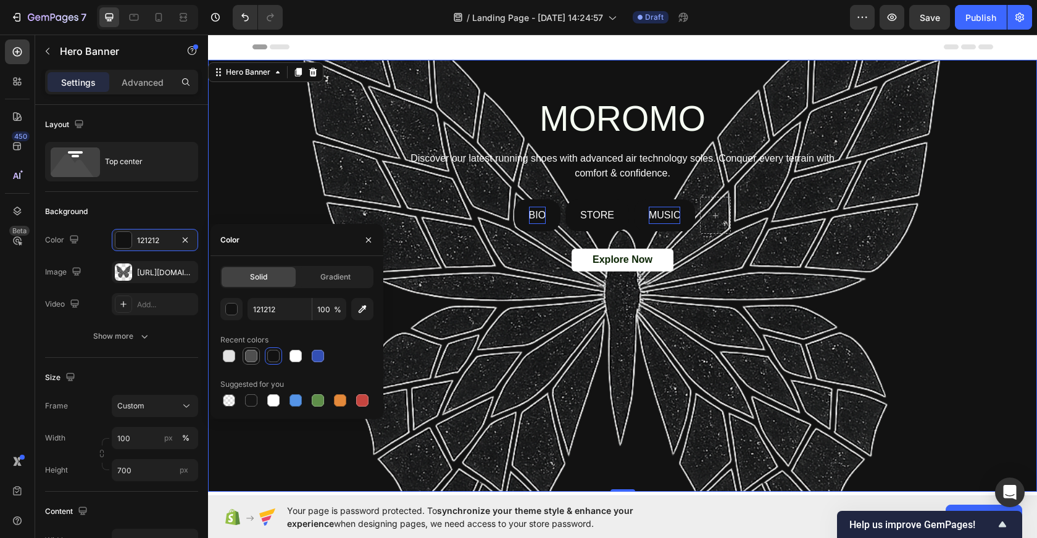
click at [244, 355] on div at bounding box center [251, 356] width 15 height 15
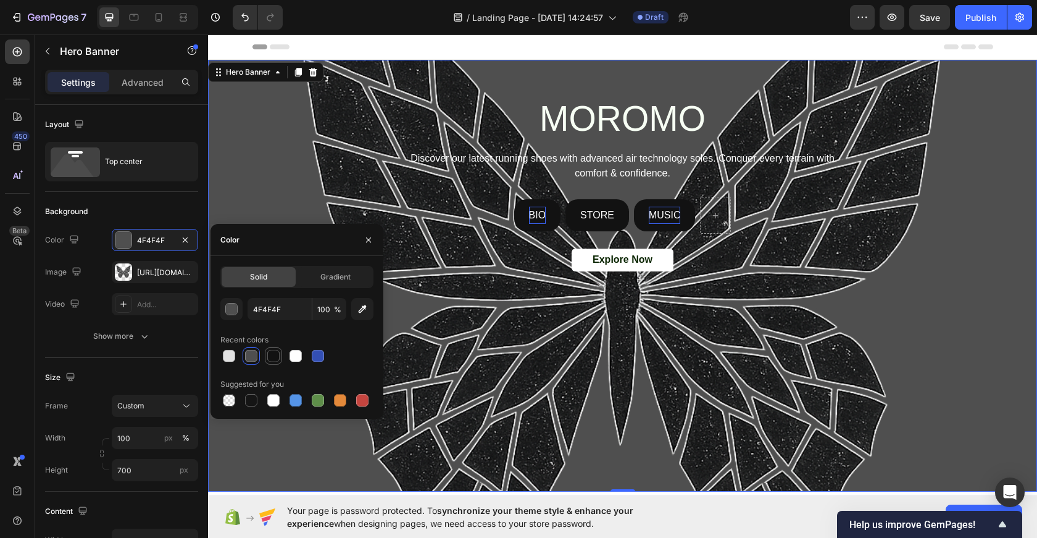
click at [275, 356] on div at bounding box center [273, 356] width 12 height 12
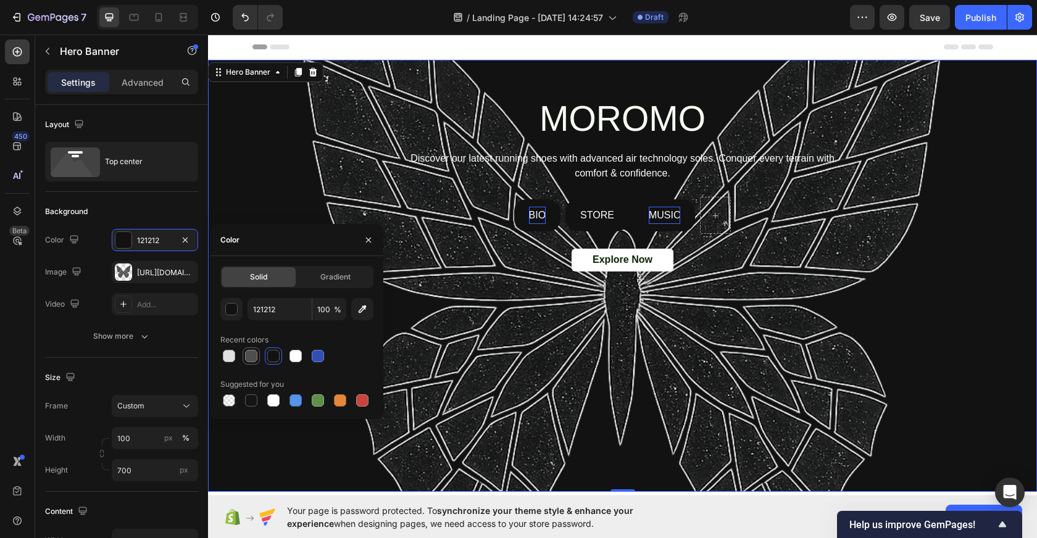
click at [257, 356] on div at bounding box center [251, 356] width 12 height 12
type input "4F4F4F"
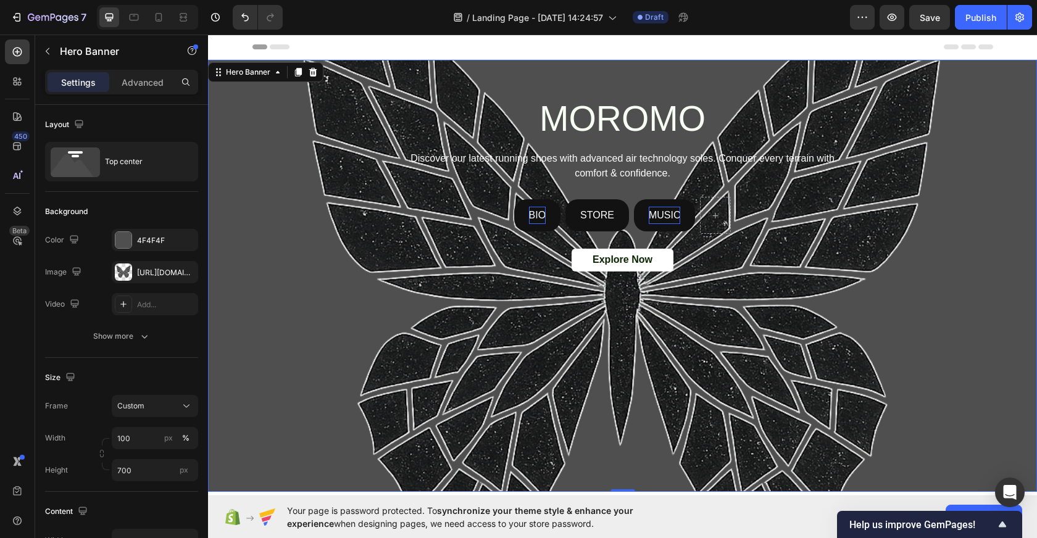
click at [233, 115] on div "Background Image" at bounding box center [622, 276] width 829 height 432
click at [348, 197] on div "MOROMO Heading Discover our latest running shoes with advanced air technology s…" at bounding box center [622, 185] width 740 height 182
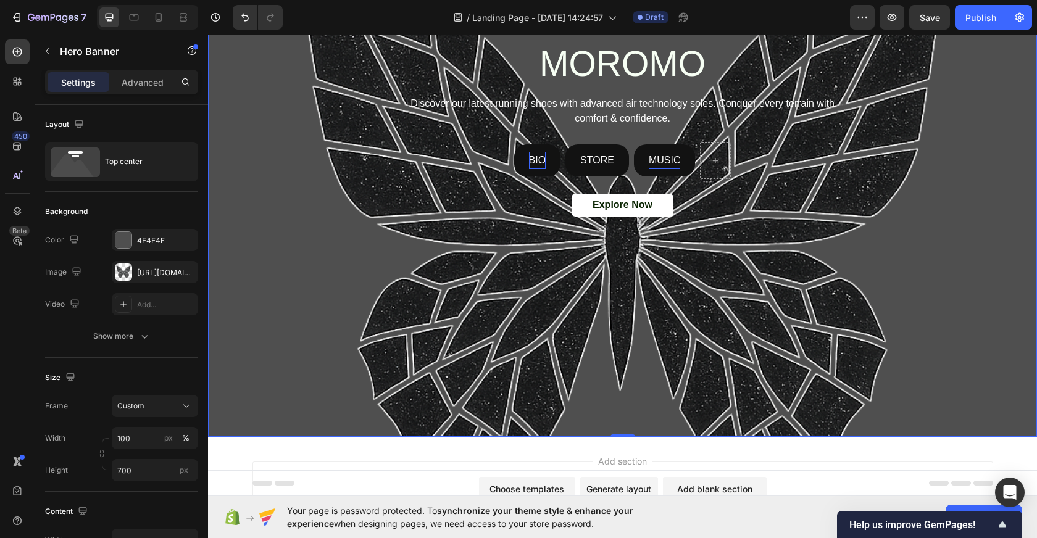
scroll to position [77, 0]
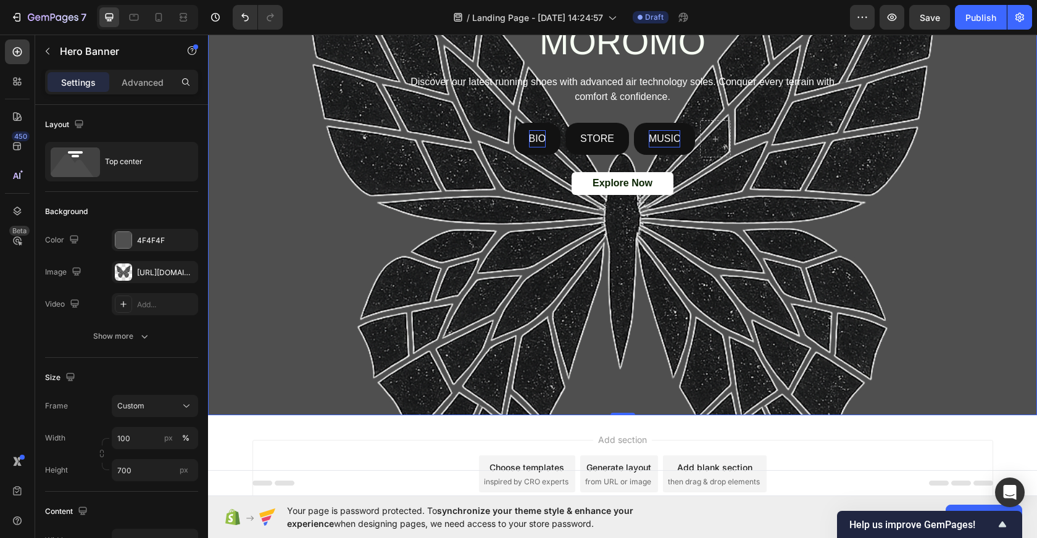
click at [280, 268] on div "Background Image" at bounding box center [622, 199] width 829 height 432
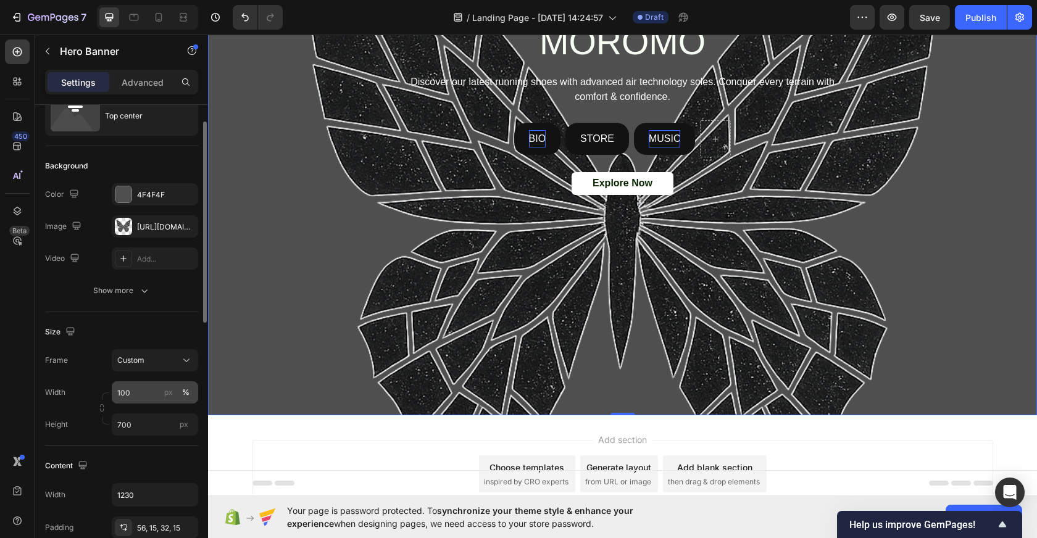
scroll to position [52, 0]
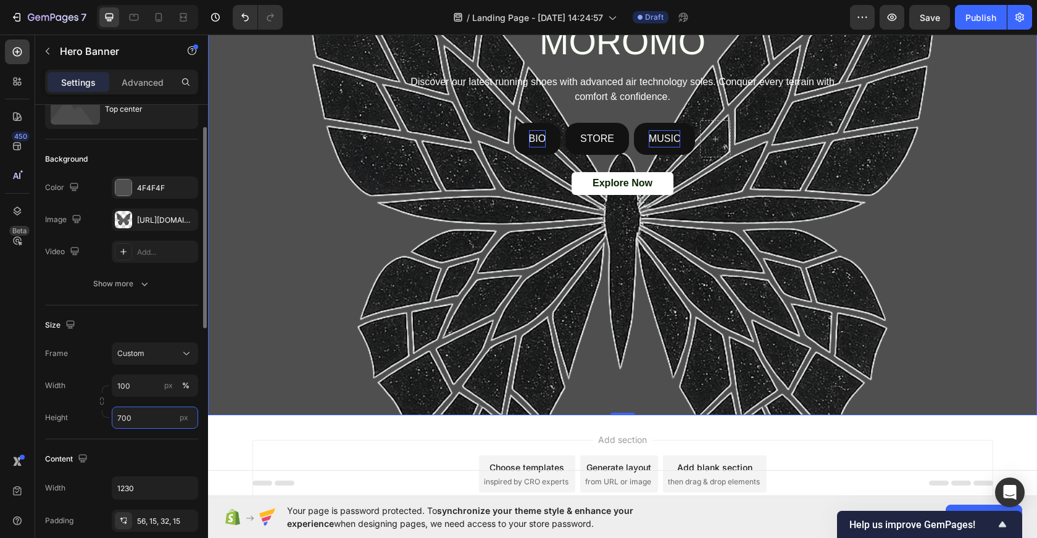
click at [168, 421] on input "700" at bounding box center [155, 418] width 86 height 22
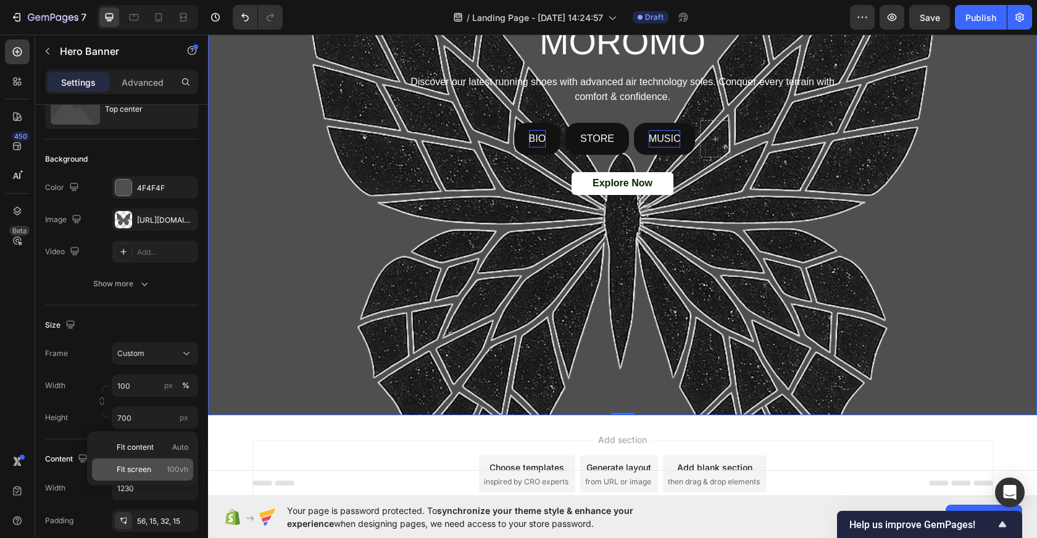
click at [133, 474] on span "Fit screen" at bounding box center [134, 469] width 35 height 11
type input "100 vh"
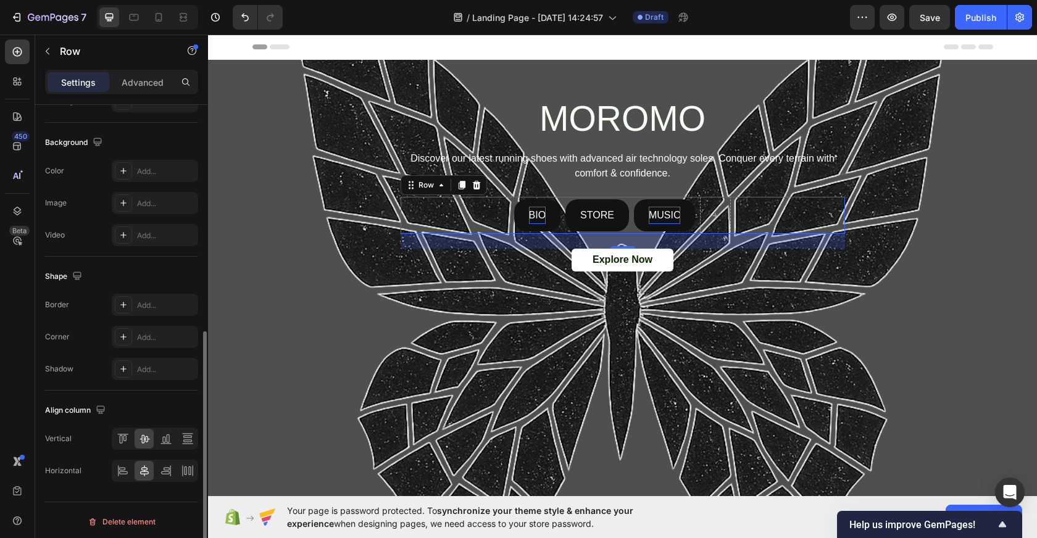
scroll to position [425, 0]
click at [788, 212] on div "BIO Button STORE Button MUSIC Button Row 24" at bounding box center [622, 215] width 444 height 37
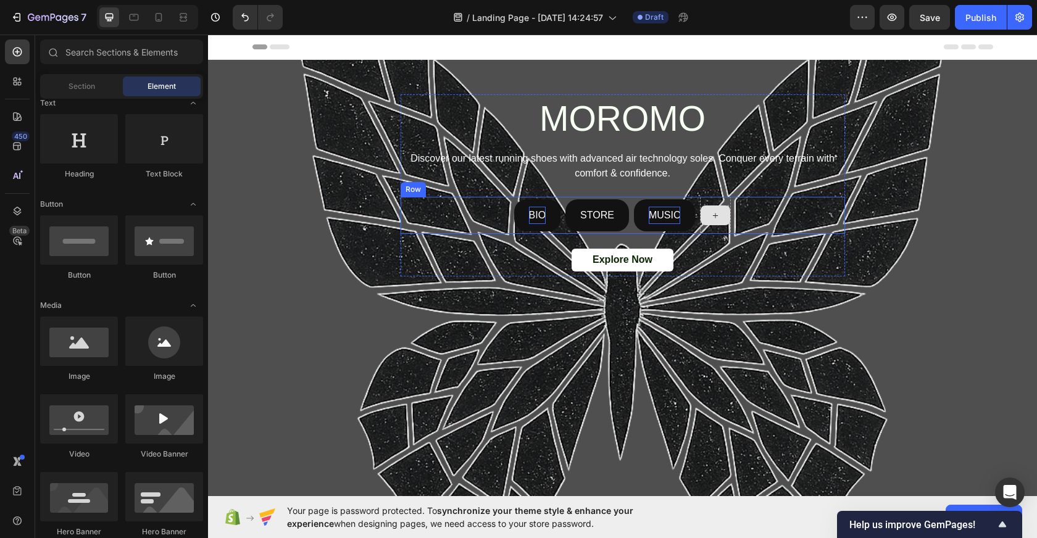
click at [716, 215] on icon at bounding box center [715, 215] width 10 height 10
click at [710, 209] on div at bounding box center [715, 215] width 30 height 20
click at [727, 226] on div at bounding box center [715, 215] width 31 height 37
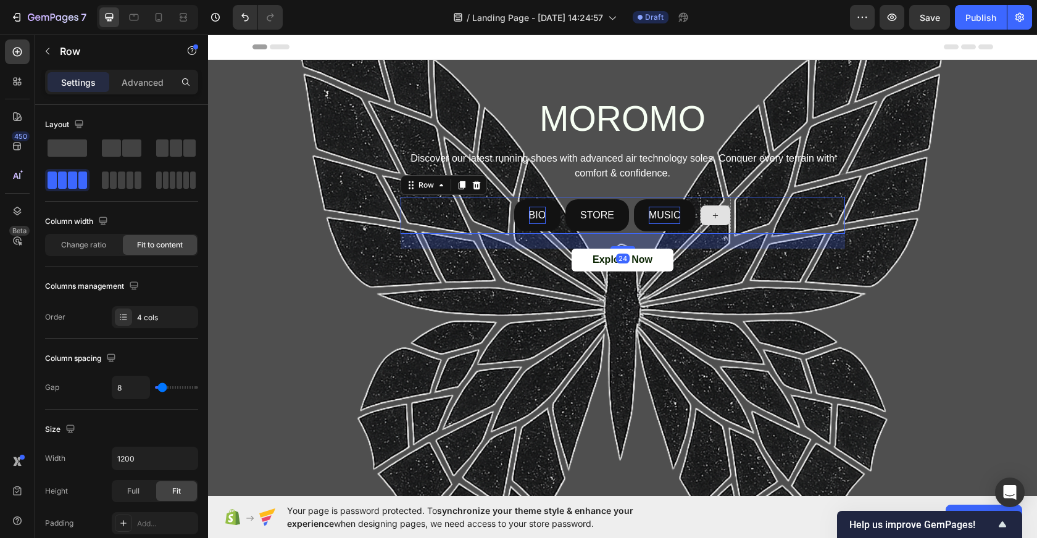
click at [723, 202] on div at bounding box center [715, 215] width 31 height 37
click at [636, 117] on p "MOROMO" at bounding box center [623, 119] width 442 height 46
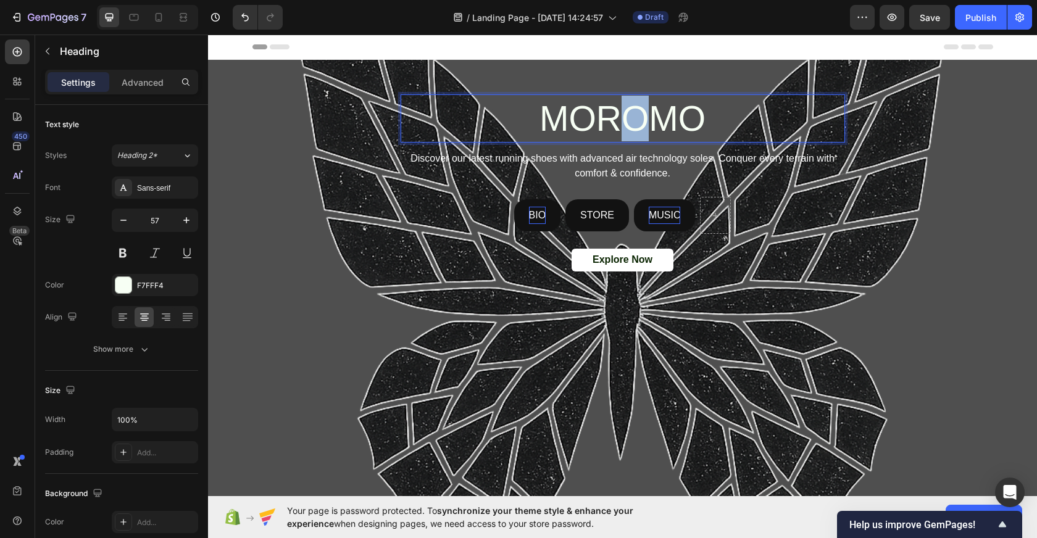
drag, startPoint x: 635, startPoint y: 114, endPoint x: 635, endPoint y: 130, distance: 16.0
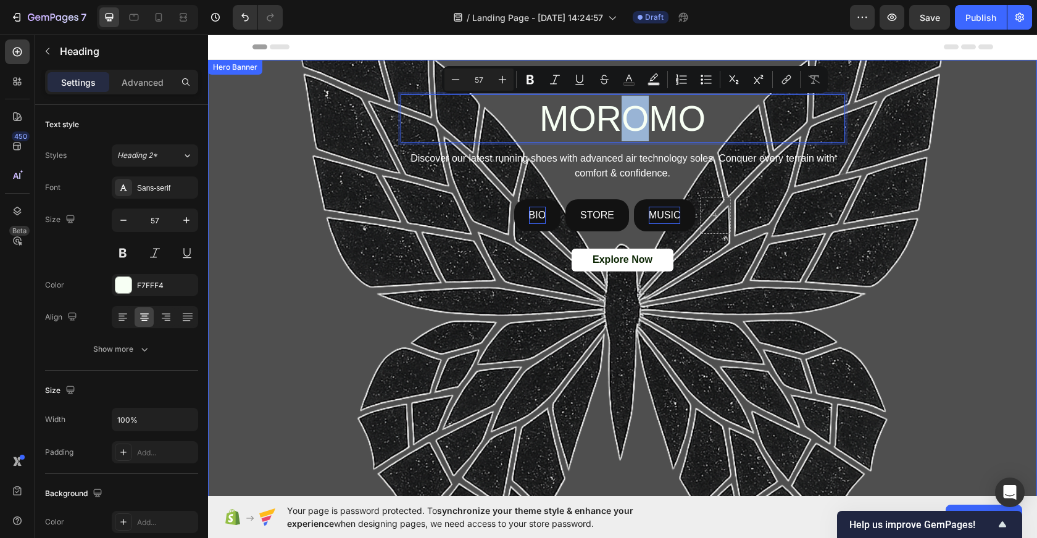
click at [243, 114] on div "MOROMO Heading 12 Discover our latest running shoes with advanced air technolog…" at bounding box center [622, 178] width 759 height 236
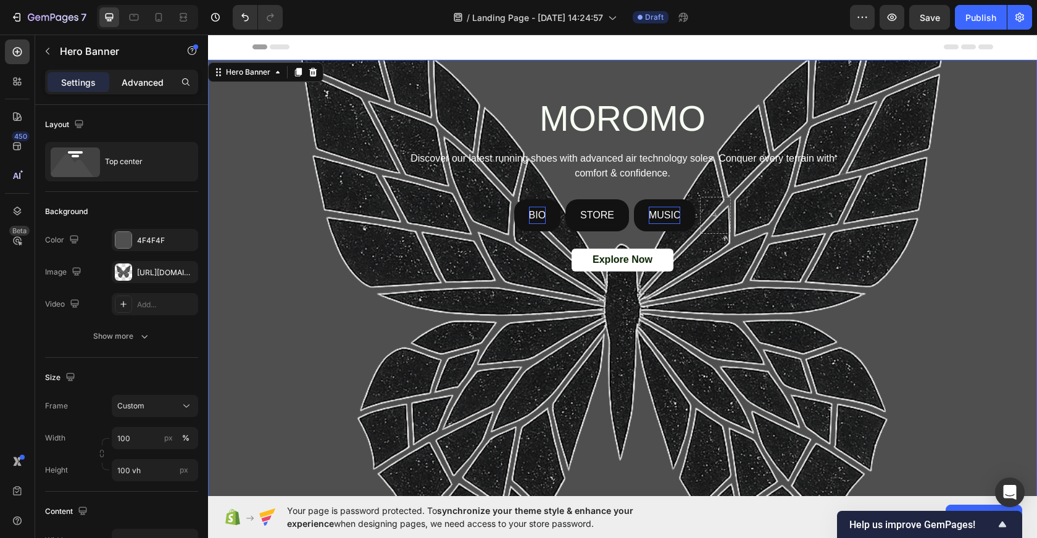
click at [131, 86] on p "Advanced" at bounding box center [143, 82] width 42 height 13
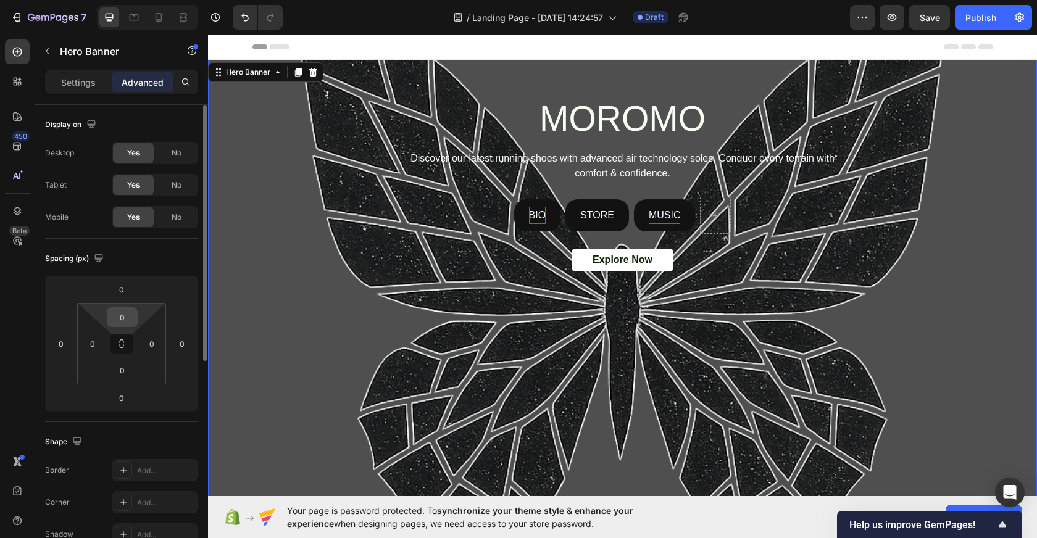
click at [124, 318] on input "0" at bounding box center [122, 317] width 25 height 19
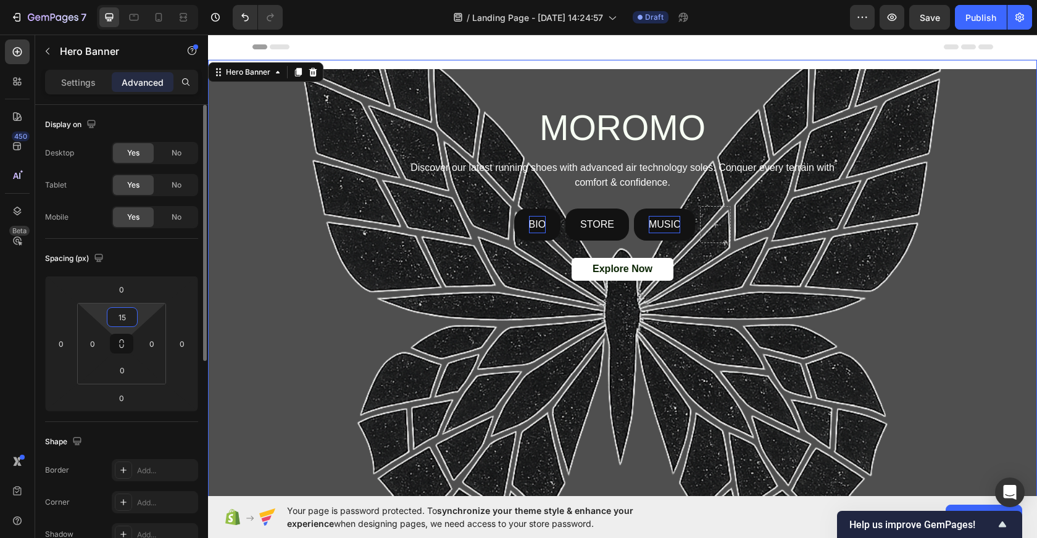
type input "1"
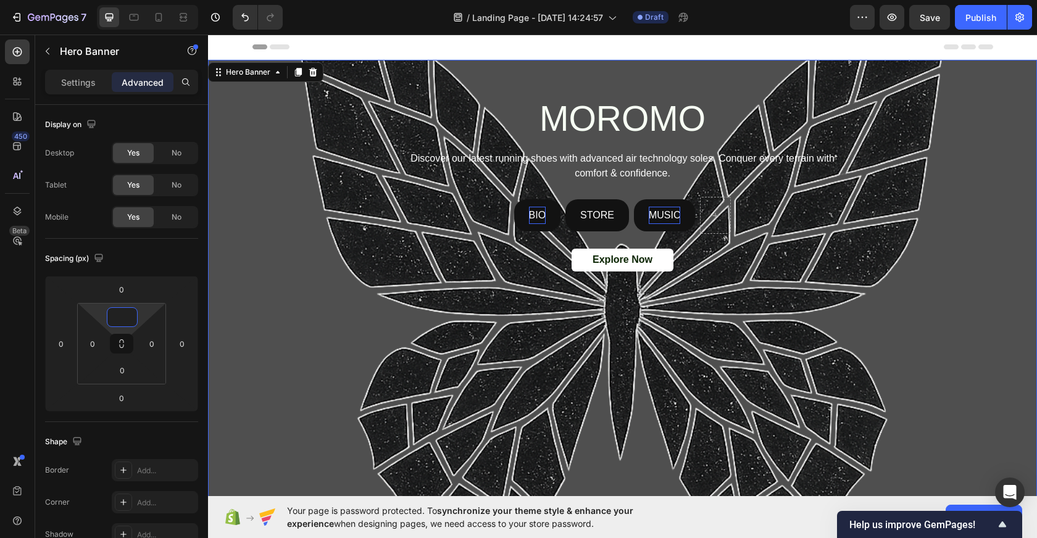
type input "0"
click at [304, 354] on div "Background Image" at bounding box center [622, 291] width 829 height 462
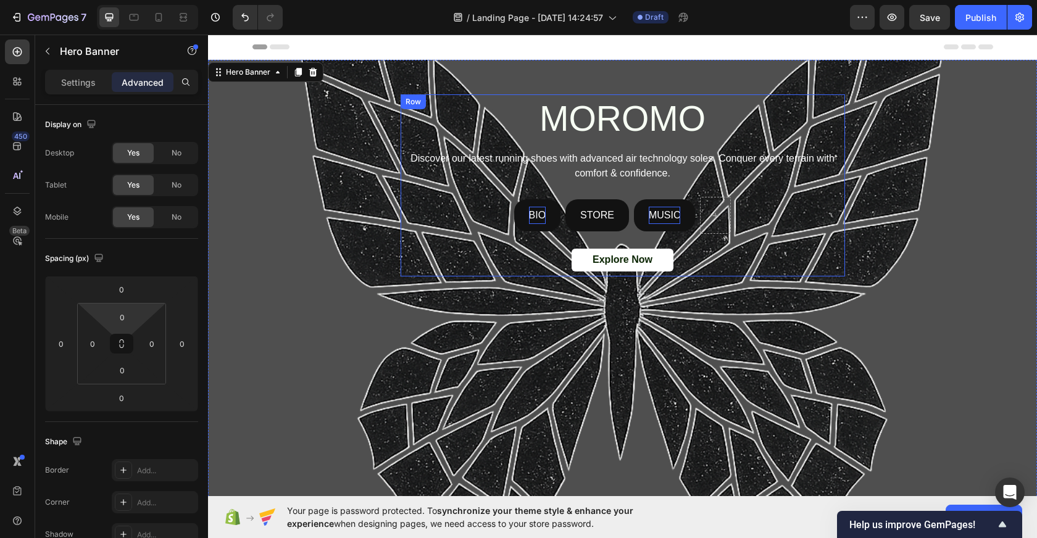
click at [492, 189] on div "MOROMO Heading Discover our latest running shoes with advanced air technology s…" at bounding box center [622, 185] width 444 height 182
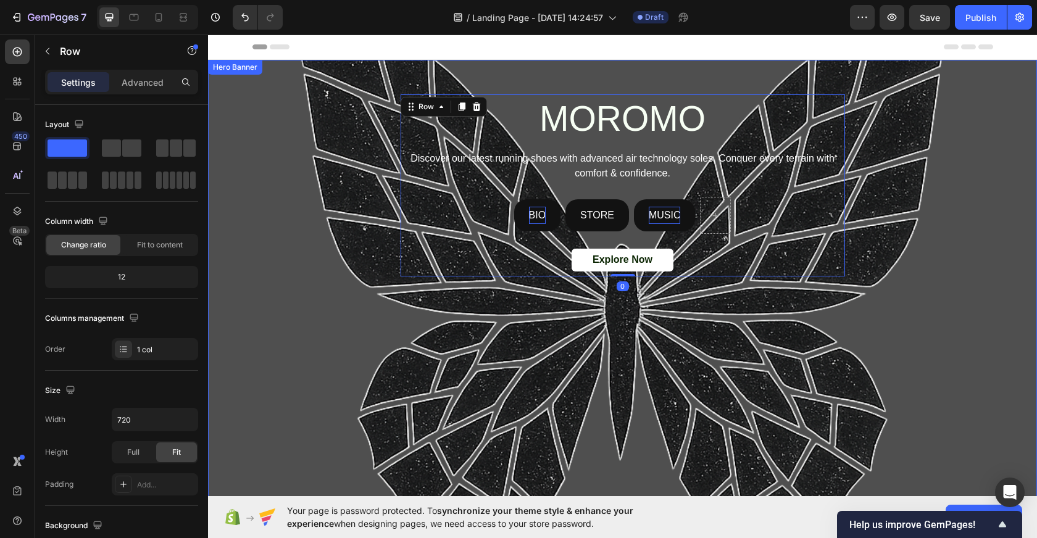
click at [363, 157] on div "MOROMO Heading Discover our latest running shoes with advanced air technology s…" at bounding box center [622, 185] width 740 height 182
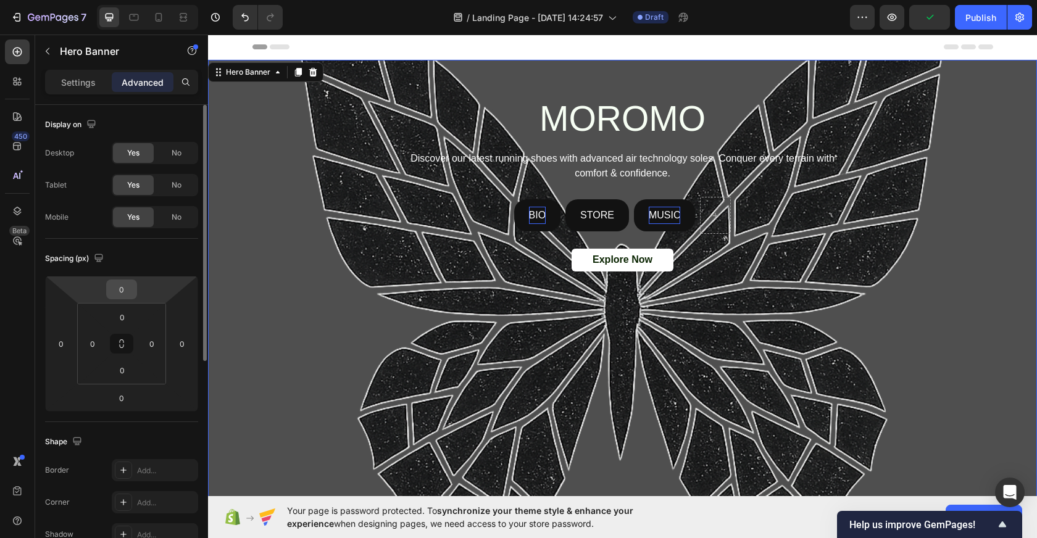
click at [126, 292] on input "0" at bounding box center [121, 289] width 25 height 19
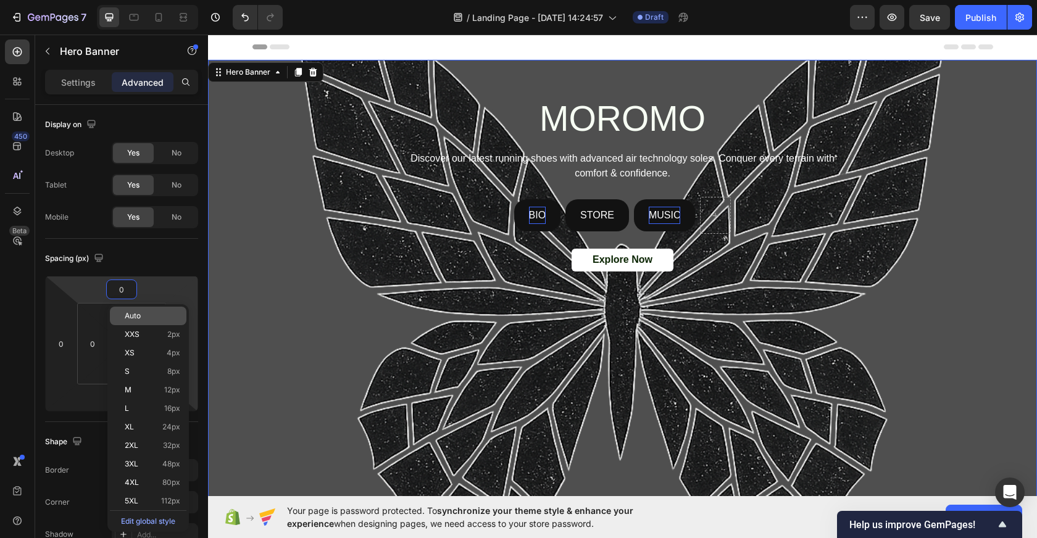
click at [131, 317] on span "Auto" at bounding box center [133, 316] width 16 height 9
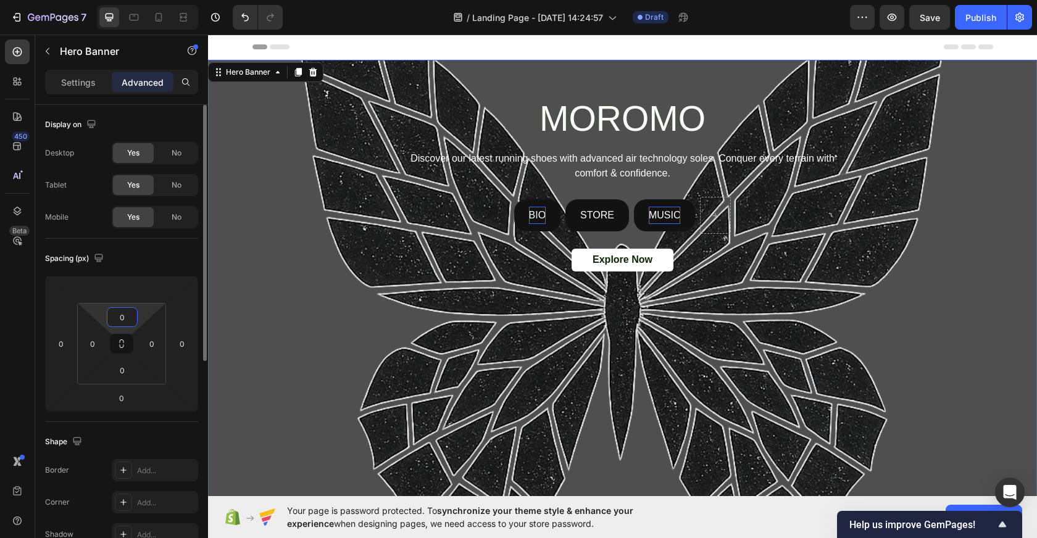
click at [123, 318] on input "0" at bounding box center [122, 317] width 25 height 19
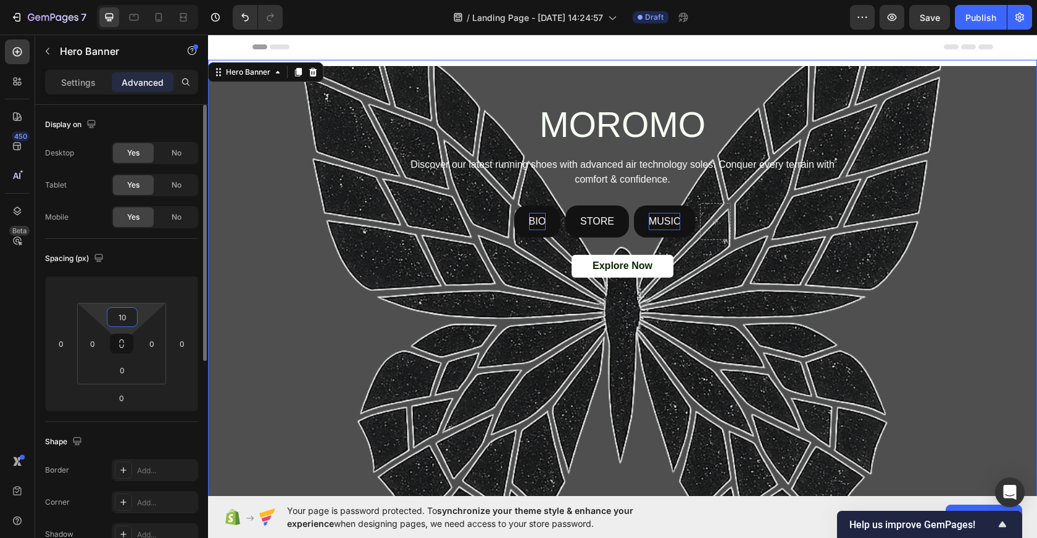
type input "1"
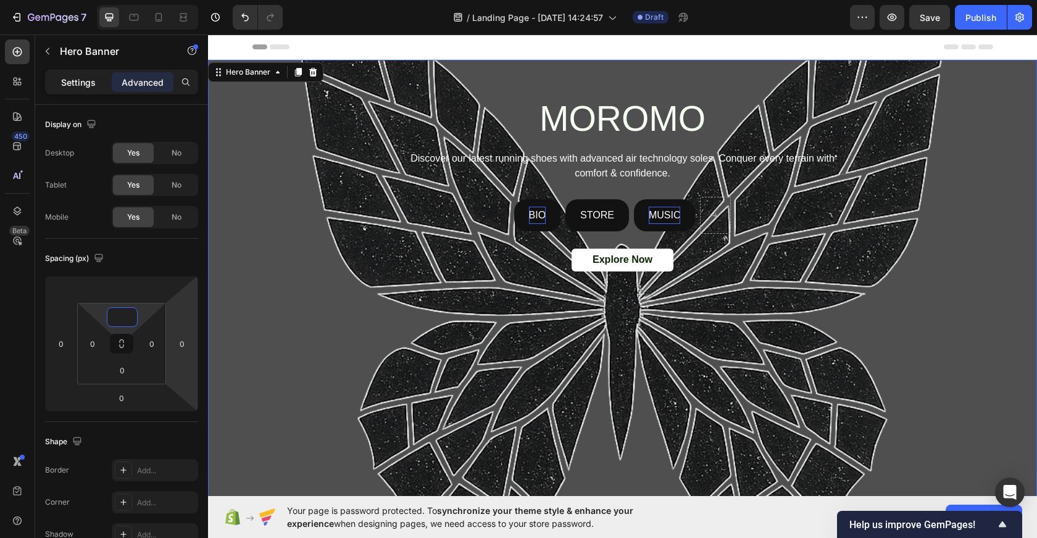
click at [68, 84] on p "Settings" at bounding box center [78, 82] width 35 height 13
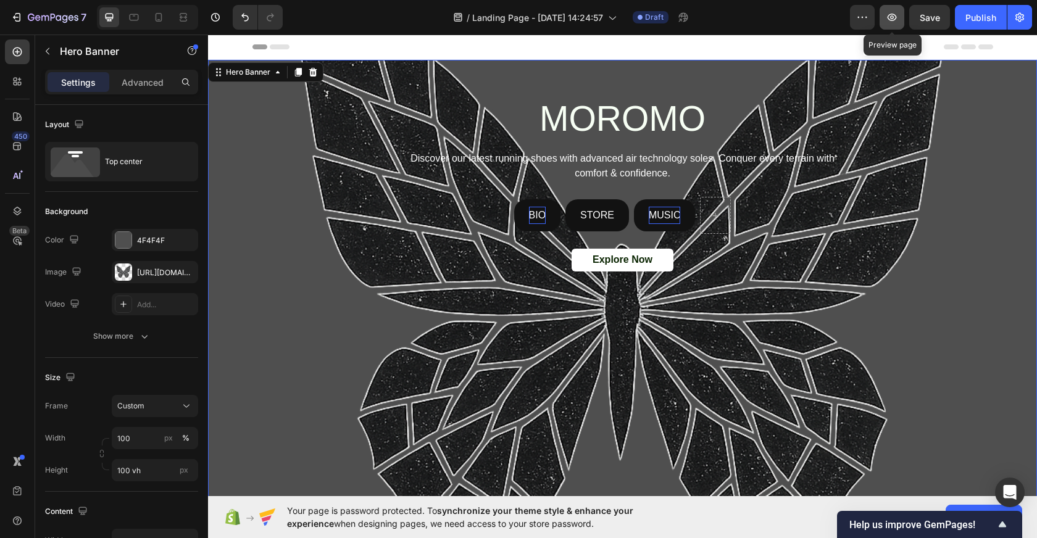
click at [889, 19] on icon "button" at bounding box center [891, 17] width 12 height 12
